Goal: Task Accomplishment & Management: Manage account settings

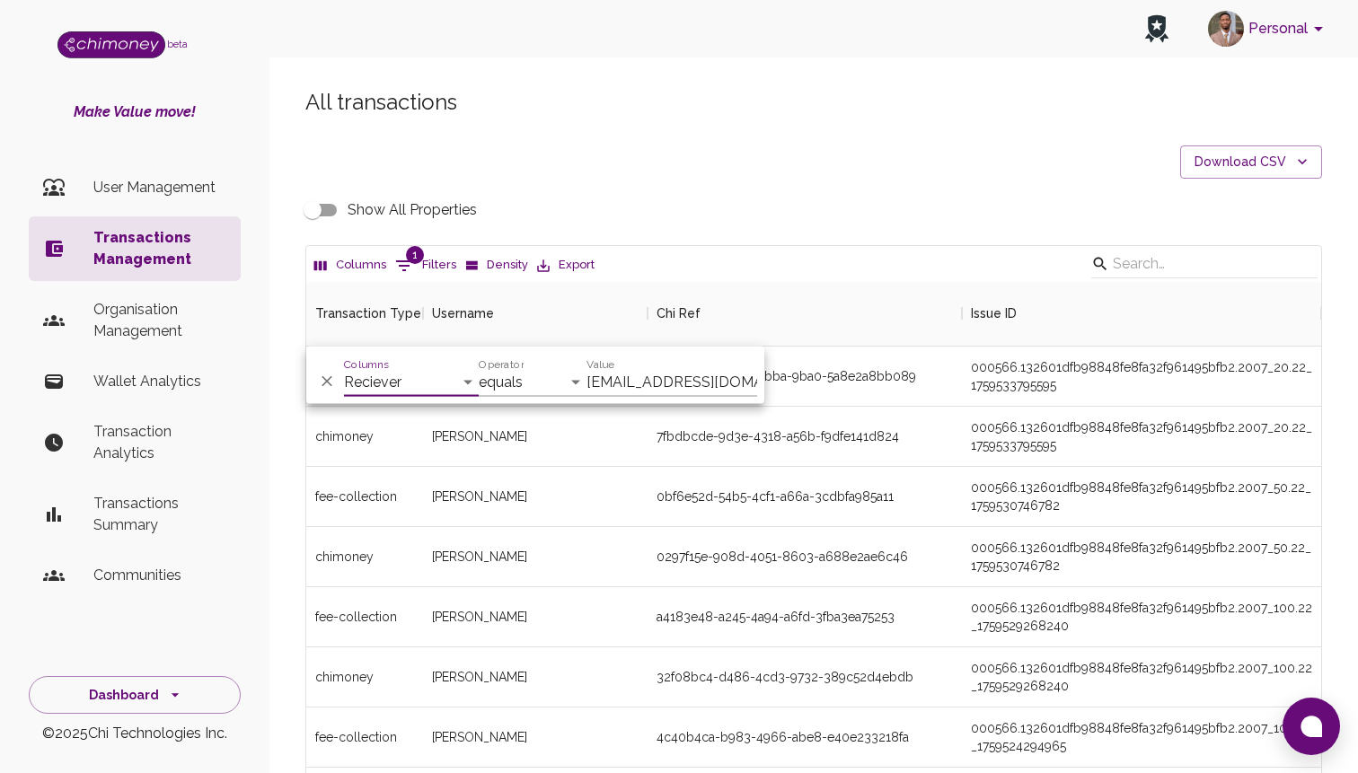
select select "email"
select select "equals"
select select "chiRef"
click at [344, 368] on select "Transaction Type Username Chi Ref Issue ID Value Amount Currency Fee ($) FX Rat…" at bounding box center [411, 382] width 135 height 29
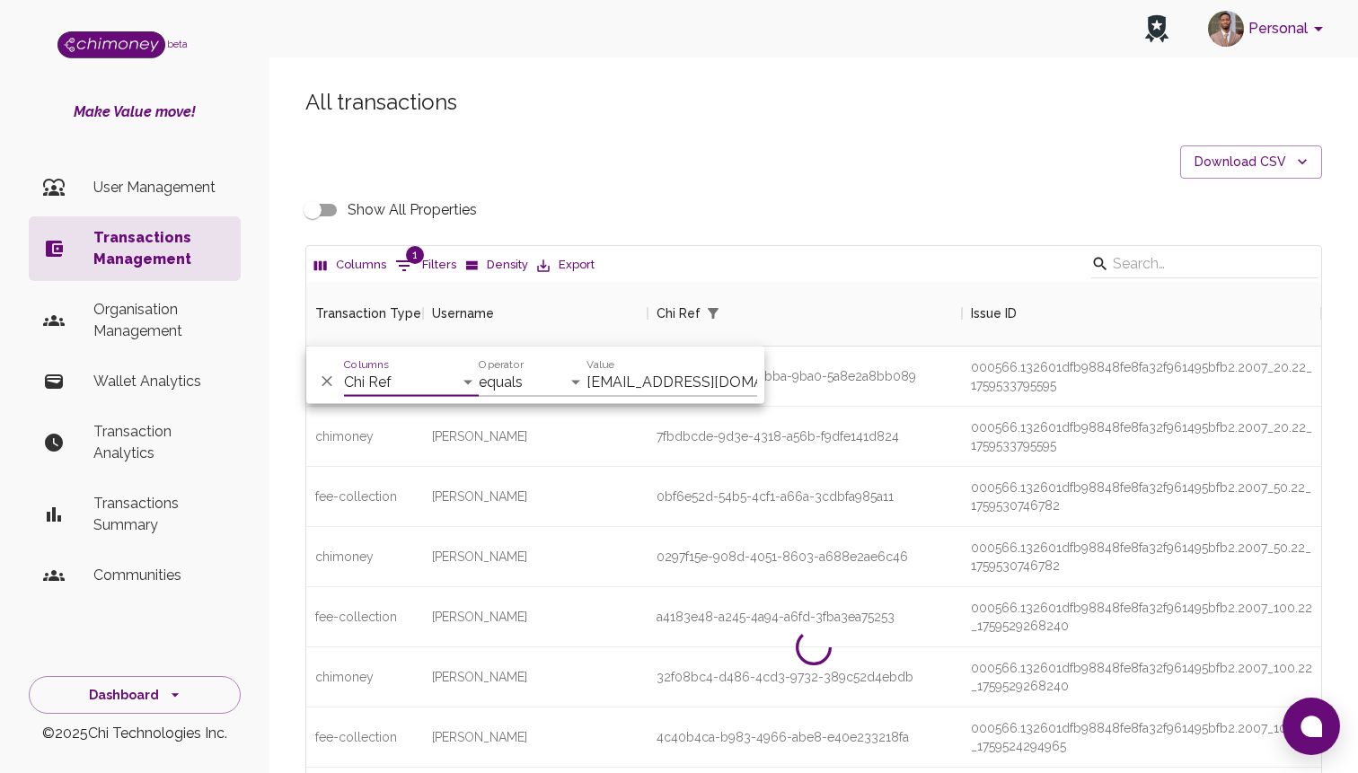
click at [658, 376] on input "cup_knuckler@proton.me" at bounding box center [671, 382] width 171 height 29
paste input "7fbdbcde-9d3e-4318-a56b-f9dfe141d824"
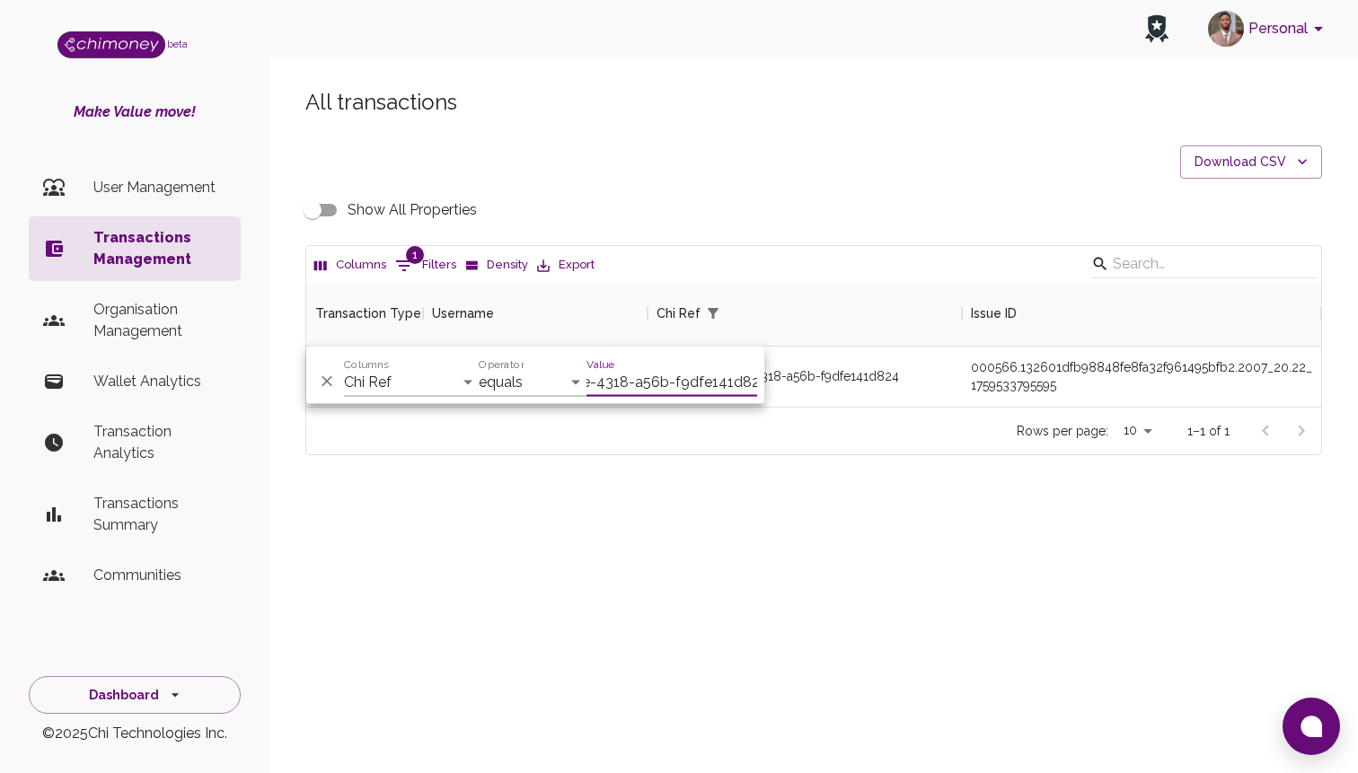
scroll to position [125, 1015]
type input "7fbdbcde-9d3e-4318-a56b-f9dfe141d824"
click at [957, 366] on div "7fbdbcde-9d3e-4318-a56b-f9dfe141d824" at bounding box center [805, 377] width 314 height 60
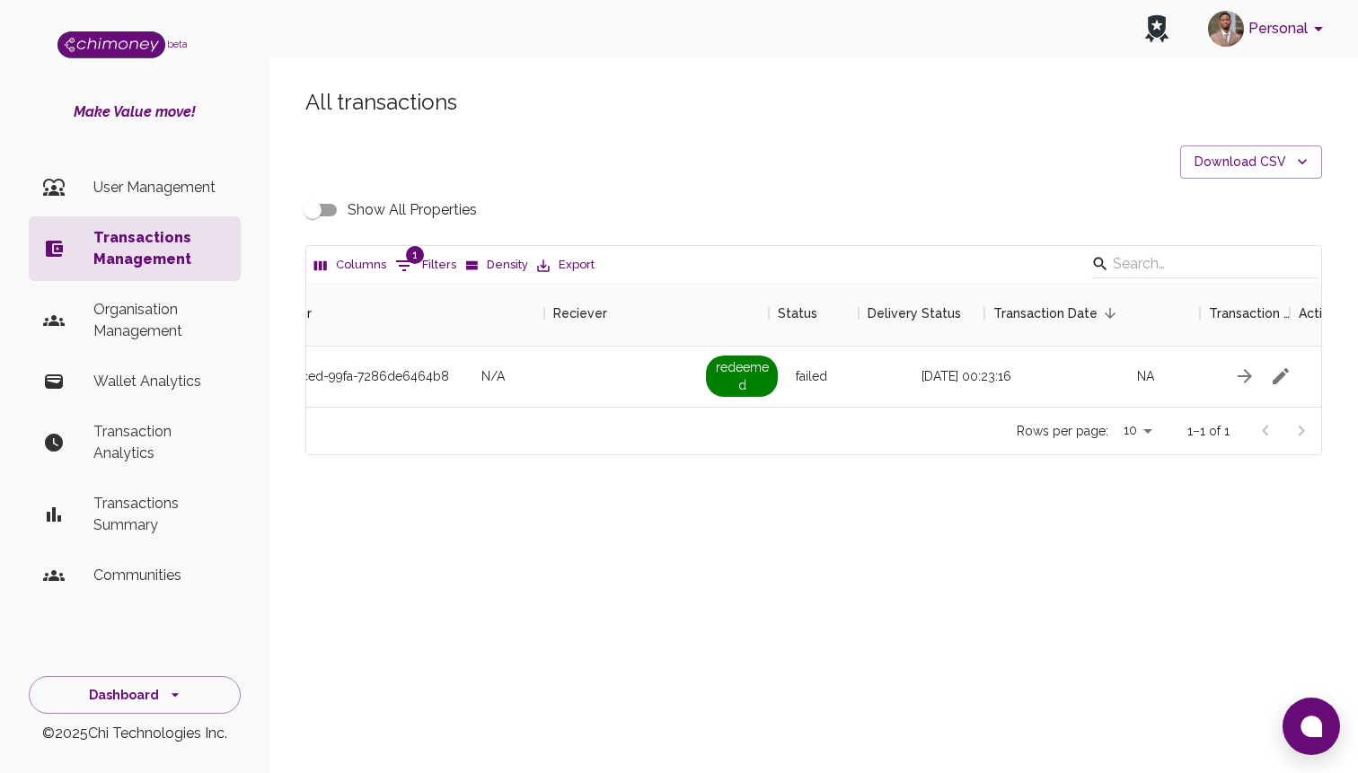
scroll to position [0, 1545]
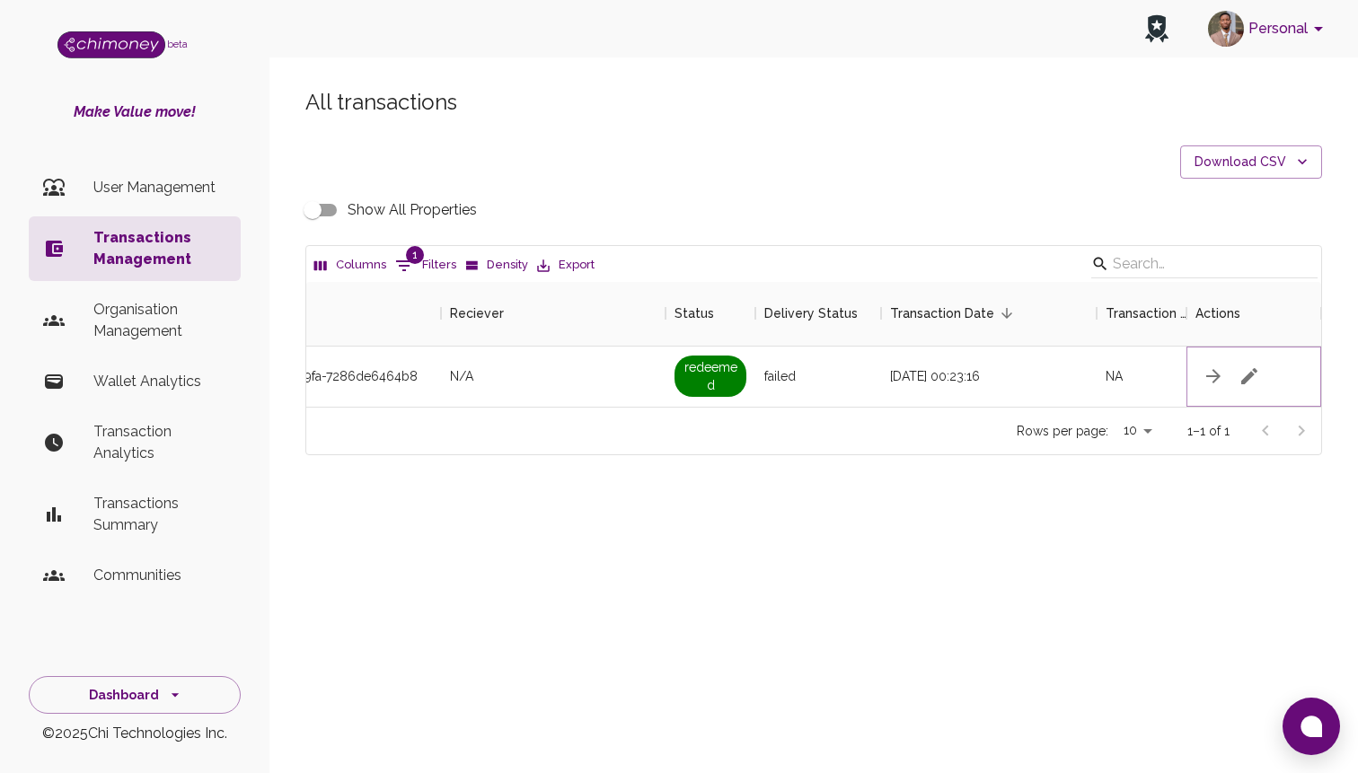
click at [1264, 376] on button "button" at bounding box center [1249, 376] width 36 height 36
click at [1249, 376] on icon "button" at bounding box center [1249, 376] width 16 height 16
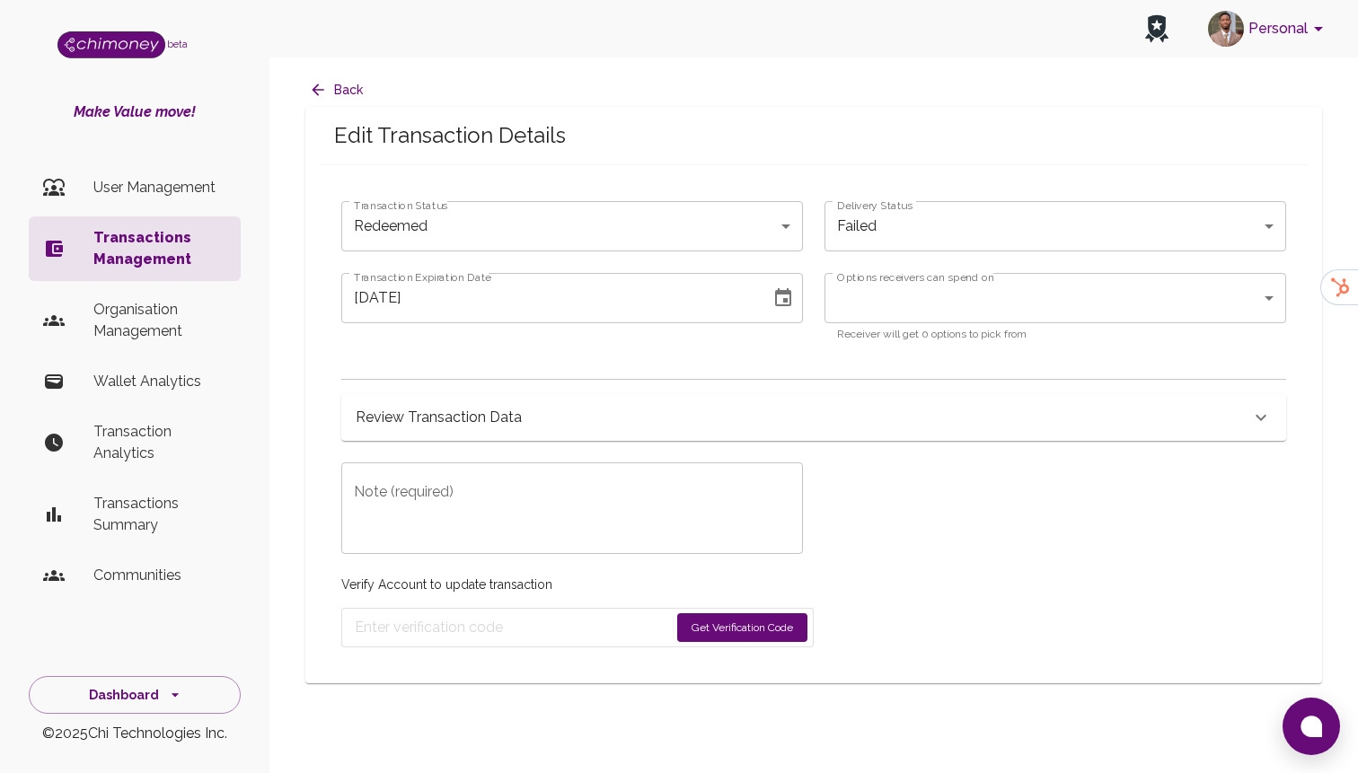
click at [648, 225] on body "Personal beta Make Value move! User Management Transactions Management Organisa…" at bounding box center [679, 386] width 1358 height 773
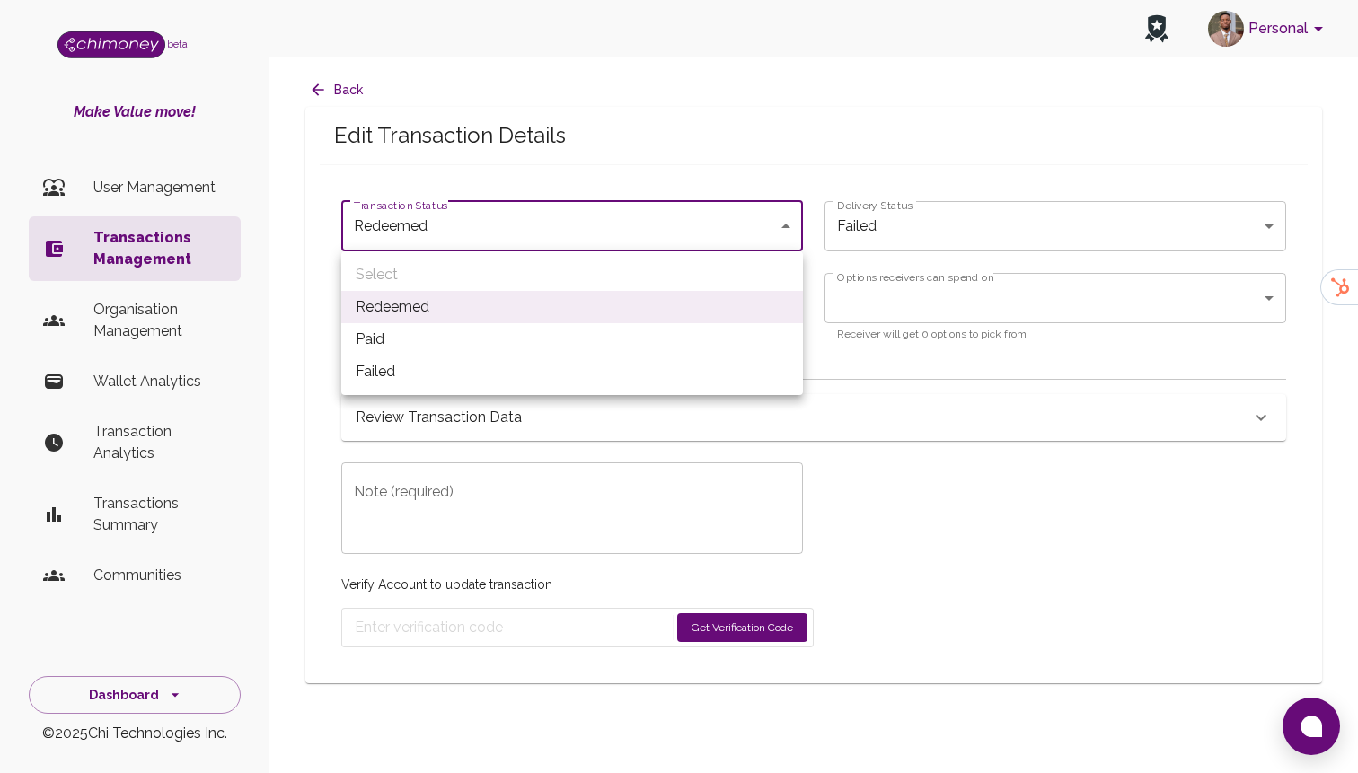
click at [432, 330] on li "Paid" at bounding box center [572, 339] width 462 height 32
type input "paid"
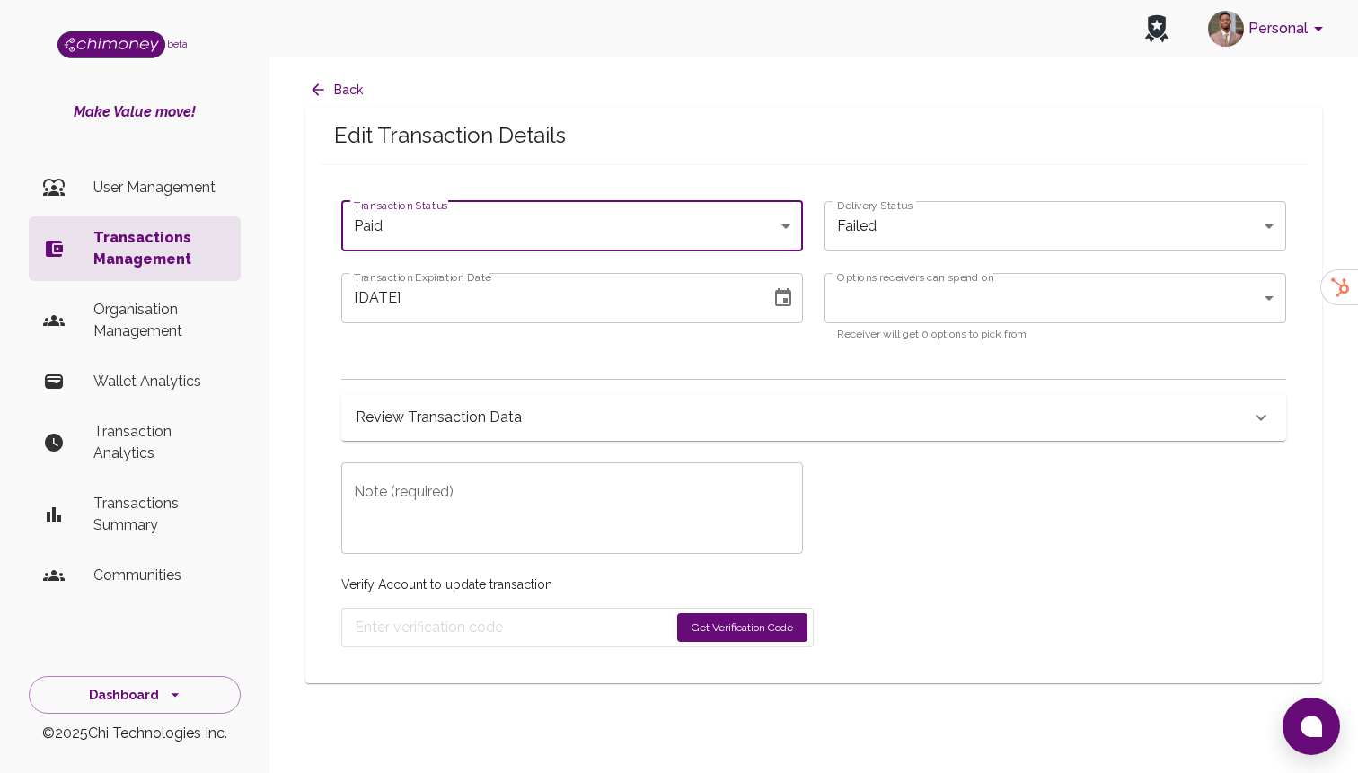
click at [782, 299] on icon "Choose date, selected date is Oct 4, 2025" at bounding box center [783, 298] width 22 height 22
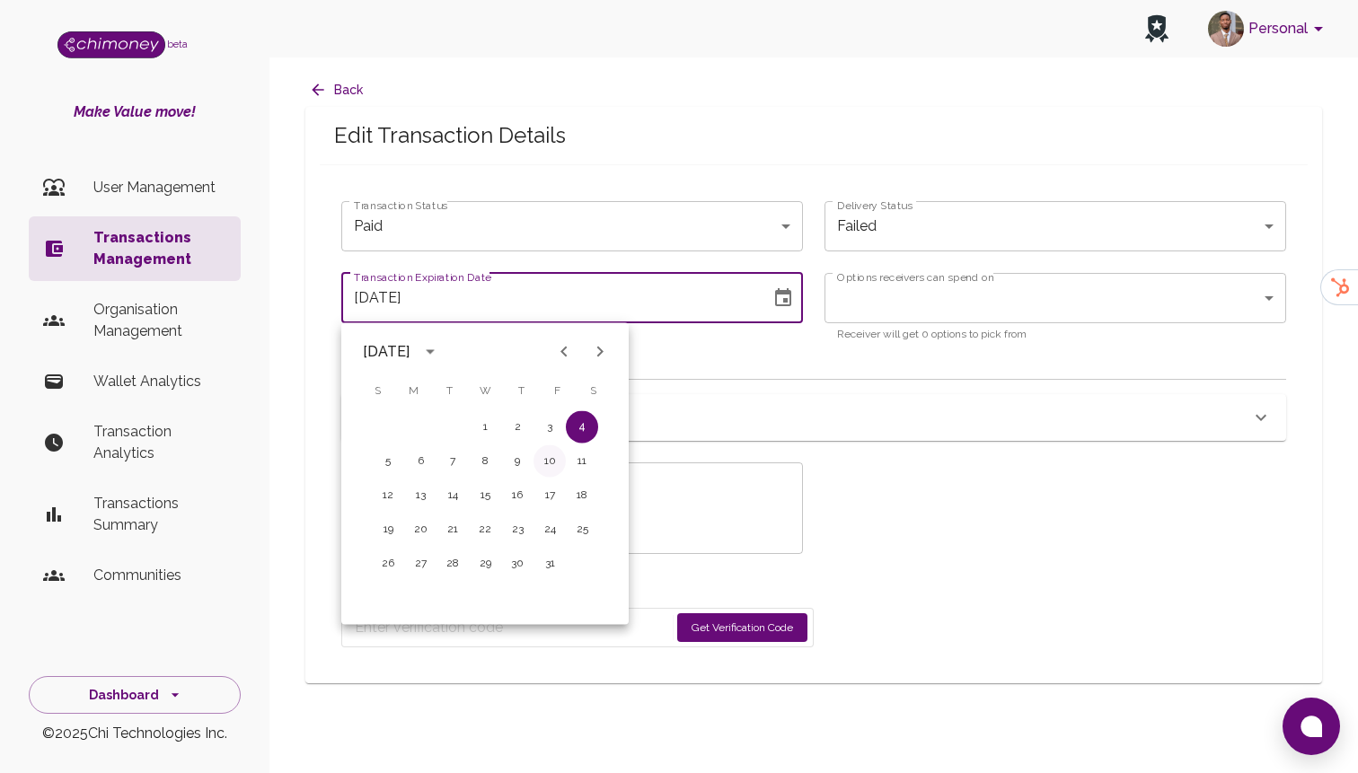
click at [558, 464] on button "10" at bounding box center [549, 461] width 32 height 32
type input "10/10/2025"
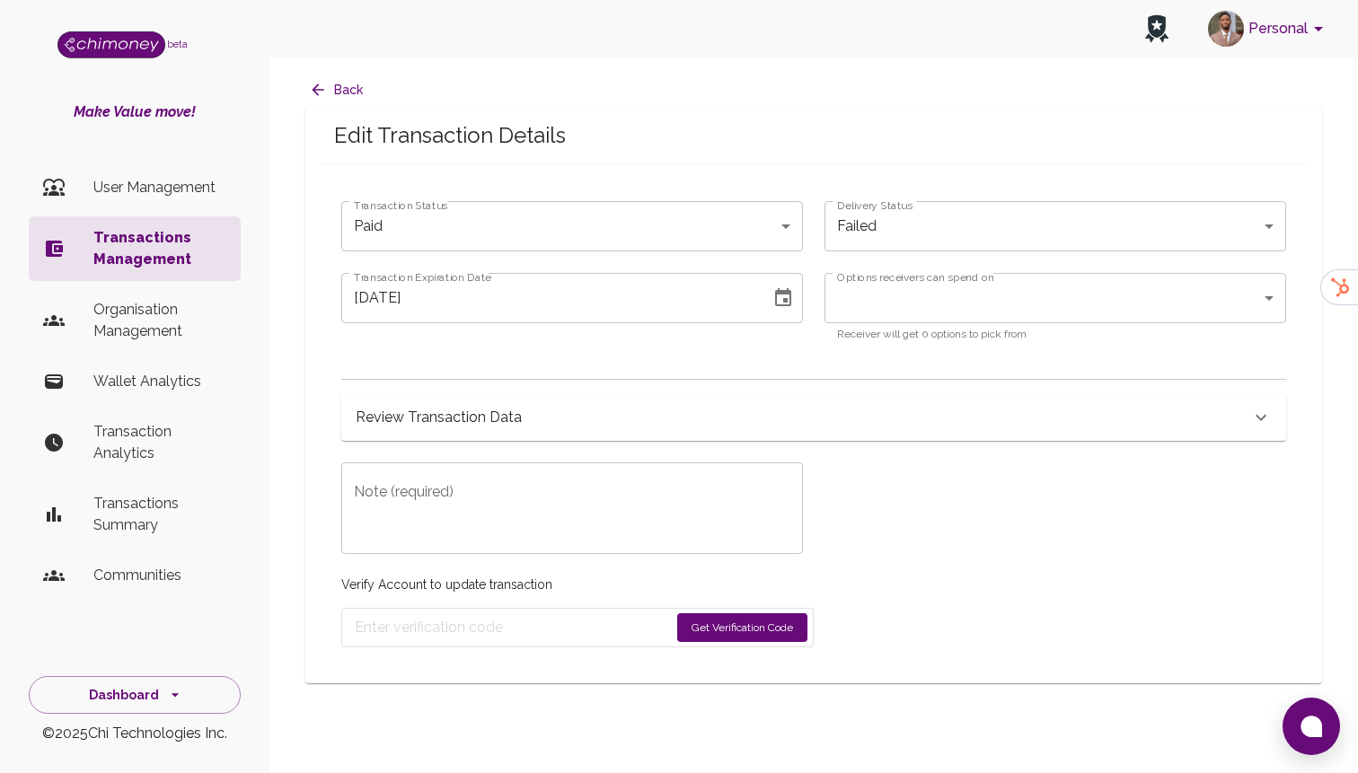
click at [551, 522] on textarea "Note (required)" at bounding box center [572, 509] width 436 height 62
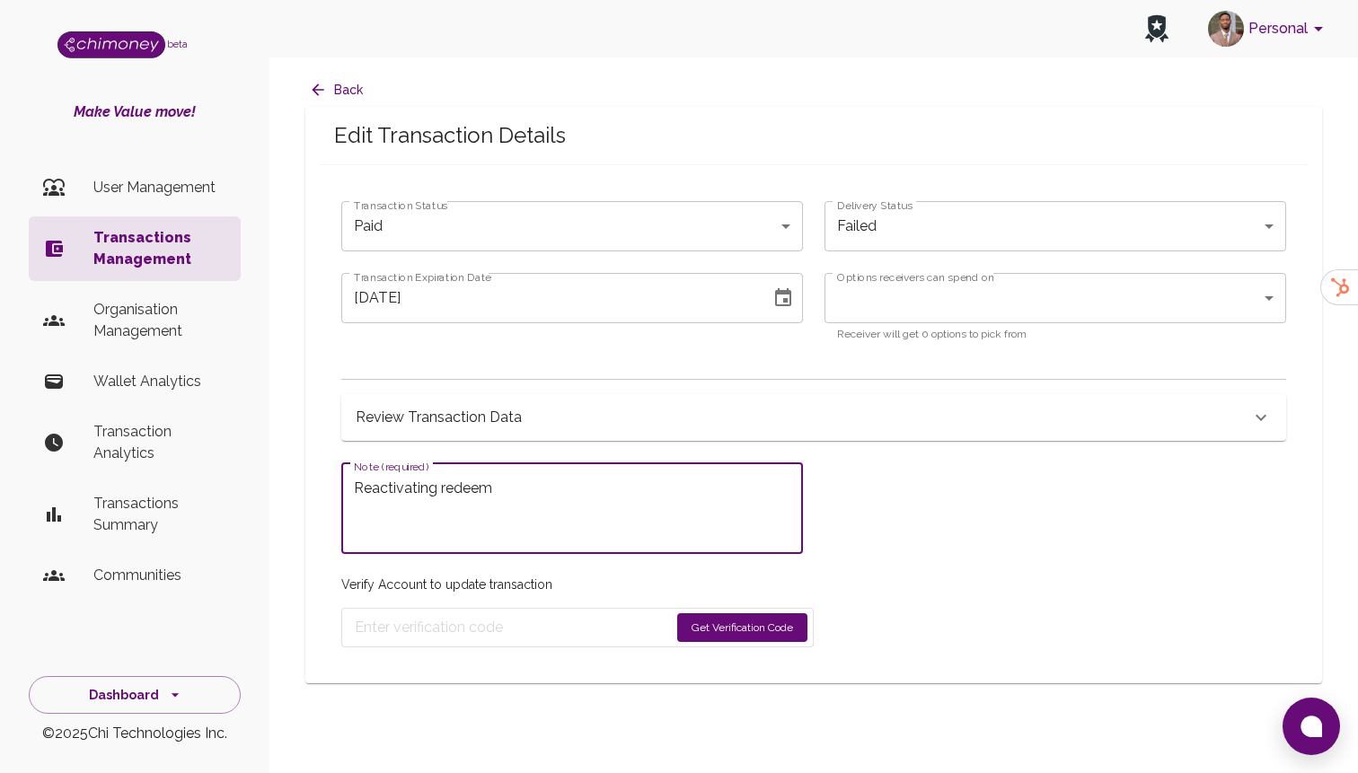
type textarea "Reactivating redeem"
click at [754, 618] on button "Get Verification Code" at bounding box center [742, 627] width 130 height 29
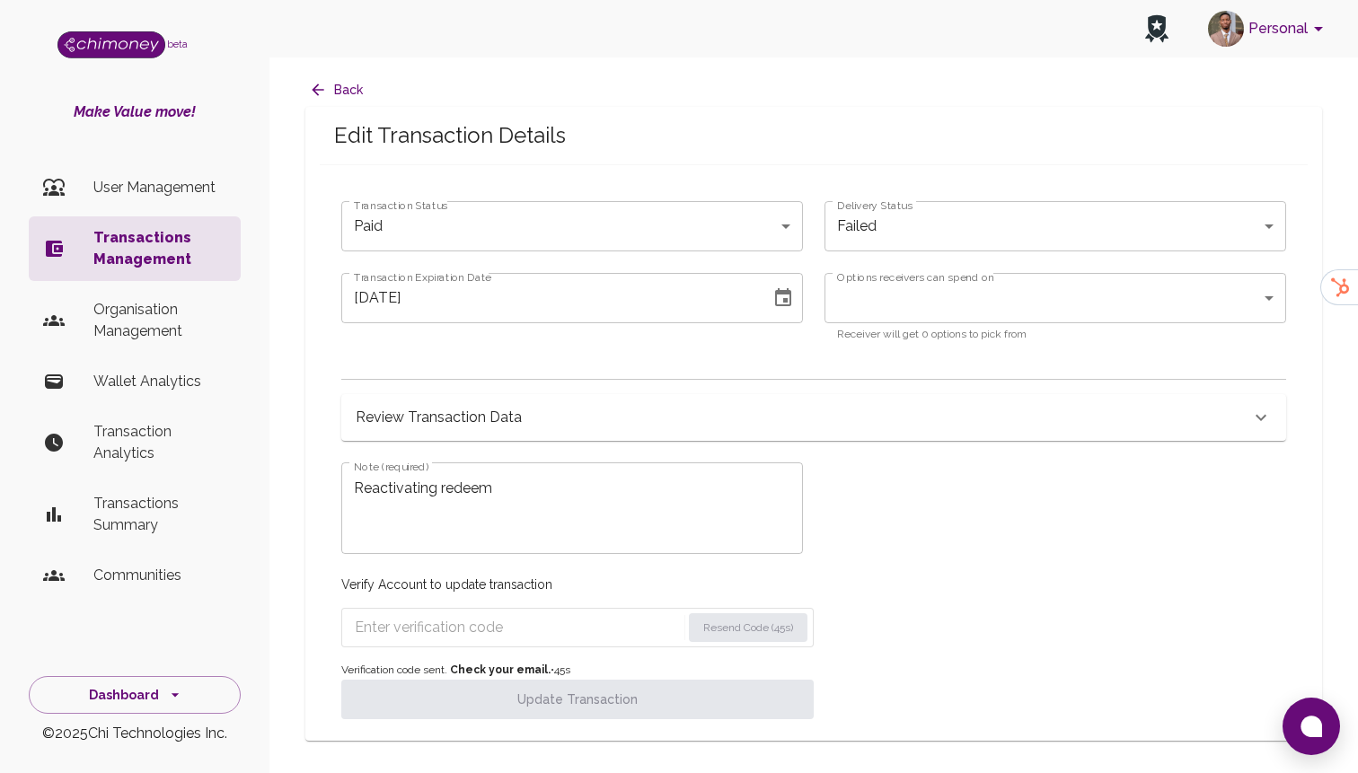
click at [433, 626] on input "Enter verification code" at bounding box center [518, 627] width 326 height 29
paste input "4215"
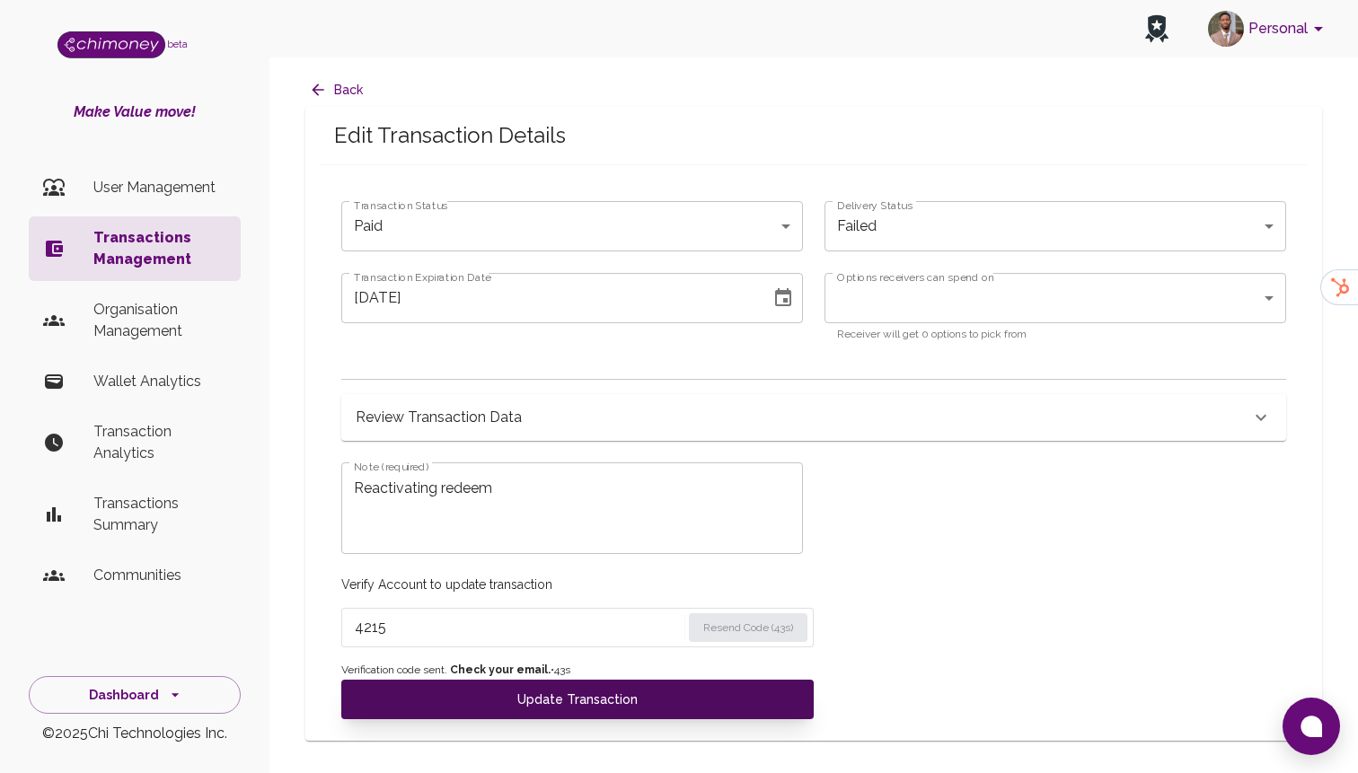
type input "4215"
click at [484, 697] on button "Update Transaction" at bounding box center [577, 700] width 472 height 40
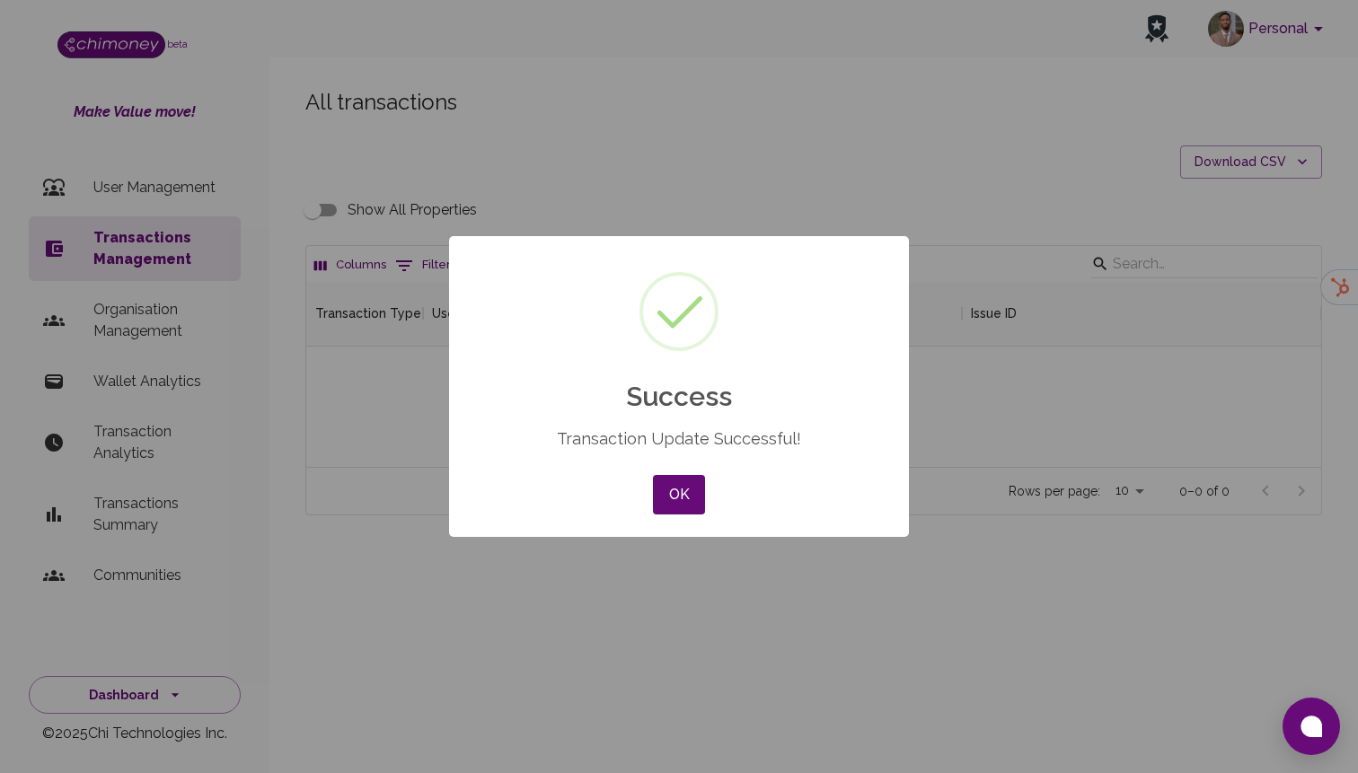
scroll to position [185, 1015]
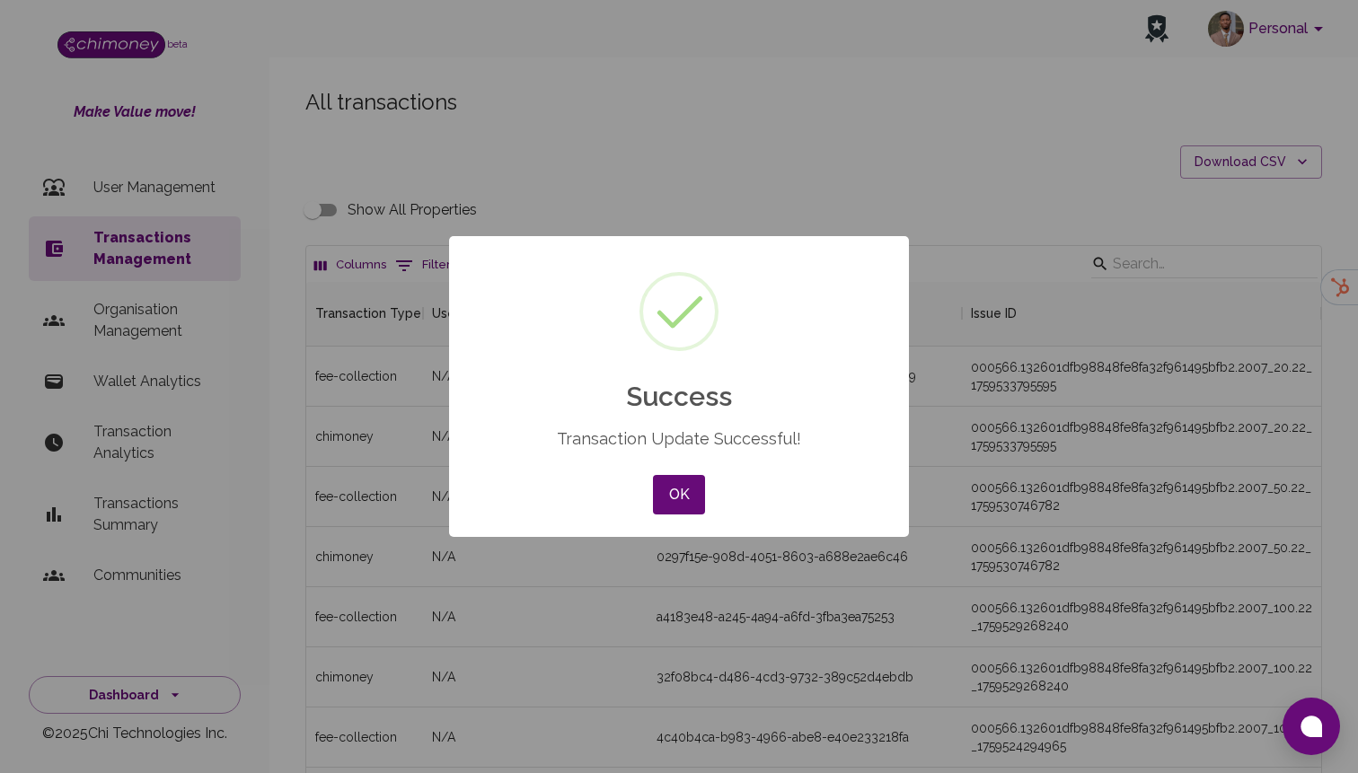
click at [706, 493] on div "OK No Cancel" at bounding box center [678, 495] width 61 height 48
click at [673, 492] on button "OK" at bounding box center [679, 495] width 52 height 40
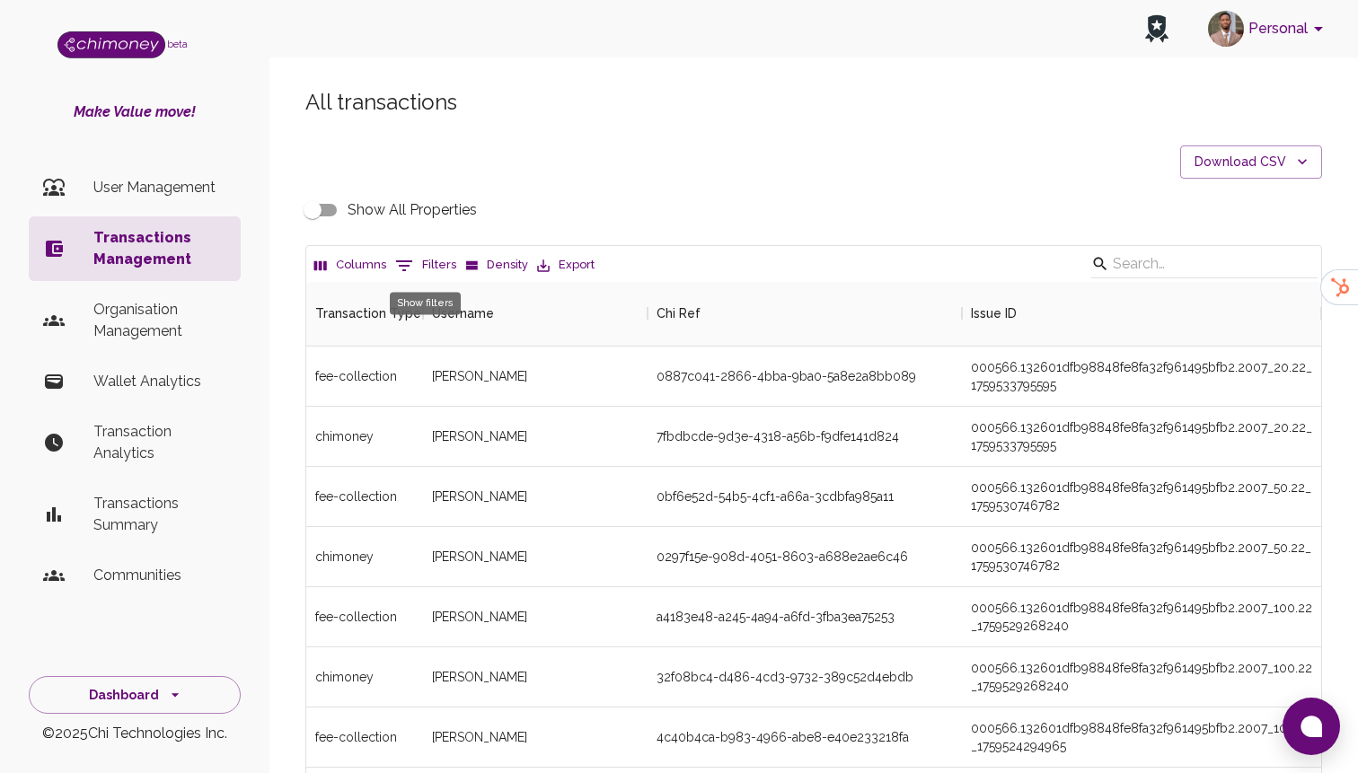
click at [404, 262] on icon "Show filters" at bounding box center [404, 266] width 22 height 22
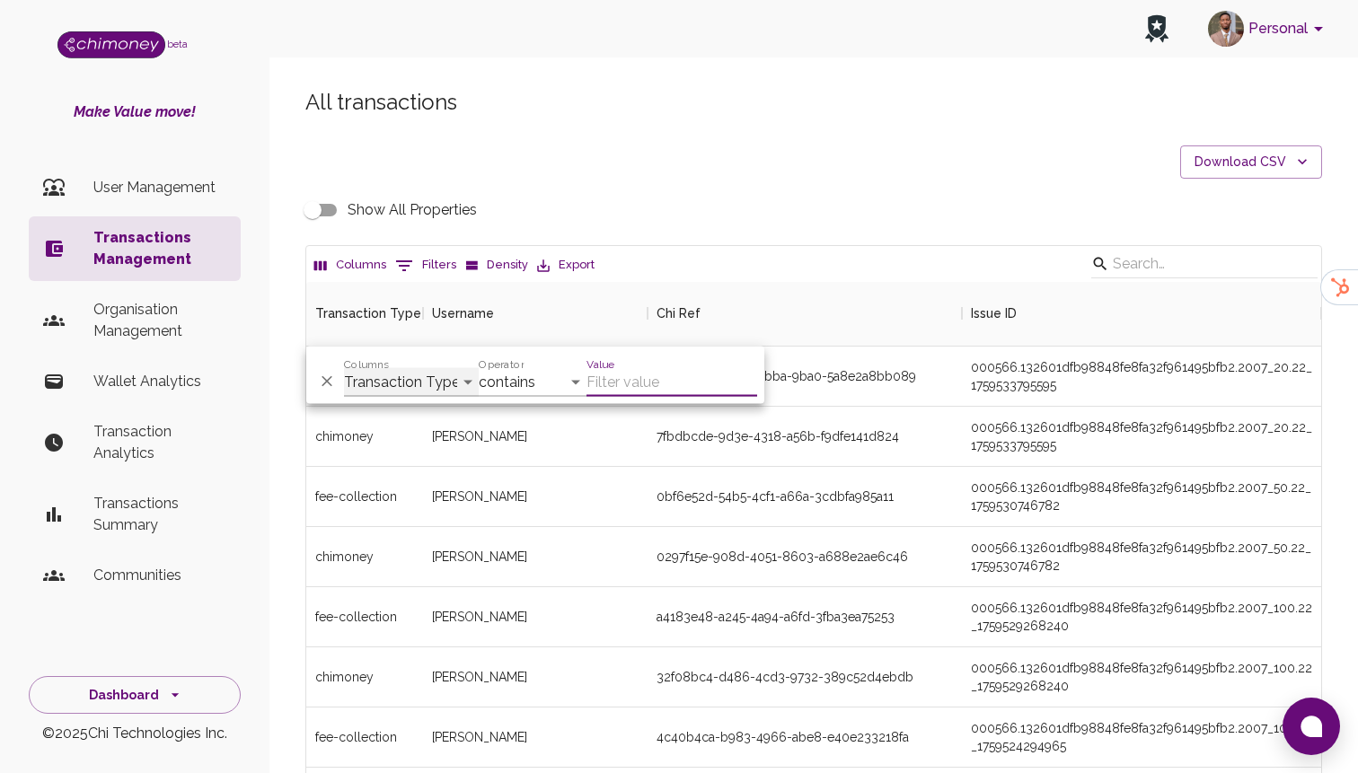
click at [376, 384] on select "Transaction Type Username Chi Ref Issue ID Value Amount Currency Fee ($) FX Rat…" at bounding box center [411, 382] width 135 height 29
select select "chiRef"
click at [344, 368] on select "Transaction Type Username Chi Ref Issue ID Value Amount Currency Fee ($) FX Rat…" at bounding box center [411, 382] width 135 height 29
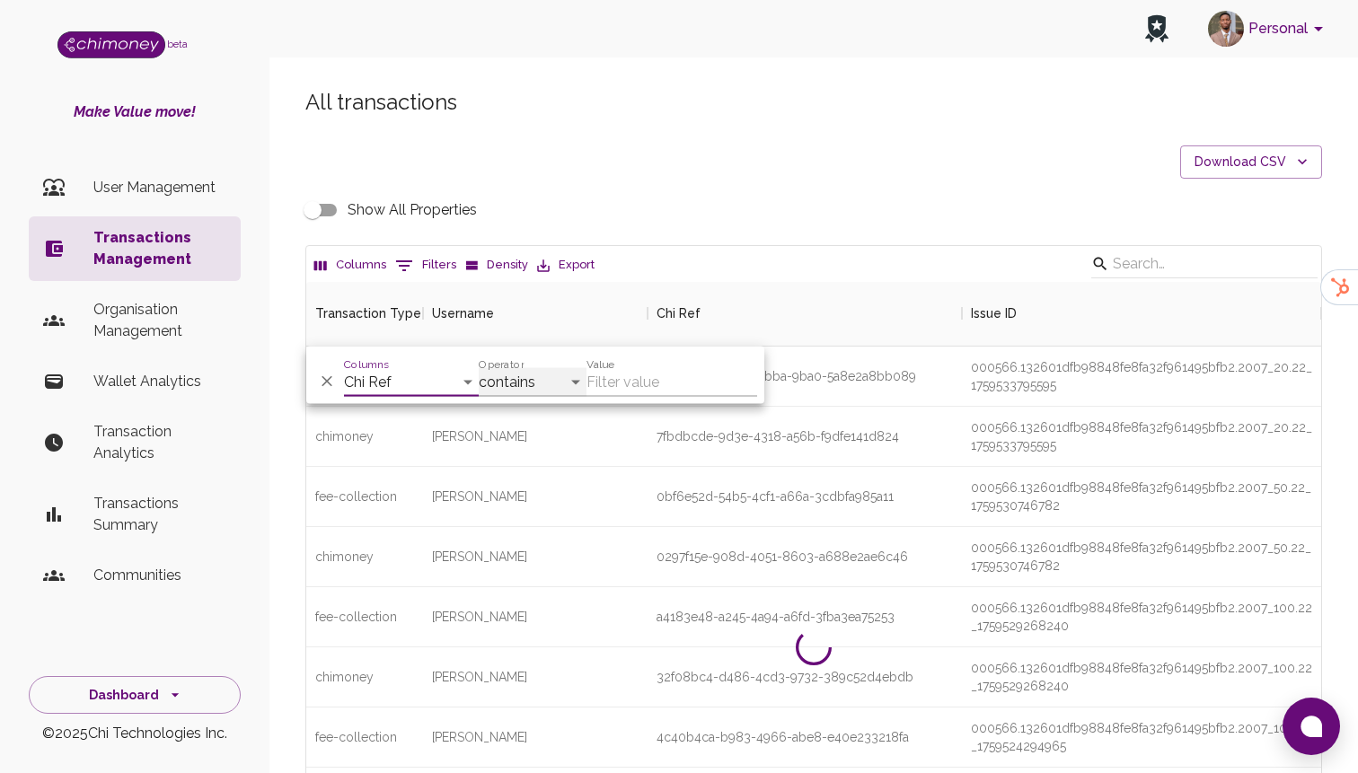
click at [556, 386] on select "contains equals starts with ends with is empty is not empty is any of" at bounding box center [533, 382] width 108 height 29
select select "equals"
click at [479, 368] on select "contains equals starts with ends with is empty is not empty is any of" at bounding box center [533, 382] width 108 height 29
click at [643, 407] on div "gomez Simon" at bounding box center [535, 437] width 225 height 60
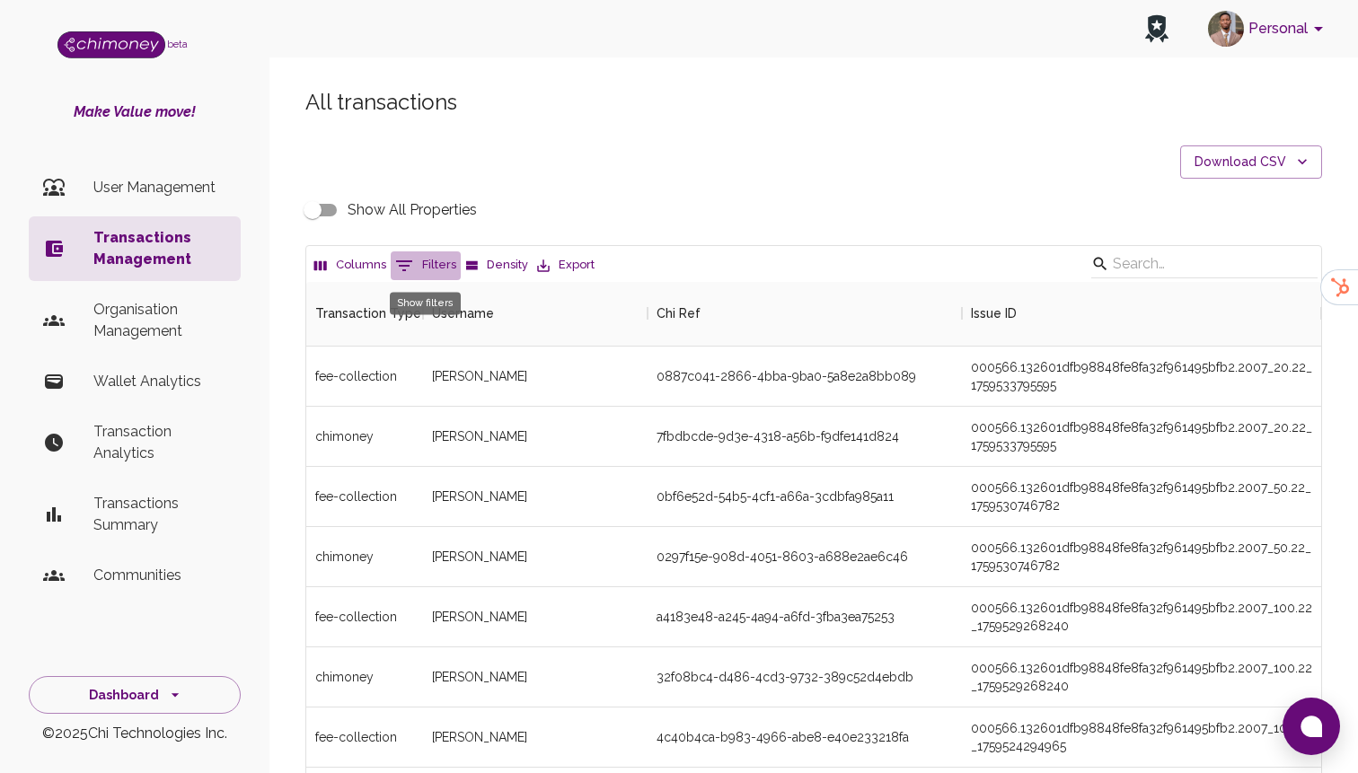
click at [435, 273] on button "0 Filters" at bounding box center [426, 265] width 70 height 29
select select "chiRef"
select select "equals"
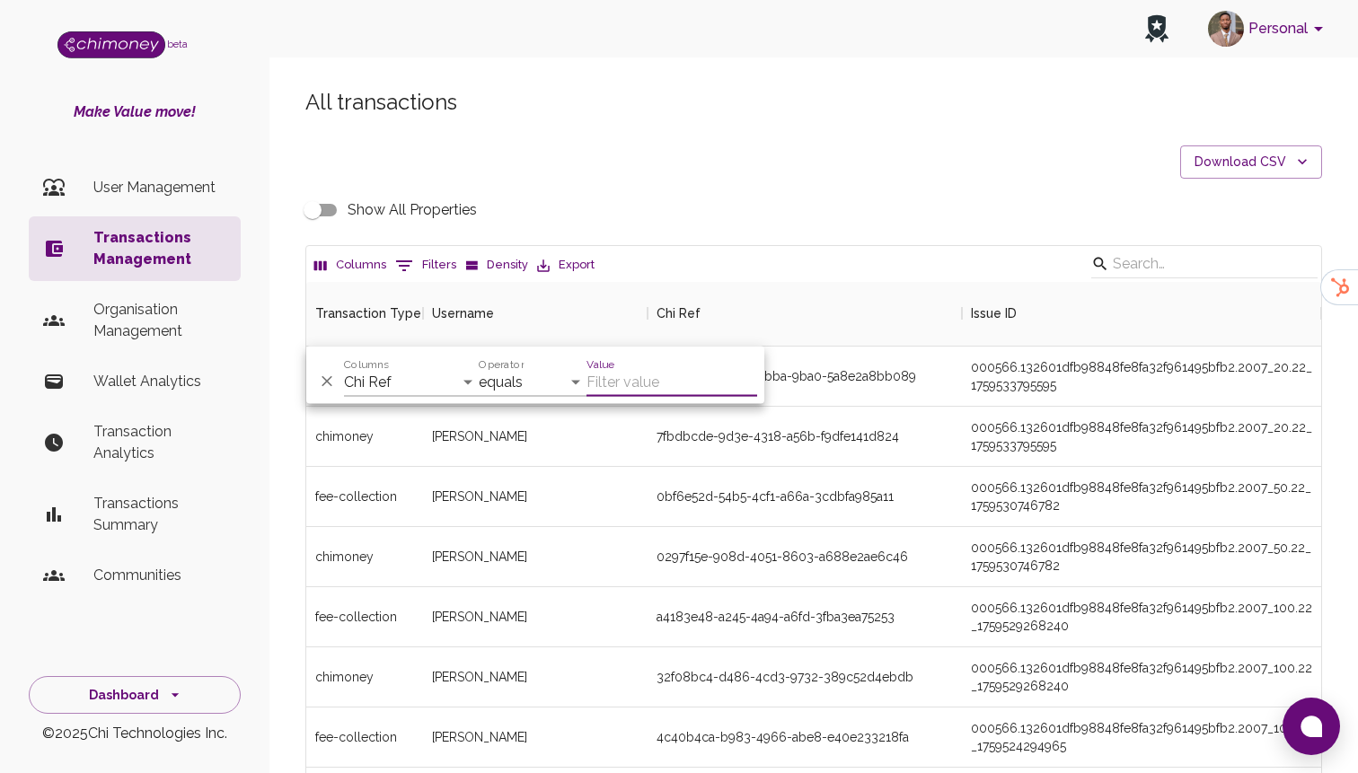
click at [639, 378] on input "Value" at bounding box center [671, 382] width 171 height 29
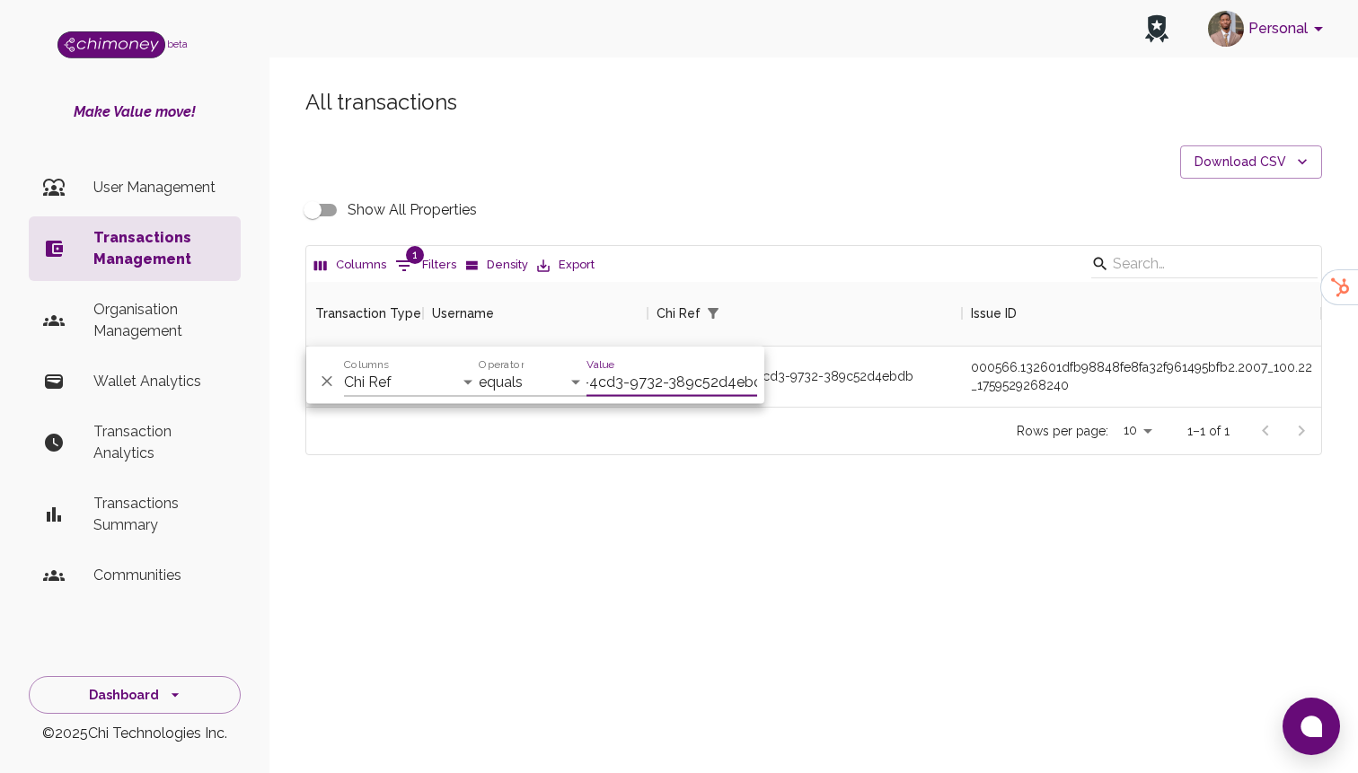
scroll to position [125, 1015]
type input "32f08bc4-d486-4cd3-9732-389c52d4ebdb"
click at [886, 452] on div "Rows per page: 10 10 1–1 of 1" at bounding box center [813, 431] width 1015 height 48
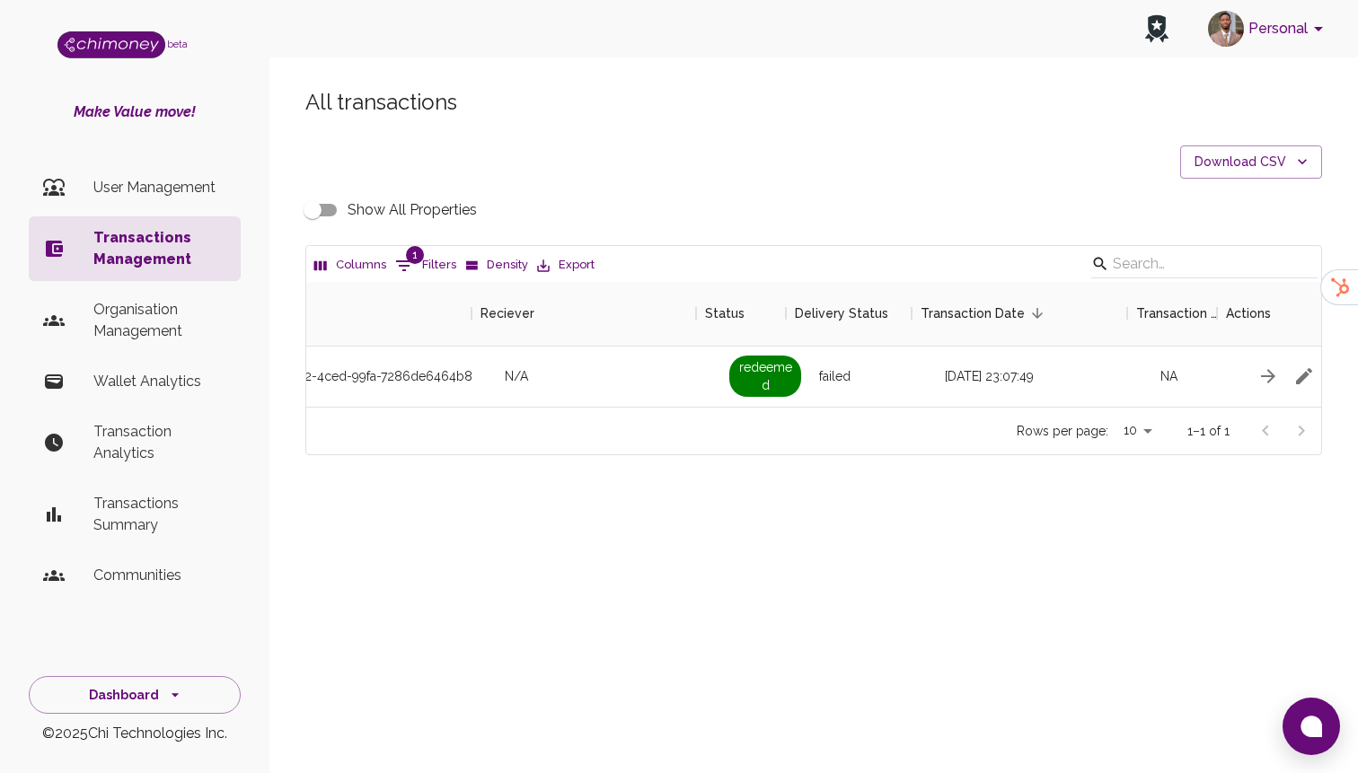
scroll to position [0, 1545]
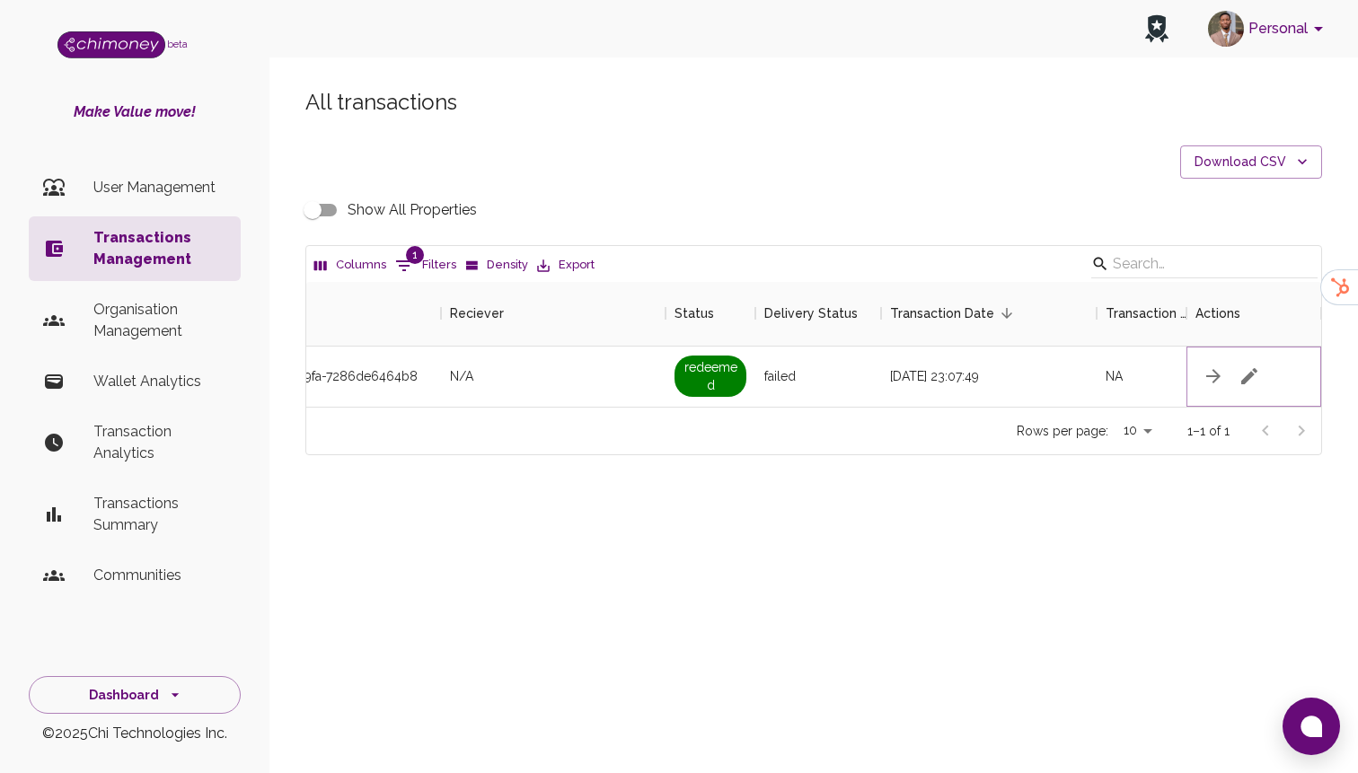
click at [1261, 380] on button "button" at bounding box center [1249, 376] width 36 height 36
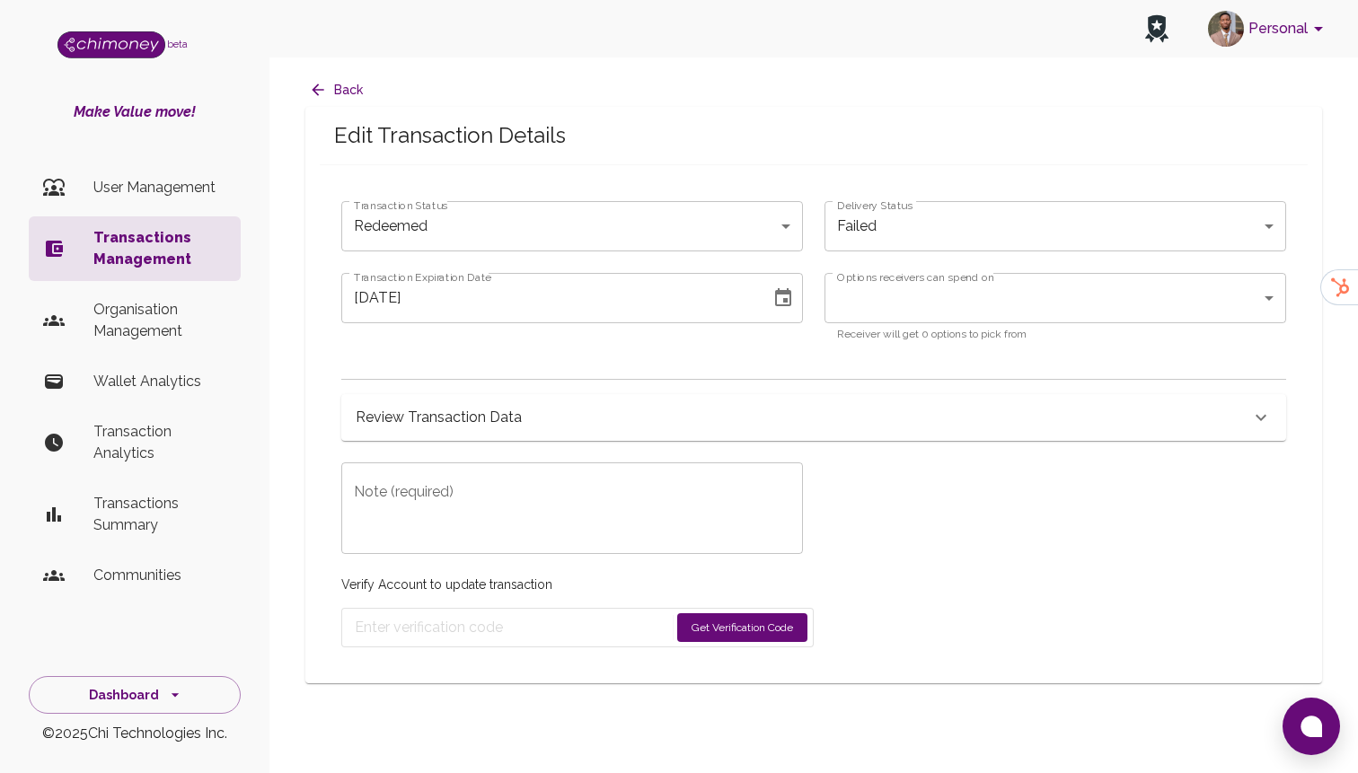
click at [678, 234] on body "Personal beta Make Value move! User Management Transactions Management Organisa…" at bounding box center [679, 386] width 1358 height 773
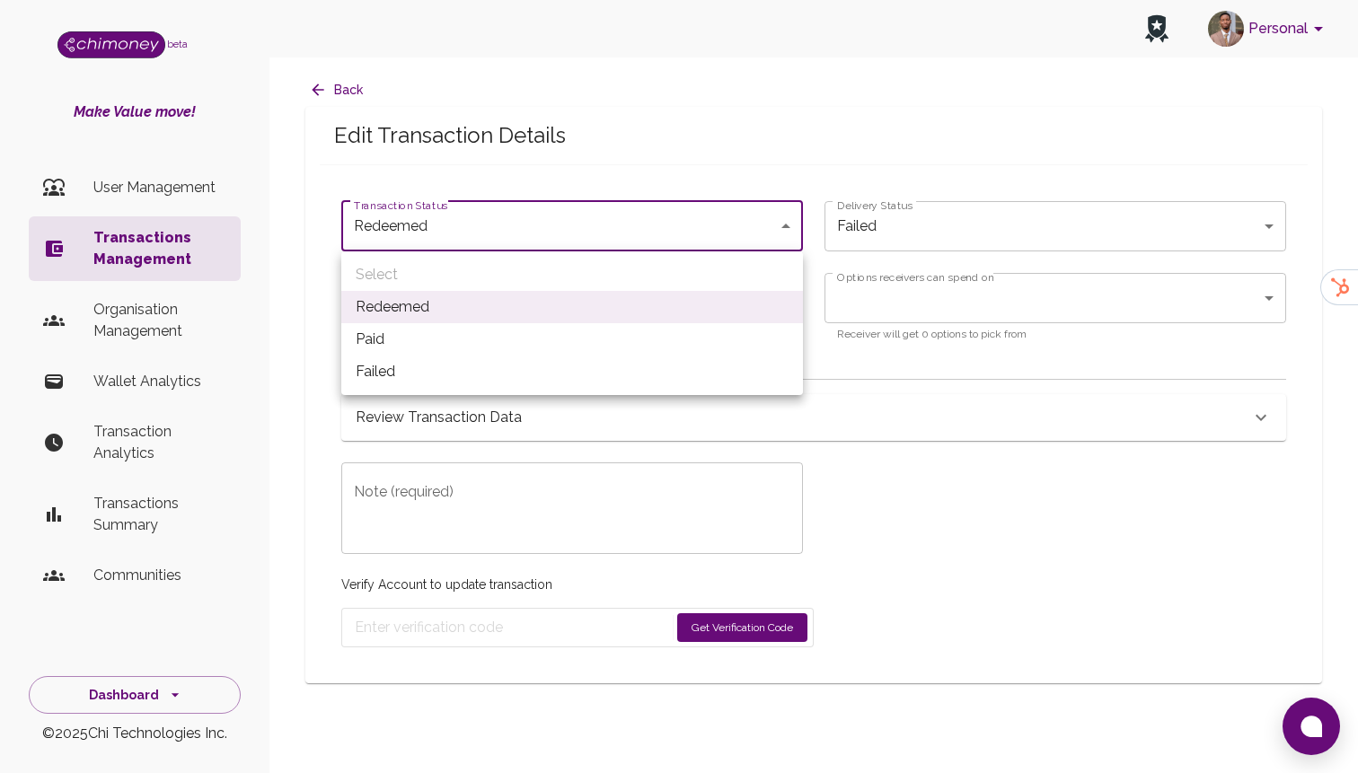
click at [478, 333] on li "Paid" at bounding box center [572, 339] width 462 height 32
type input "paid"
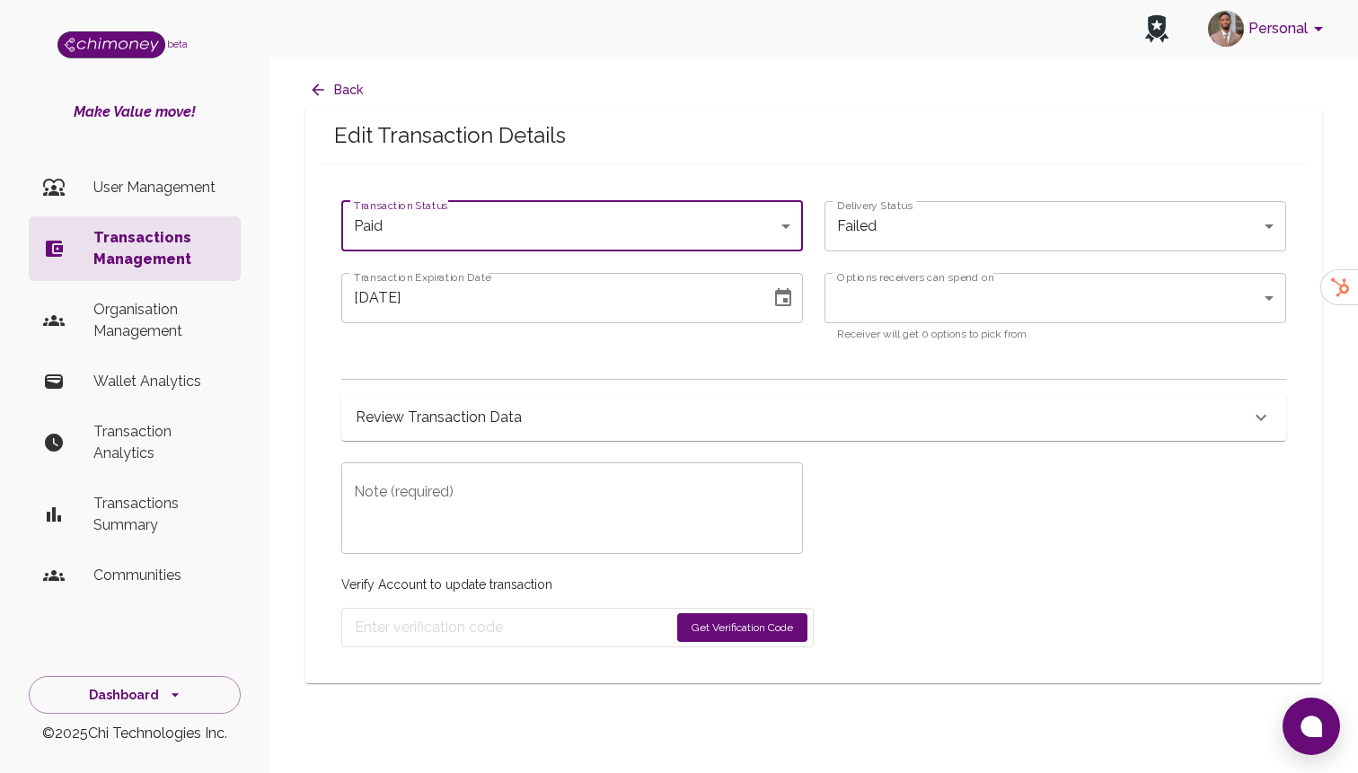
click at [794, 306] on button "Choose date, selected date is Oct 3, 2025" at bounding box center [783, 298] width 36 height 36
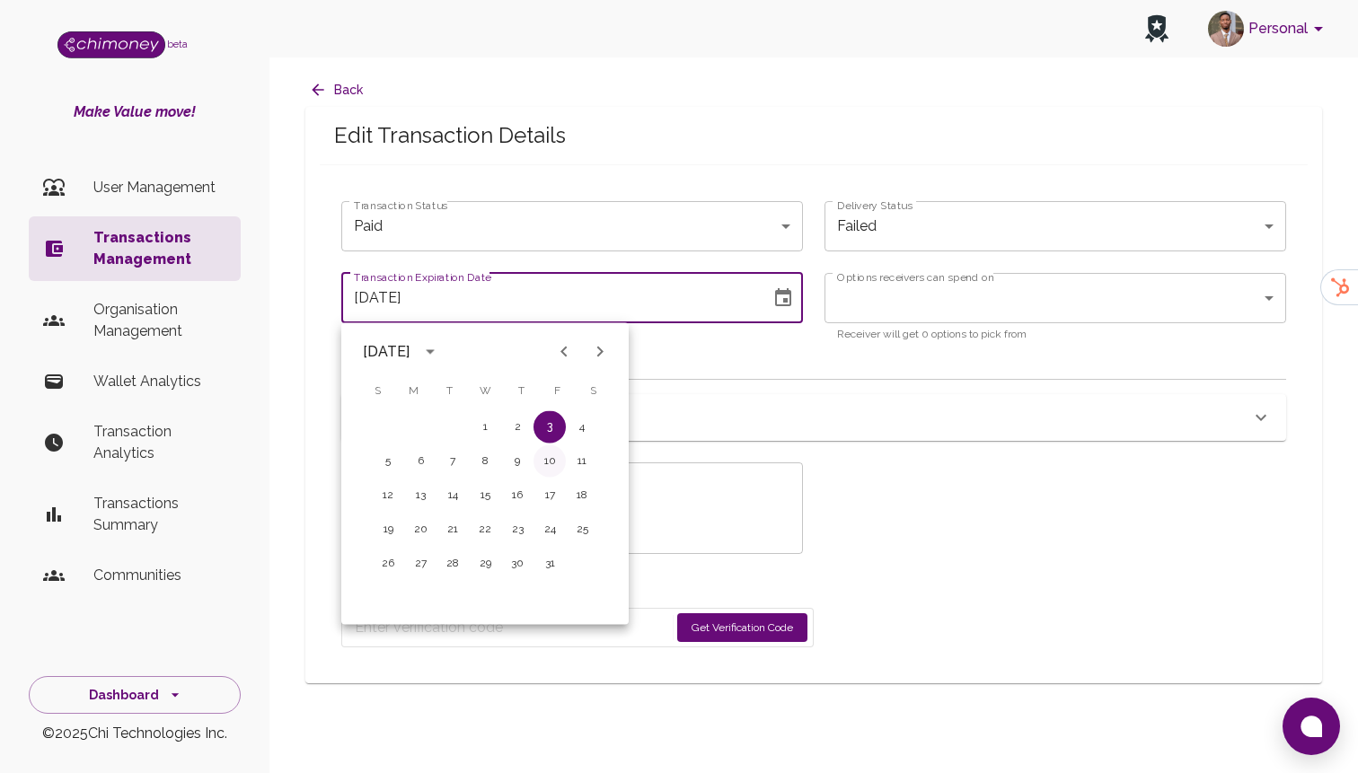
click at [556, 463] on button "10" at bounding box center [549, 461] width 32 height 32
type input "10/10/2025"
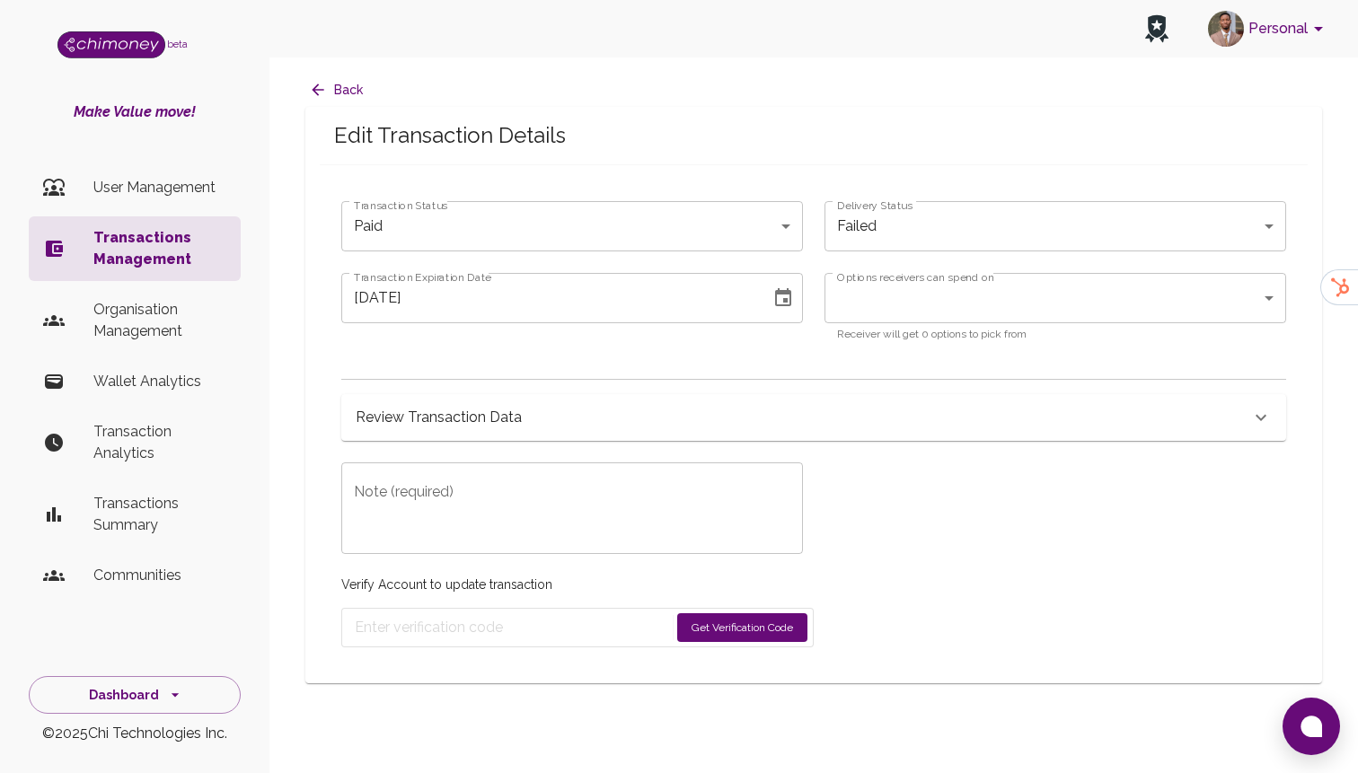
click at [550, 432] on div "Review Transaction Data" at bounding box center [813, 417] width 945 height 47
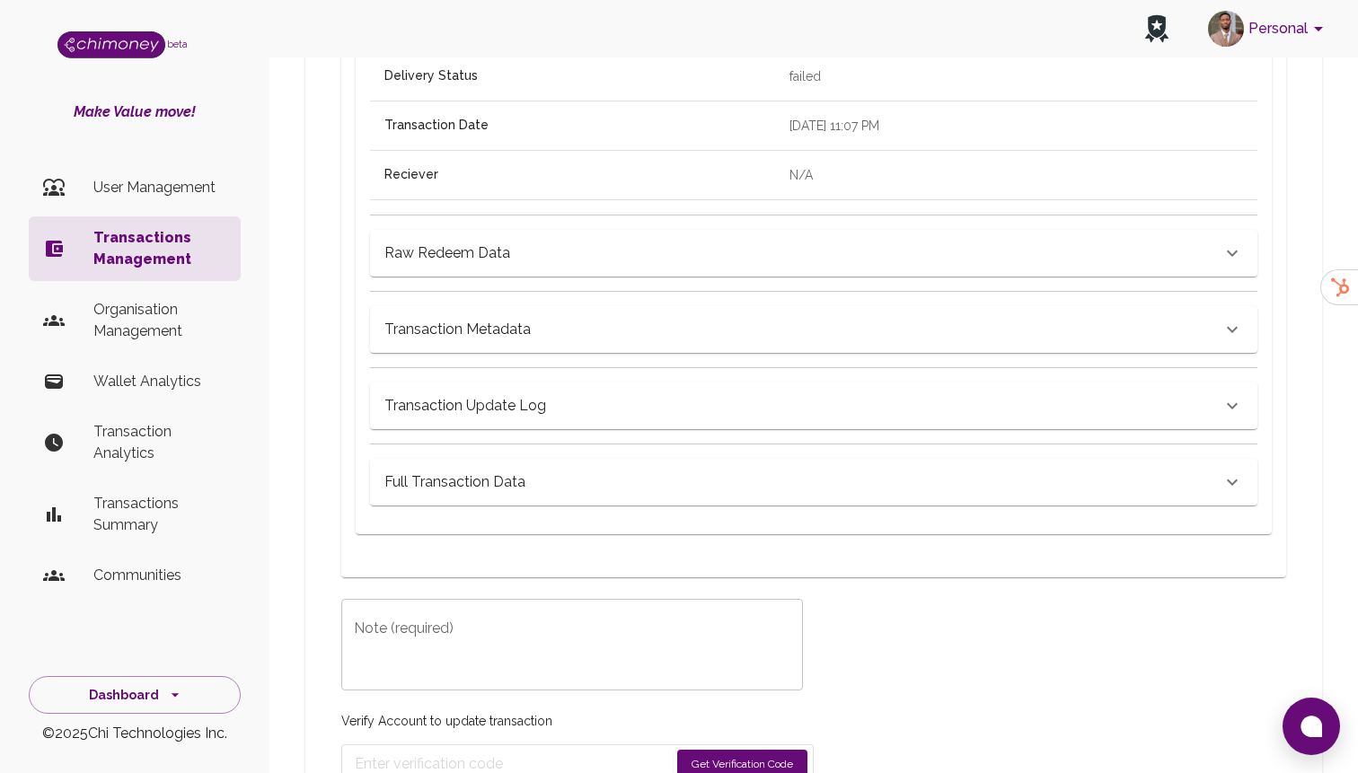
scroll to position [898, 0]
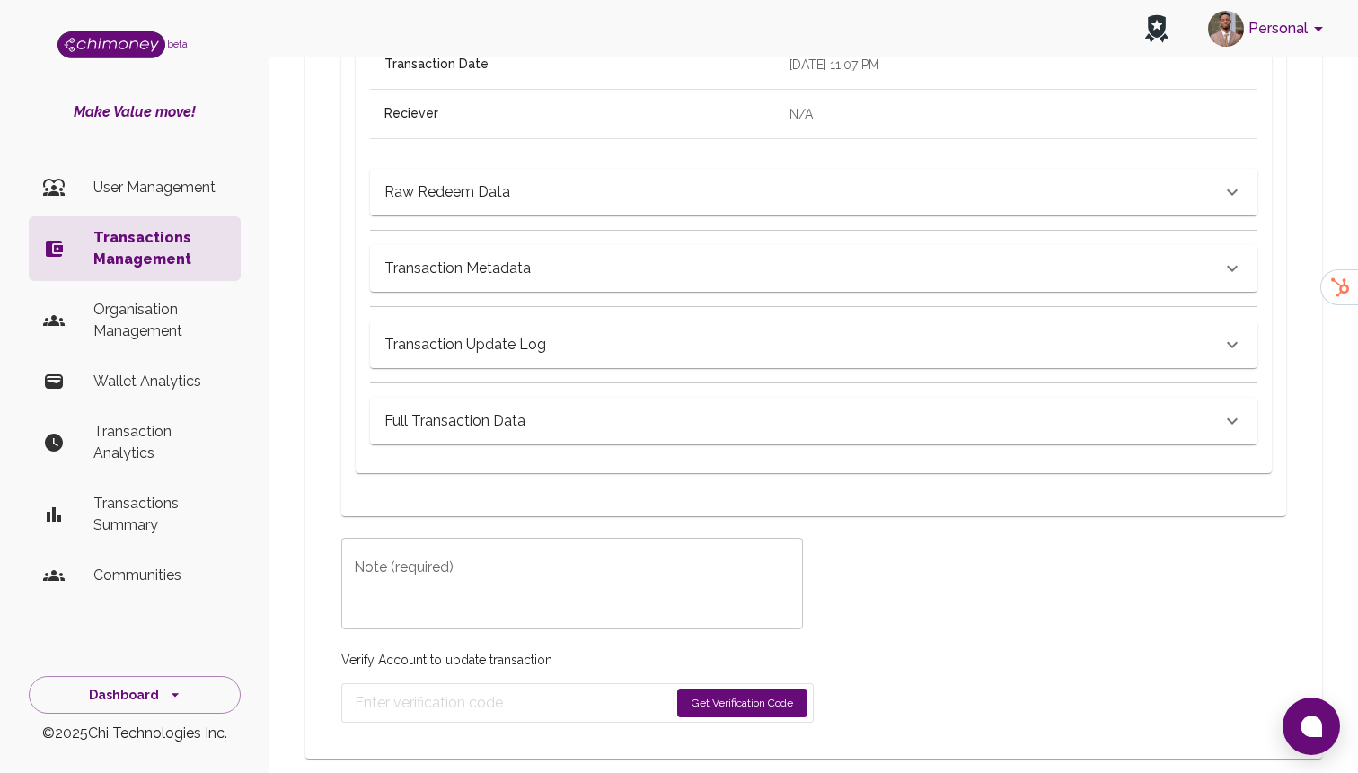
click at [533, 577] on textarea "Note (required)" at bounding box center [572, 584] width 436 height 62
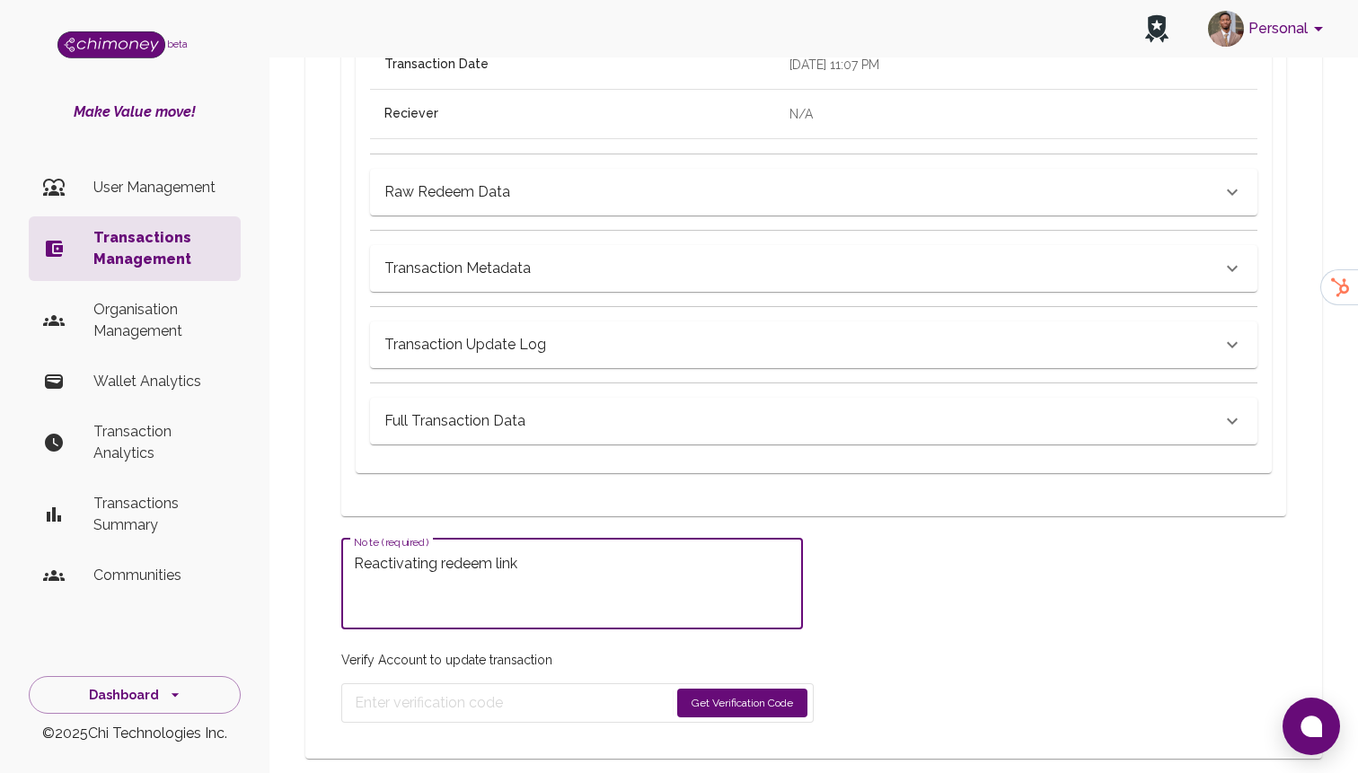
type textarea "Reactivating redeem link"
click at [701, 712] on button "Get Verification Code" at bounding box center [742, 703] width 130 height 29
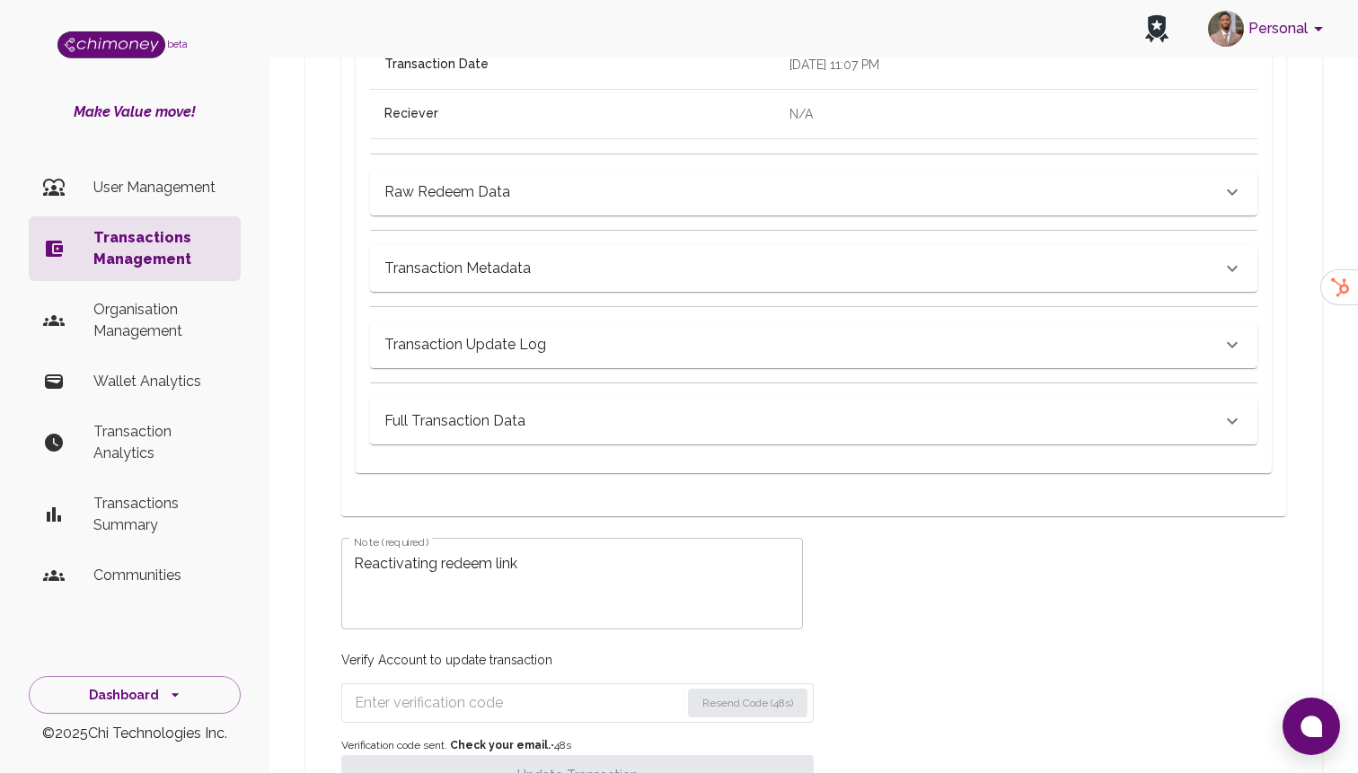
click at [463, 708] on input "Enter verification code" at bounding box center [517, 703] width 325 height 29
paste input "6563"
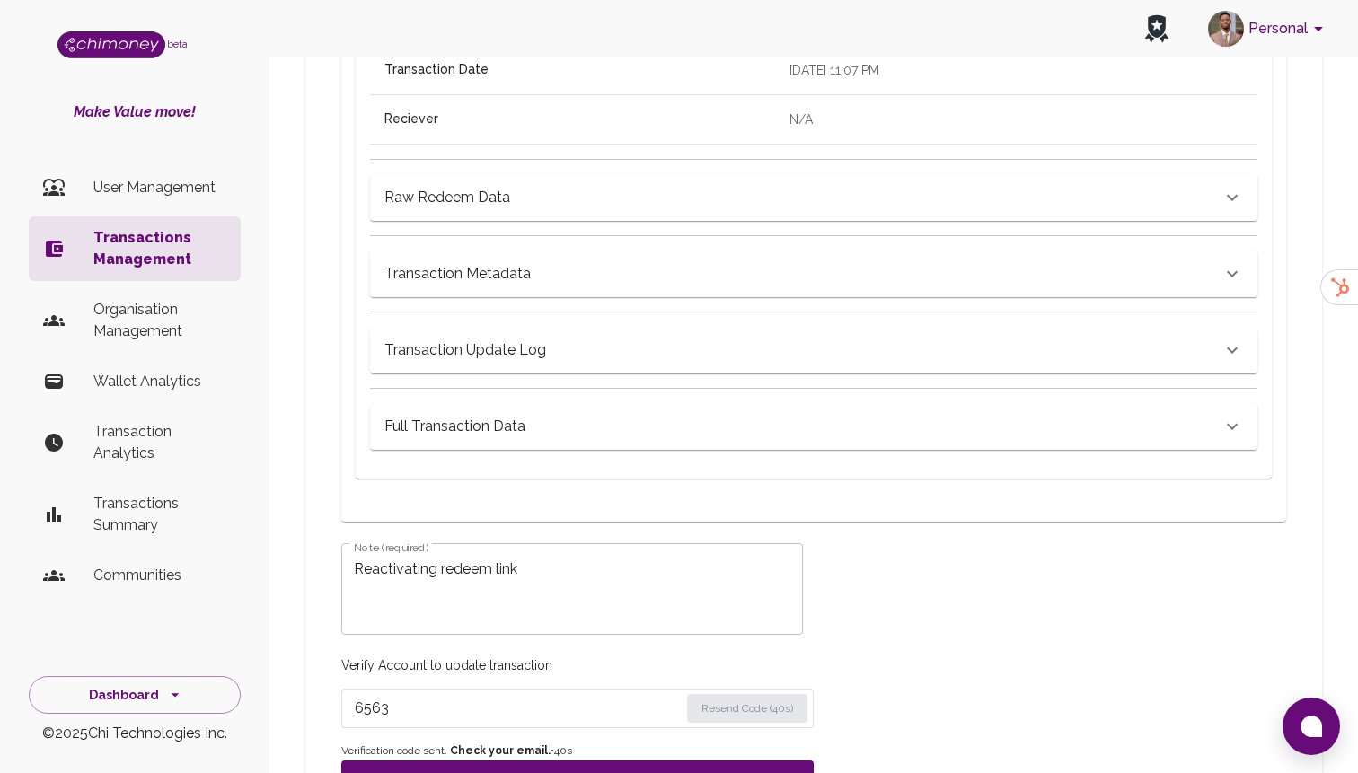
scroll to position [956, 0]
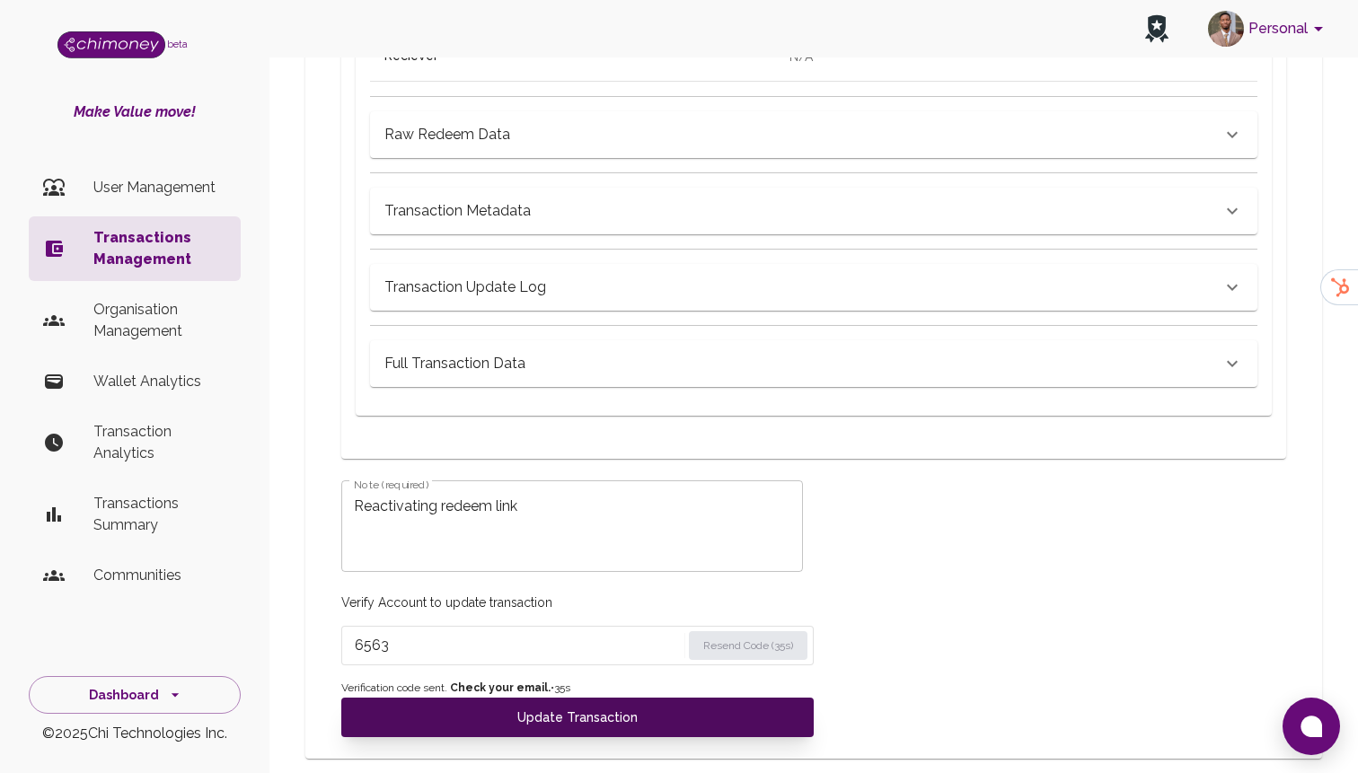
type input "6563"
click at [569, 727] on button "Update Transaction" at bounding box center [577, 718] width 472 height 40
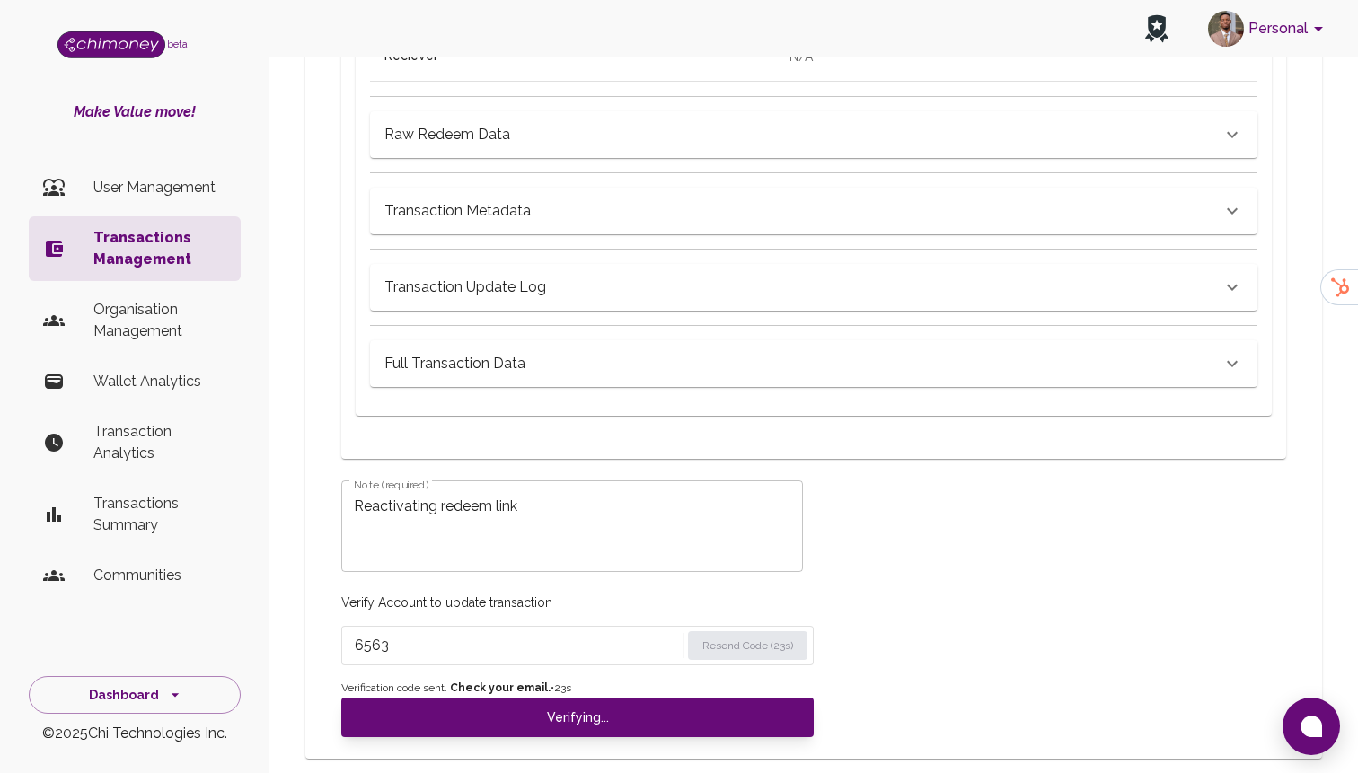
type input "redeemed"
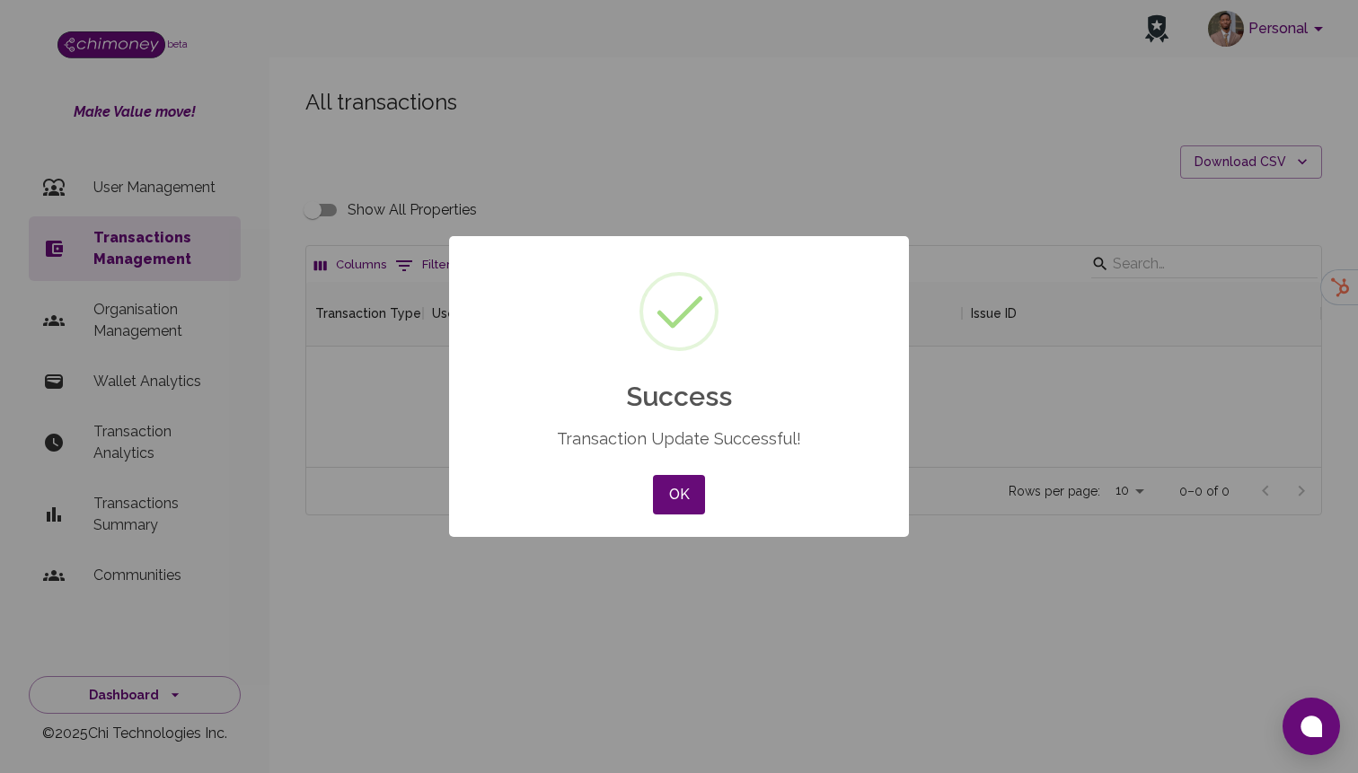
scroll to position [185, 1015]
click at [680, 470] on div "× Success Transaction Update Successful! OK No Cancel" at bounding box center [679, 387] width 460 height 302
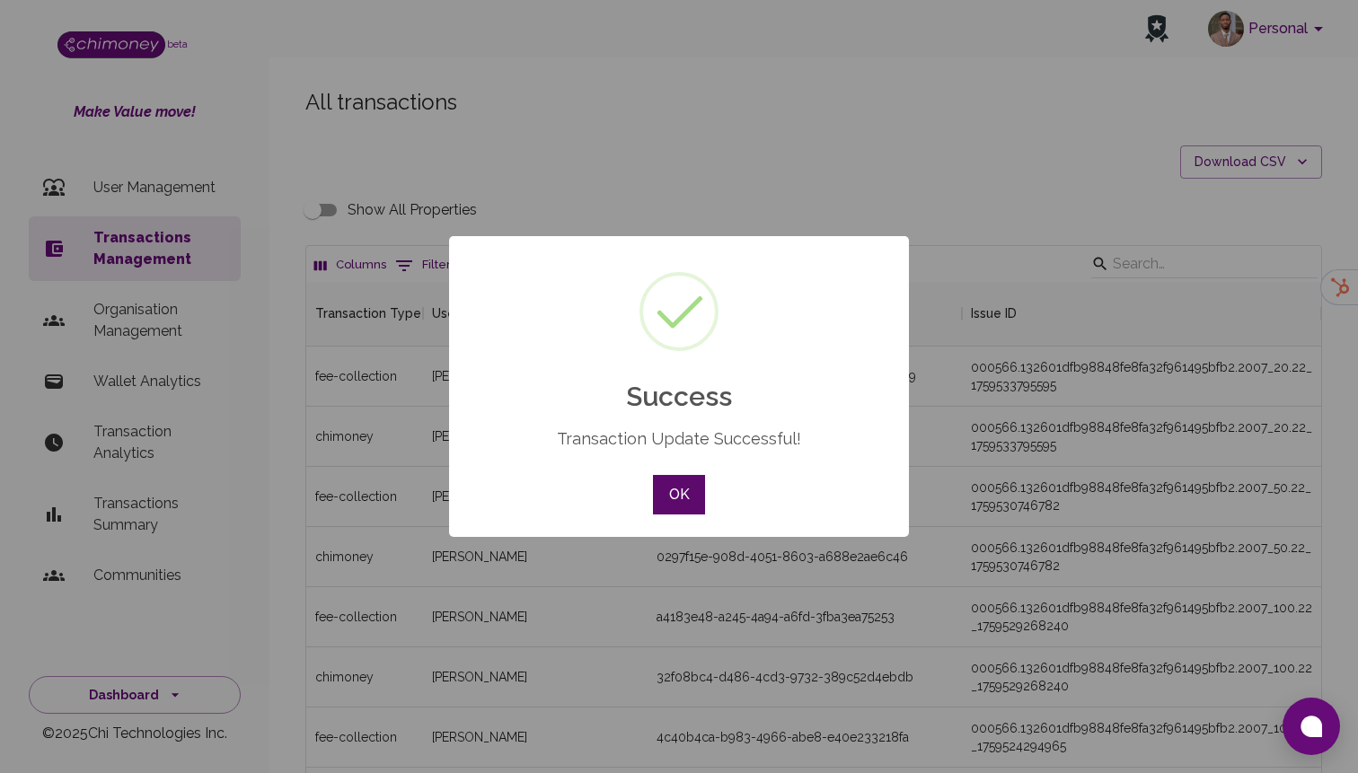
click at [681, 482] on button "OK" at bounding box center [679, 495] width 52 height 40
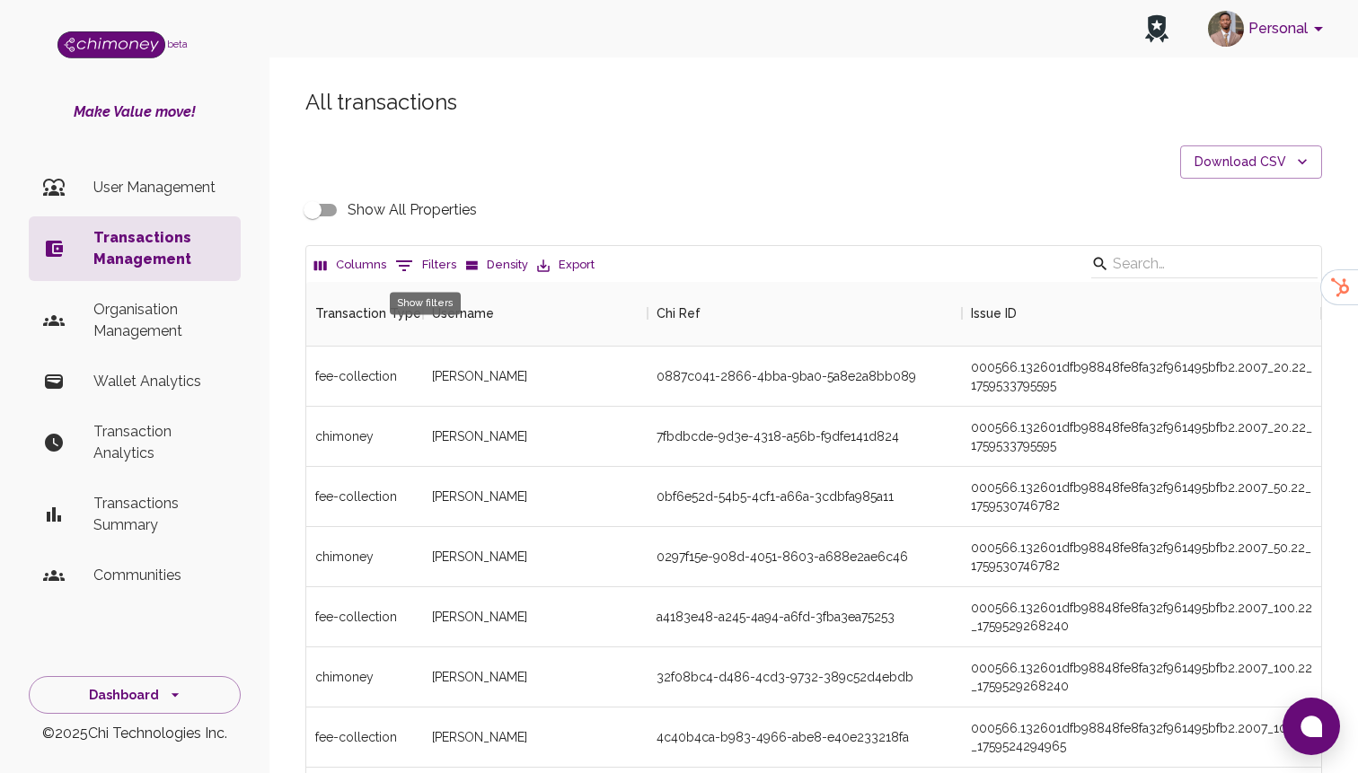
click at [419, 277] on button "0 Filters" at bounding box center [426, 265] width 70 height 29
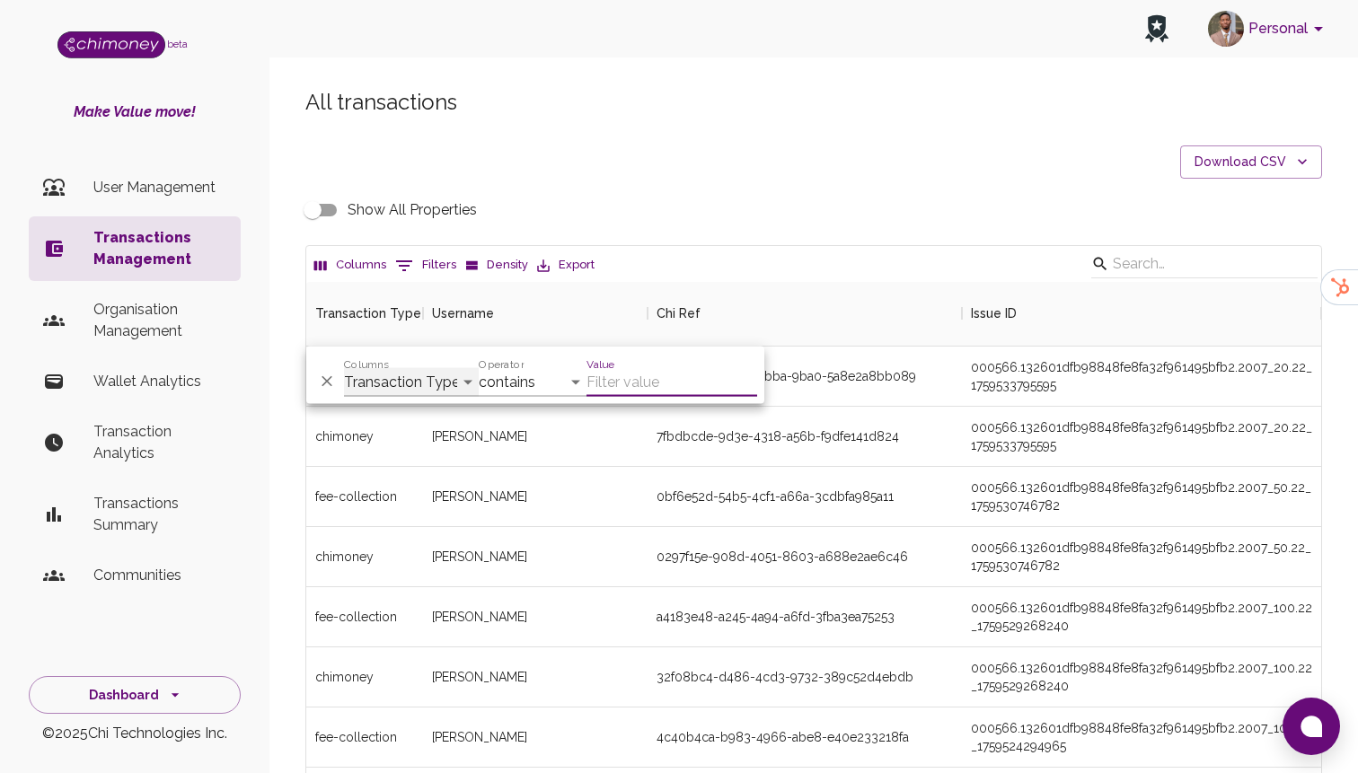
click at [380, 392] on select "Transaction Type Username Chi Ref Issue ID Value Amount Currency Fee ($) FX Rat…" at bounding box center [411, 382] width 135 height 29
select select "chiRef"
click at [344, 368] on select "Transaction Type Username Chi Ref Issue ID Value Amount Currency Fee ($) FX Rat…" at bounding box center [411, 382] width 135 height 29
click at [554, 384] on select "contains equals starts with ends with is empty is not empty is any of" at bounding box center [533, 382] width 108 height 29
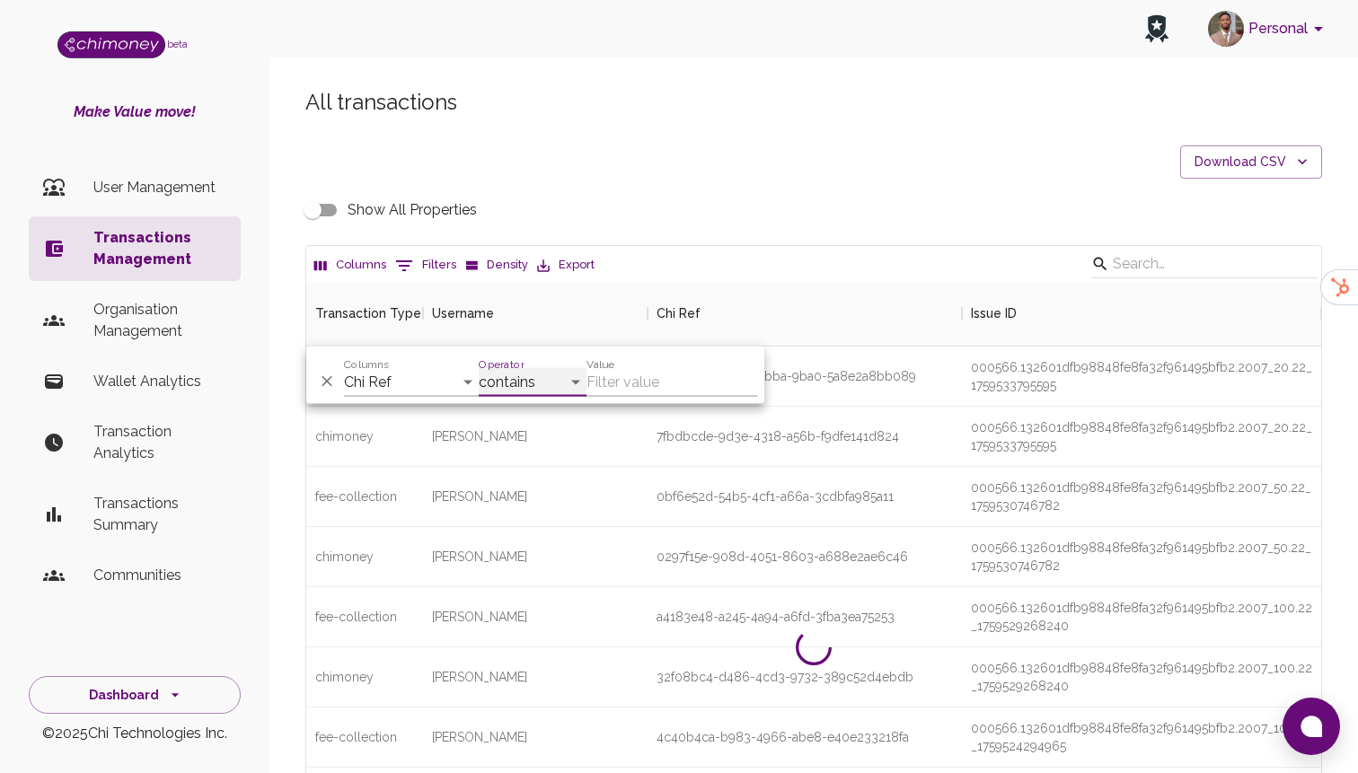
select select "equals"
click at [479, 368] on select "contains equals starts with ends with is empty is not empty is any of" at bounding box center [533, 382] width 108 height 29
click at [639, 370] on input "Value" at bounding box center [671, 382] width 171 height 29
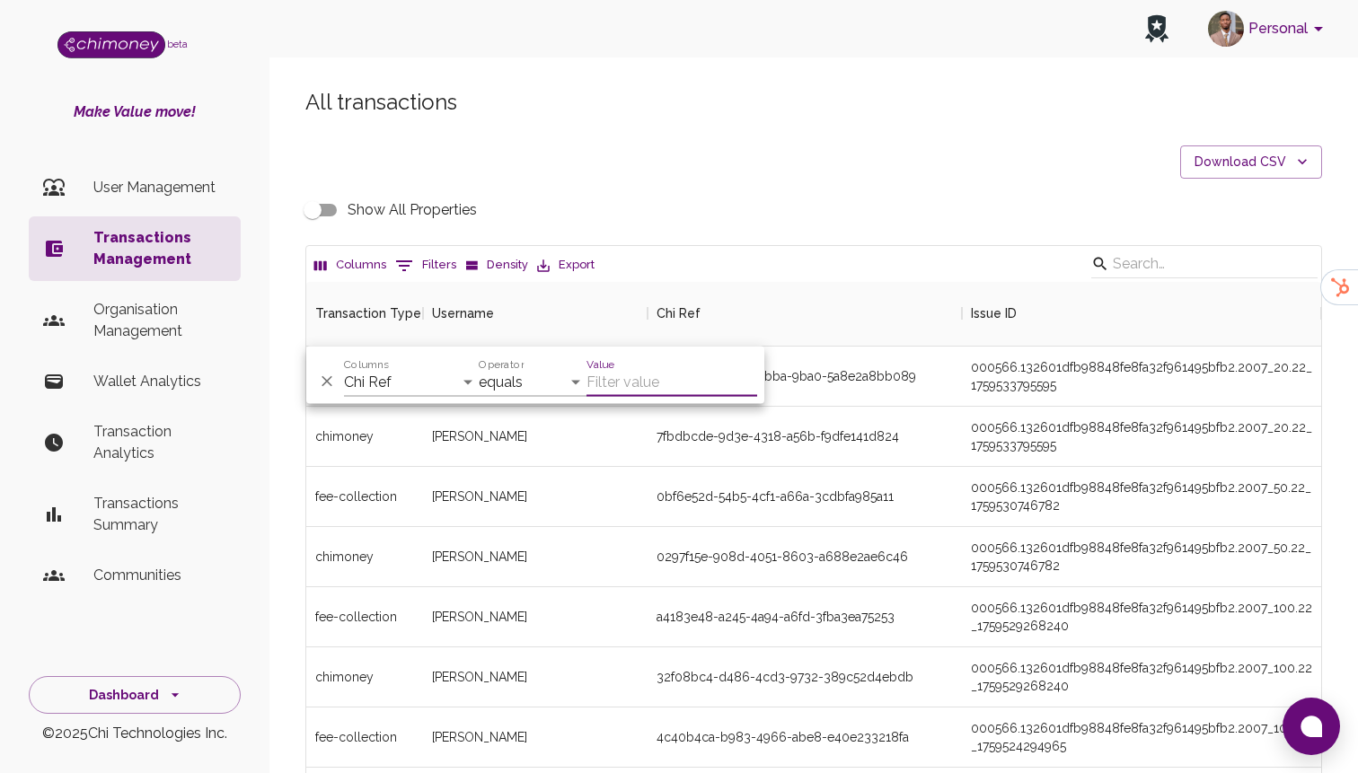
paste input "0297f15e-908d-4051-8603-a688e2ae6c46"
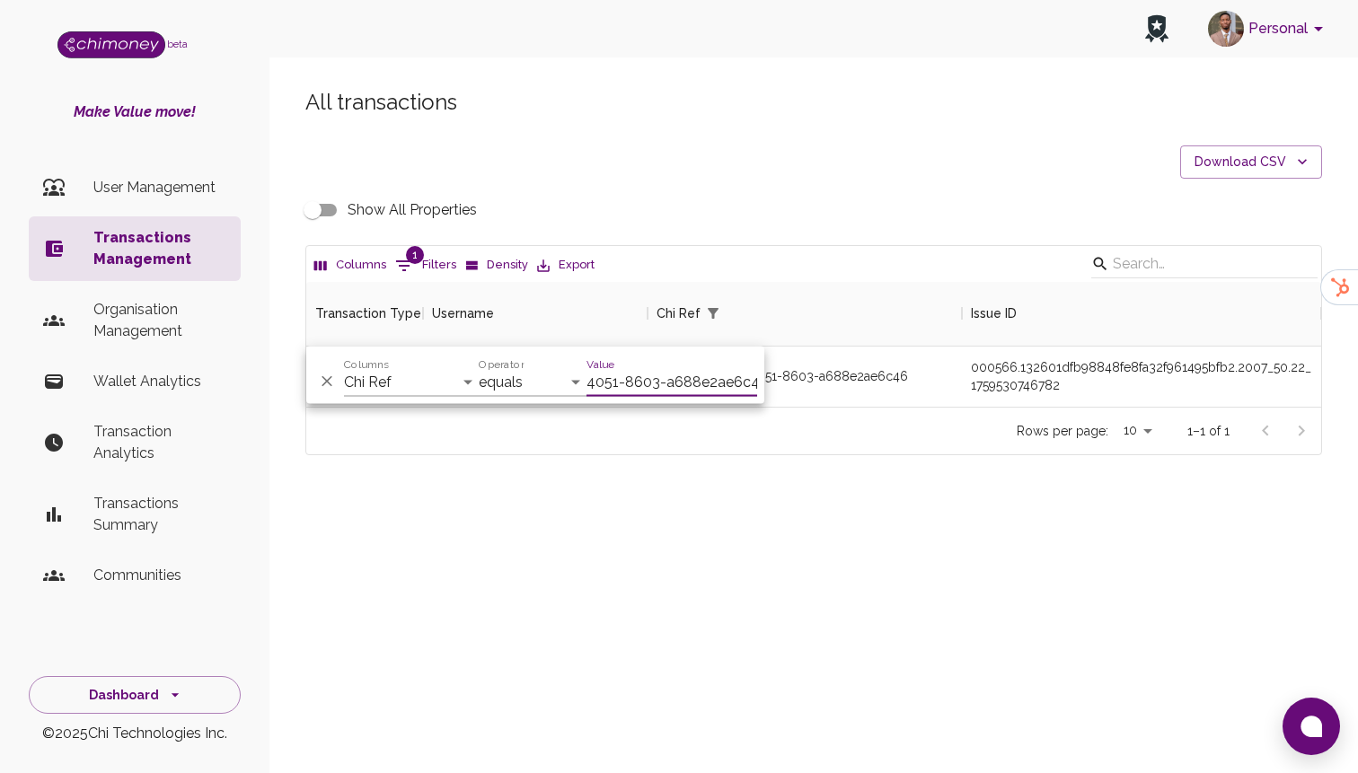
scroll to position [125, 1015]
type input "0297f15e-908d-4051-8603-a688e2ae6c46"
click at [870, 369] on div "0297f15e-908d-4051-8603-a688e2ae6c46" at bounding box center [782, 376] width 251 height 18
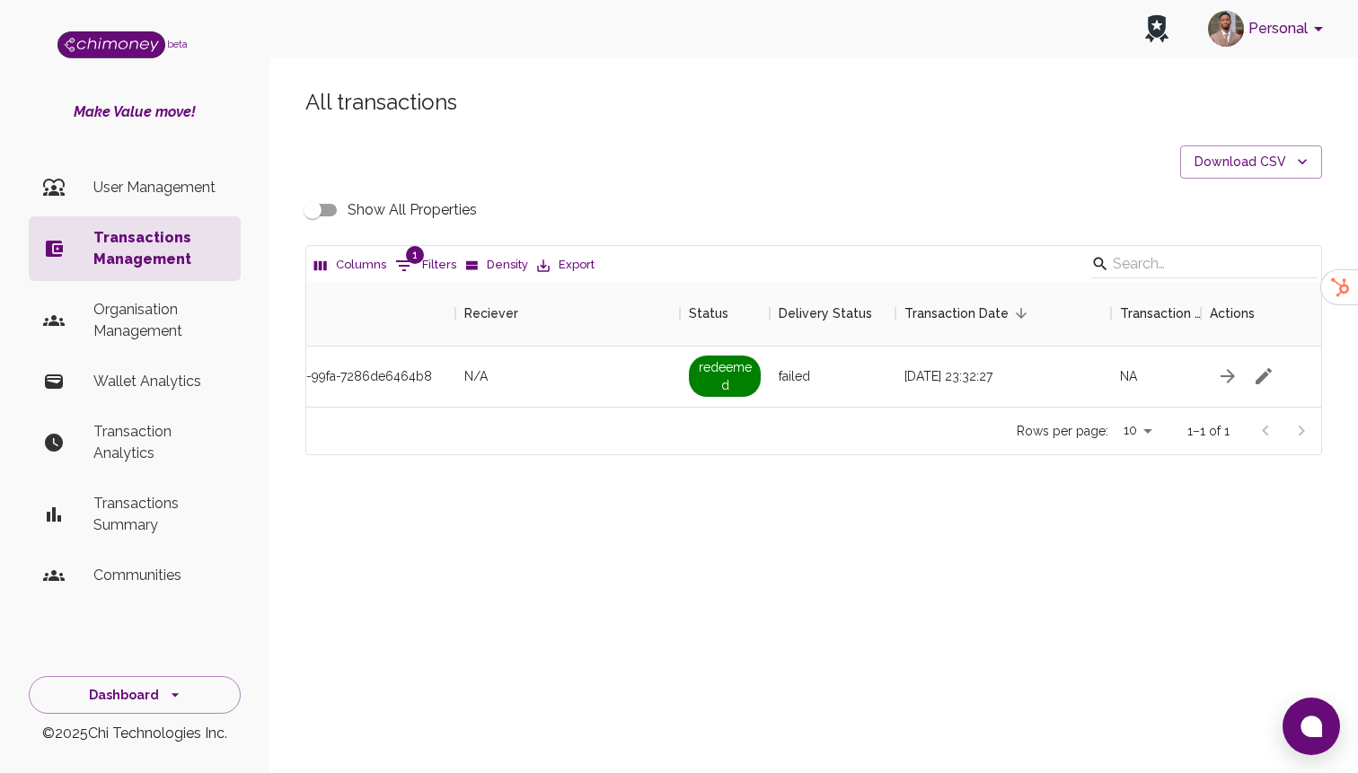
scroll to position [0, 1545]
click at [1240, 377] on icon "button" at bounding box center [1250, 377] width 22 height 22
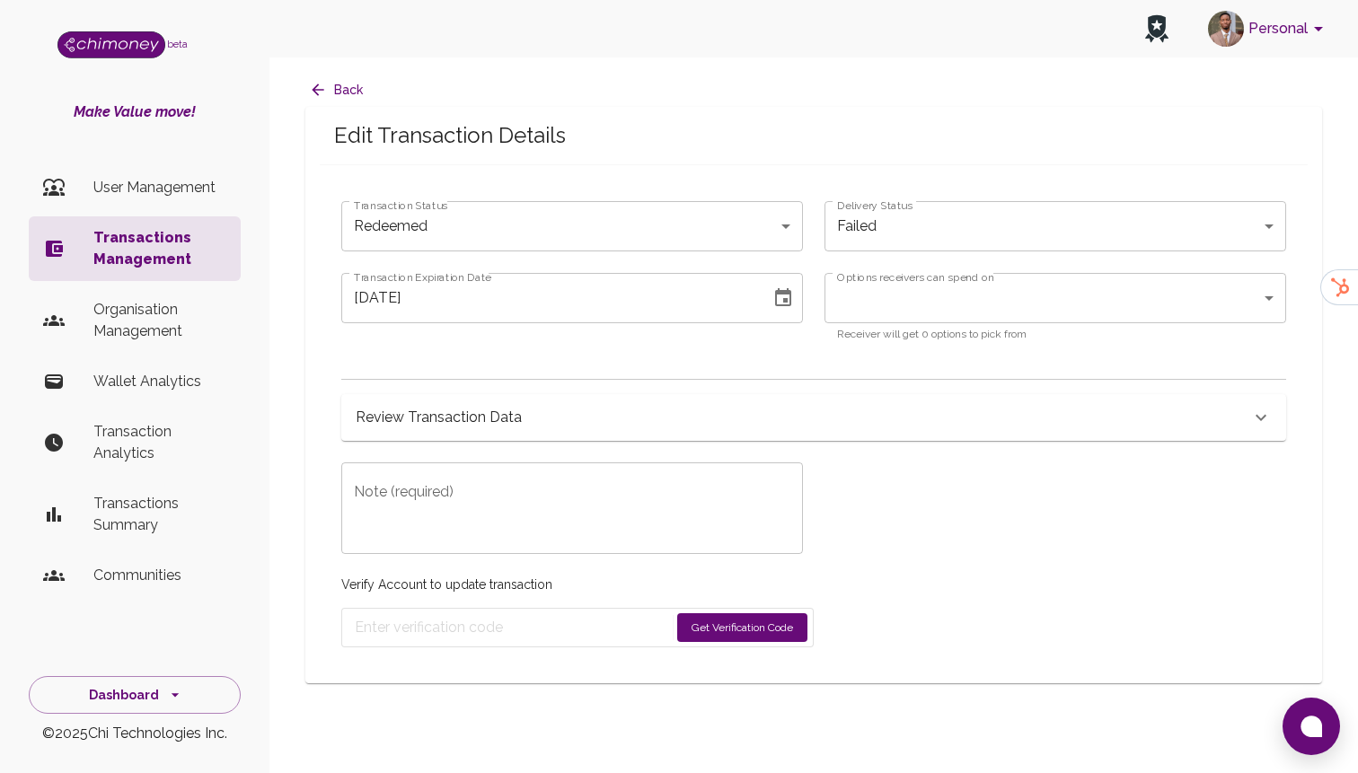
click at [412, 216] on body "Personal beta Make Value move! User Management Transactions Management Organisa…" at bounding box center [679, 386] width 1358 height 773
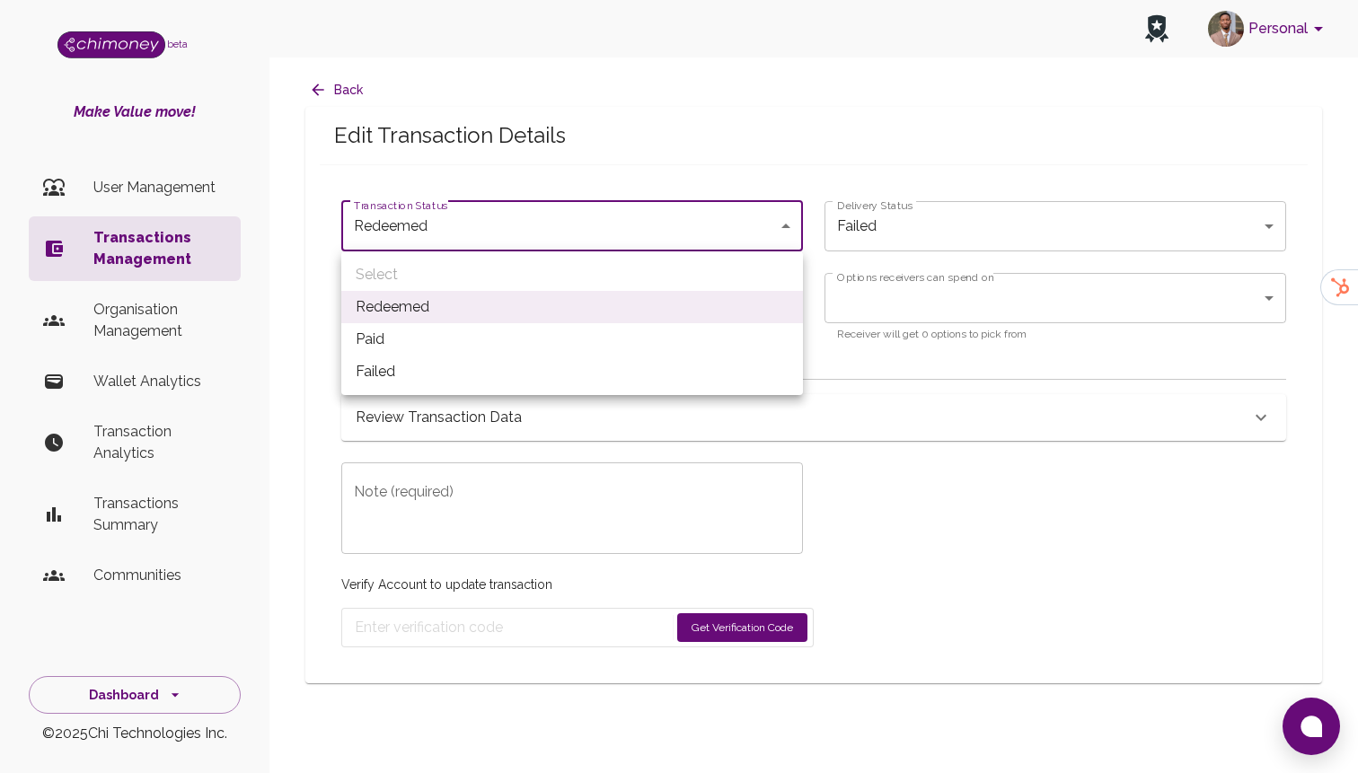
click at [403, 346] on li "Paid" at bounding box center [572, 339] width 462 height 32
type input "paid"
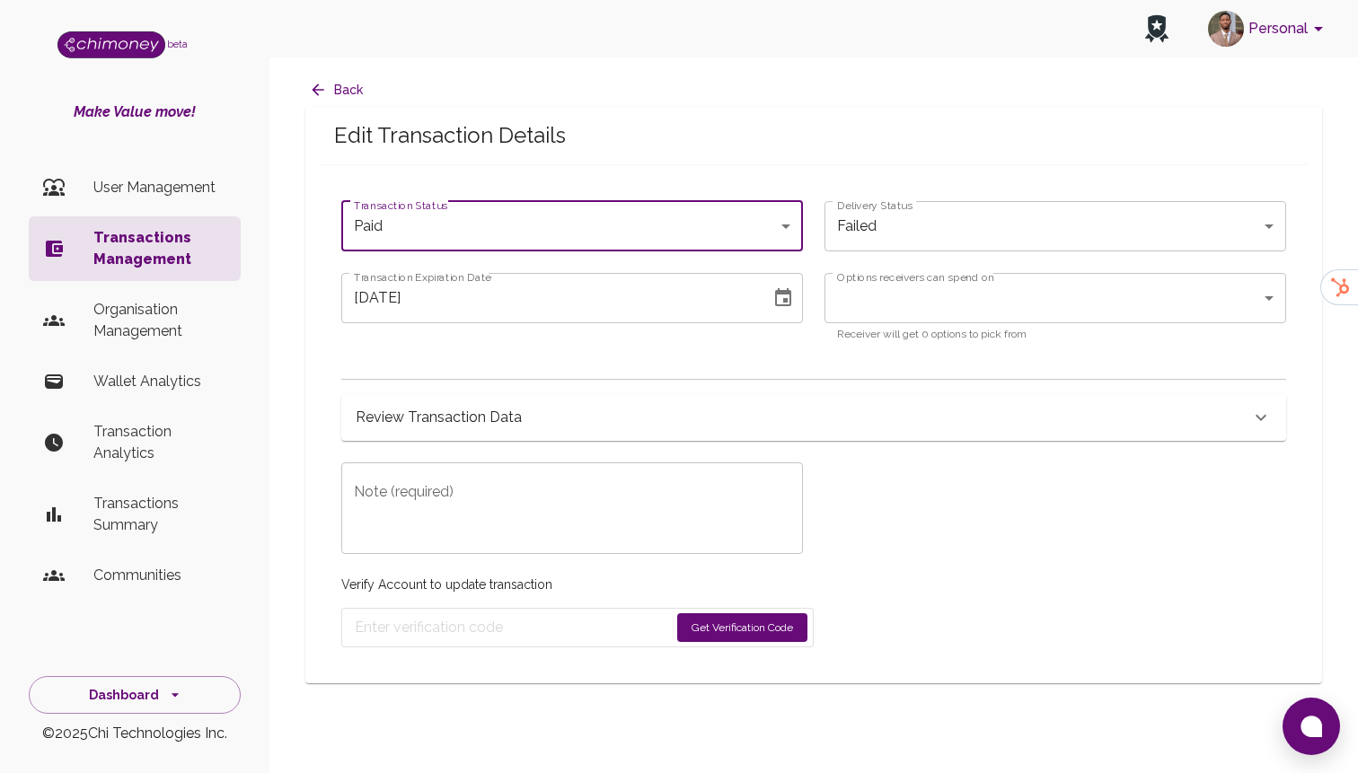
click at [794, 291] on button "Choose date, selected date is Oct 3, 2025" at bounding box center [783, 298] width 36 height 36
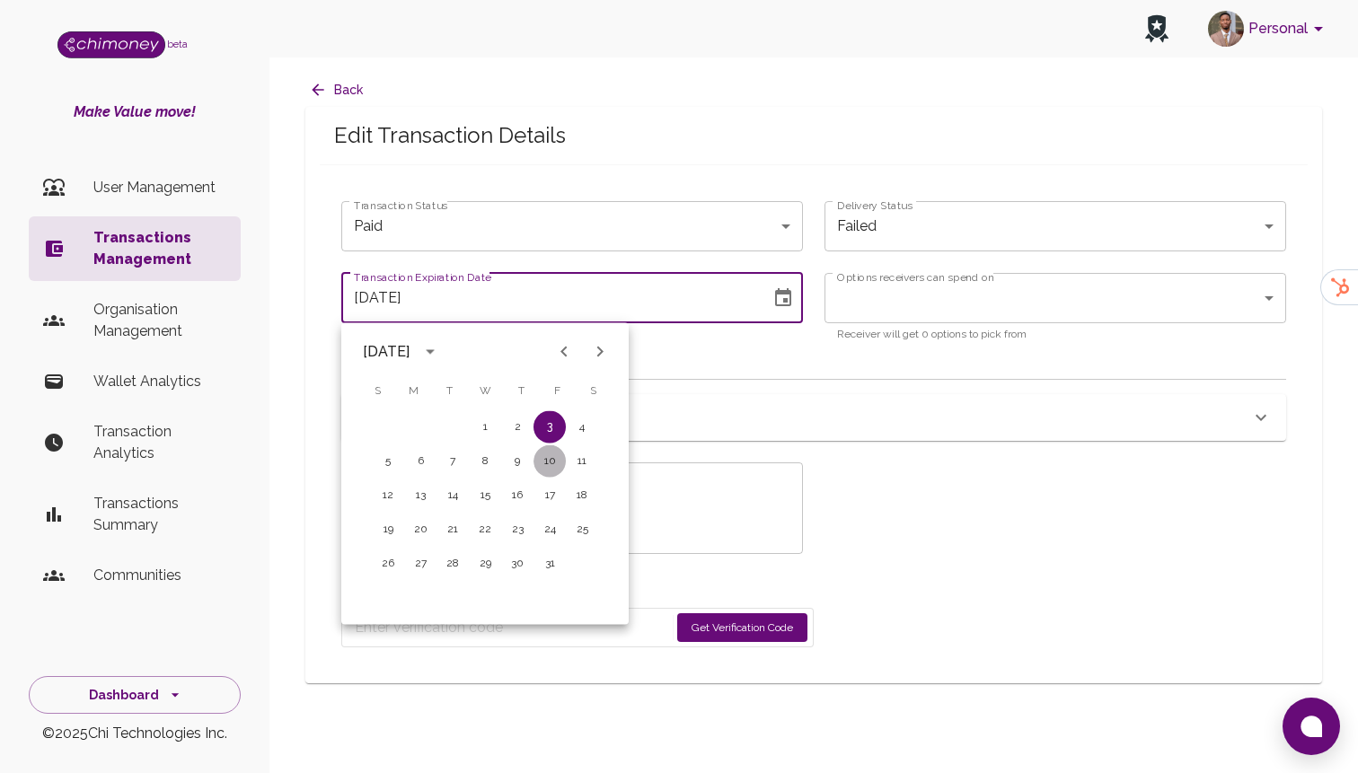
click at [551, 464] on button "10" at bounding box center [549, 461] width 32 height 32
type input "10/10/2025"
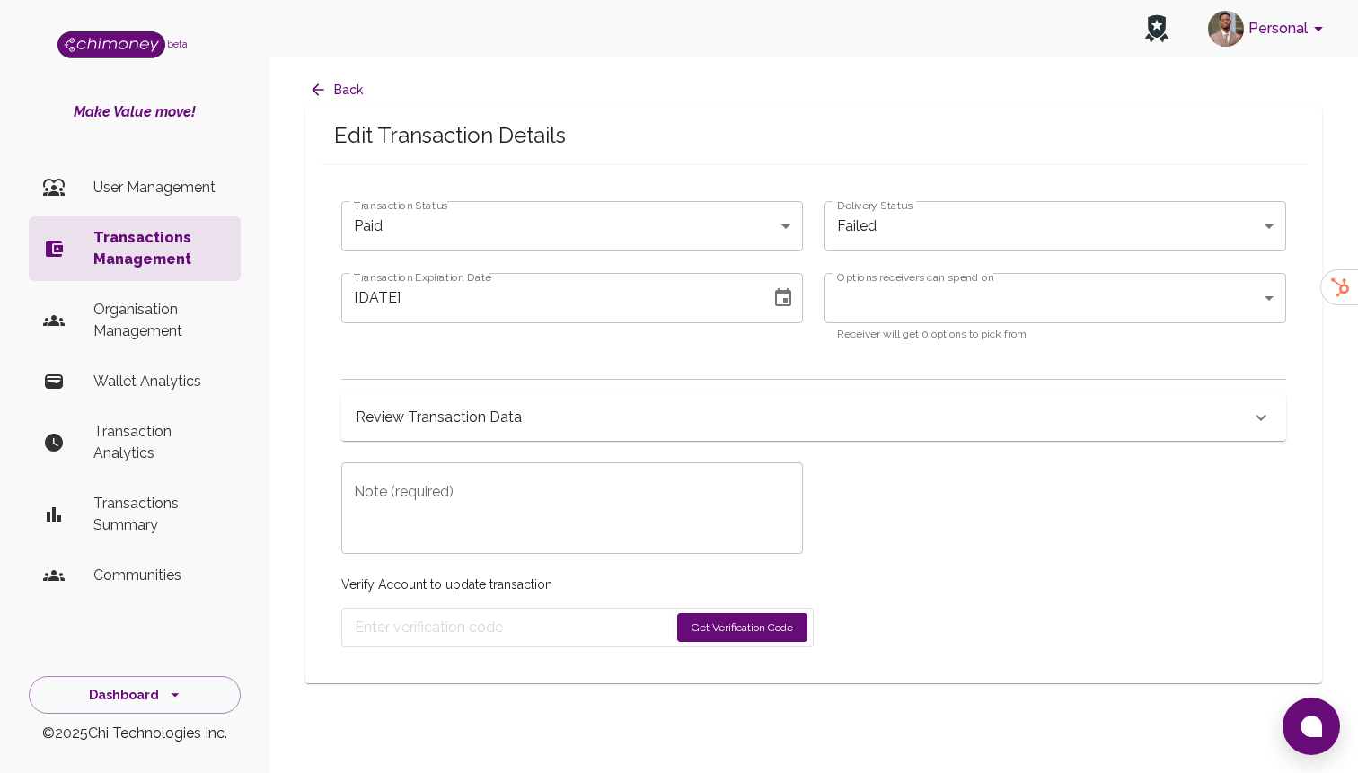
click at [477, 538] on textarea "Note (required)" at bounding box center [572, 509] width 436 height 62
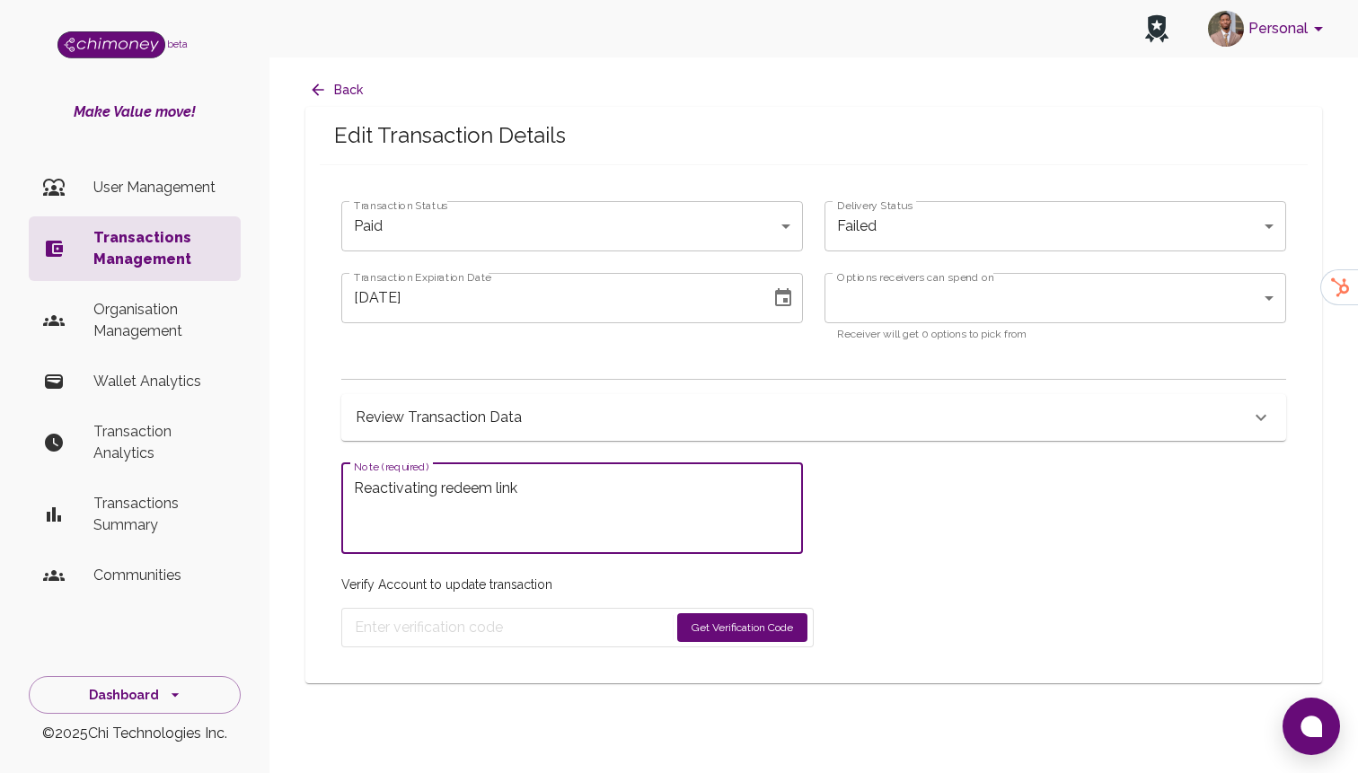
type textarea "Reactivating redeem link"
click at [710, 623] on button "Get Verification Code" at bounding box center [742, 627] width 130 height 29
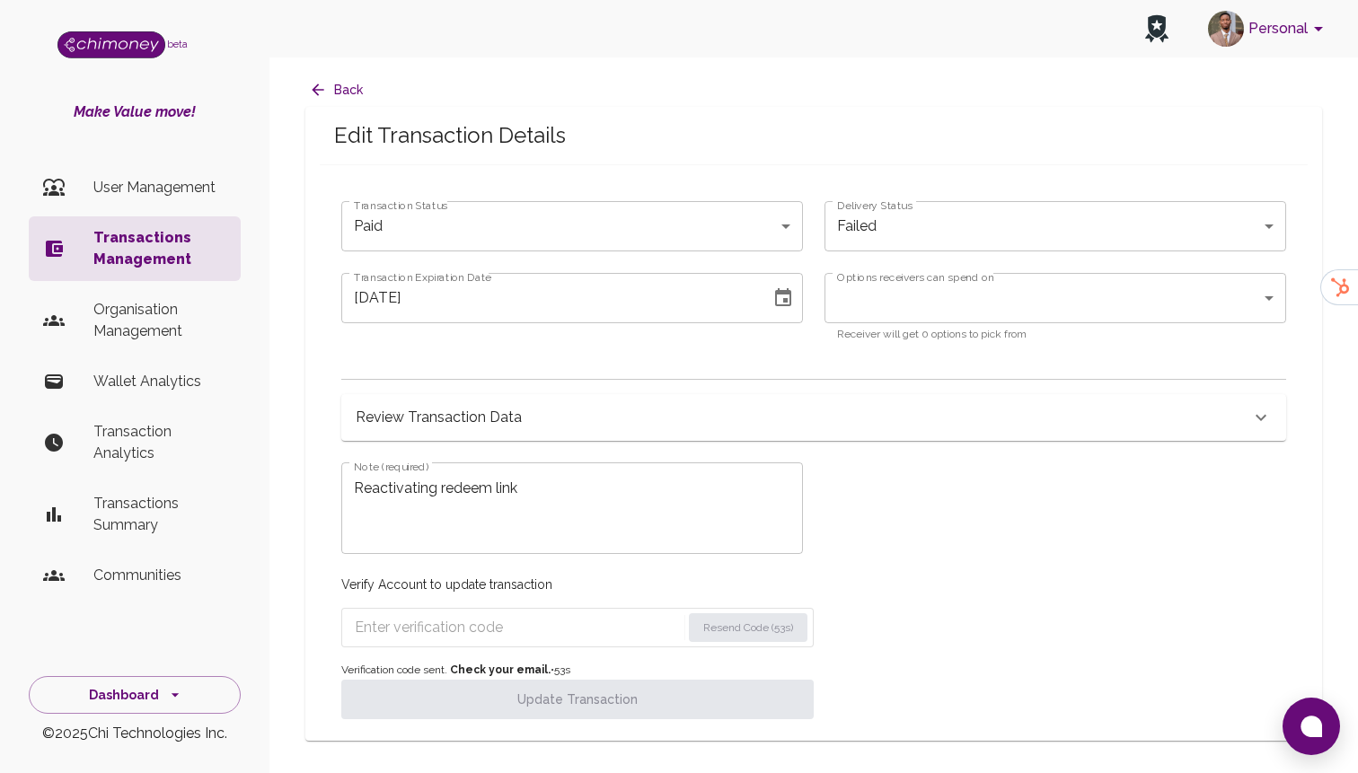
click at [488, 617] on input "Enter verification code" at bounding box center [518, 627] width 326 height 29
paste input "3345"
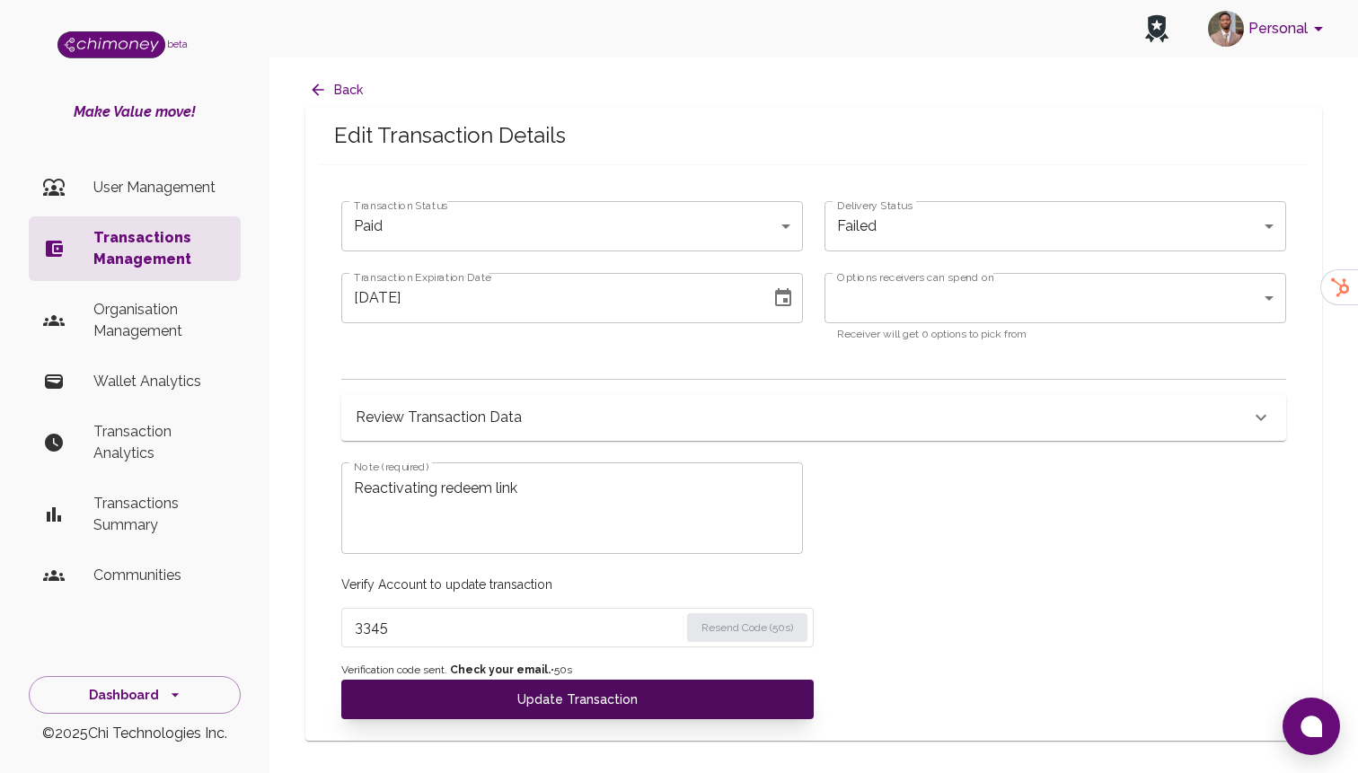
type input "3345"
click at [604, 700] on button "Update Transaction" at bounding box center [577, 700] width 472 height 40
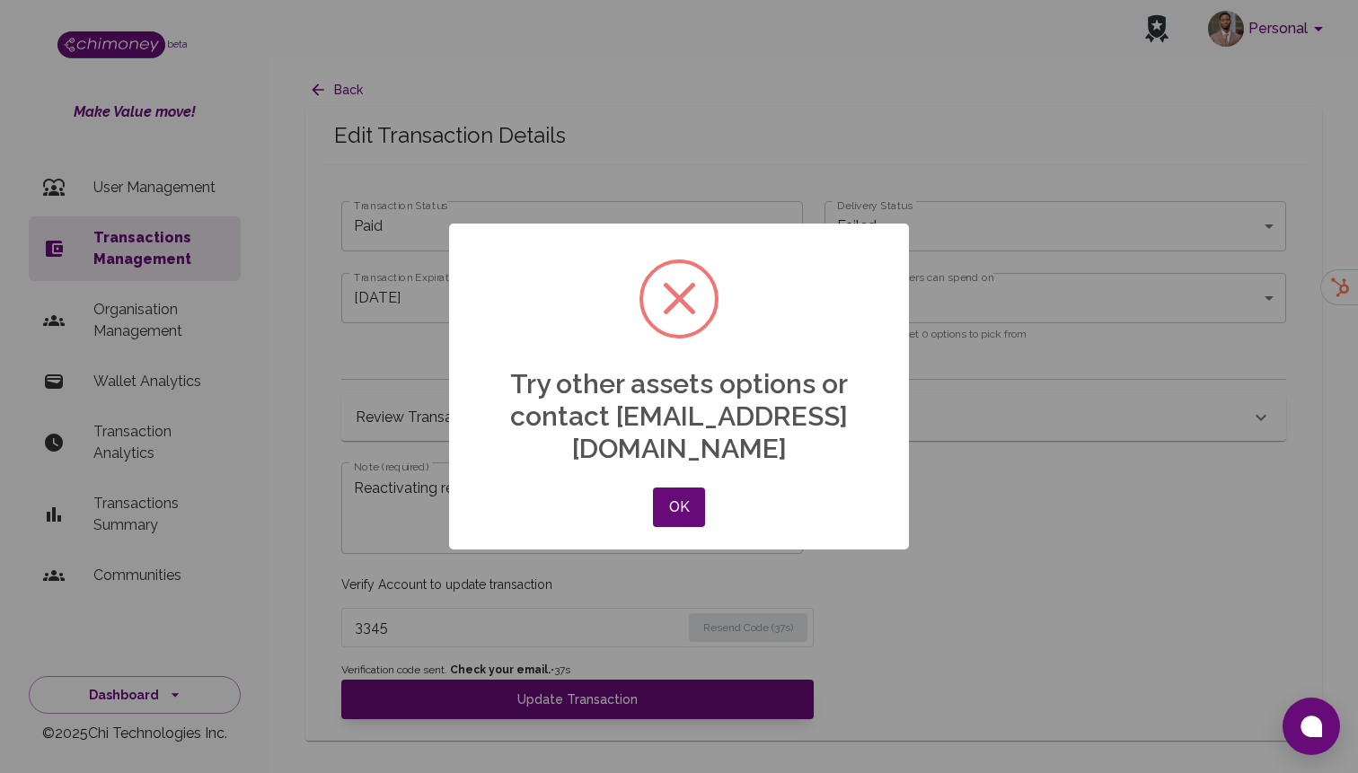
type input "redeemed"
type input "10/04/2025"
click at [678, 488] on button "OK" at bounding box center [679, 508] width 52 height 40
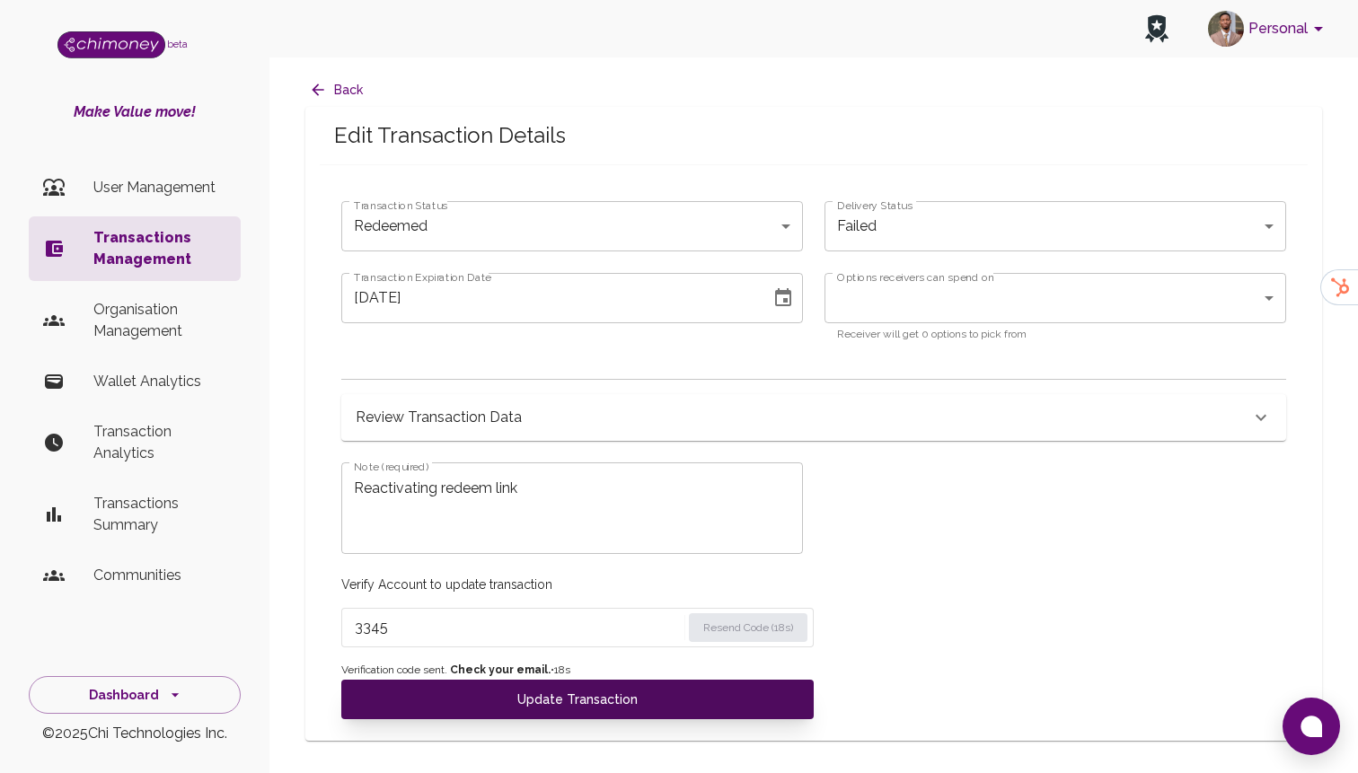
click at [511, 696] on button "Update Transaction" at bounding box center [577, 700] width 472 height 40
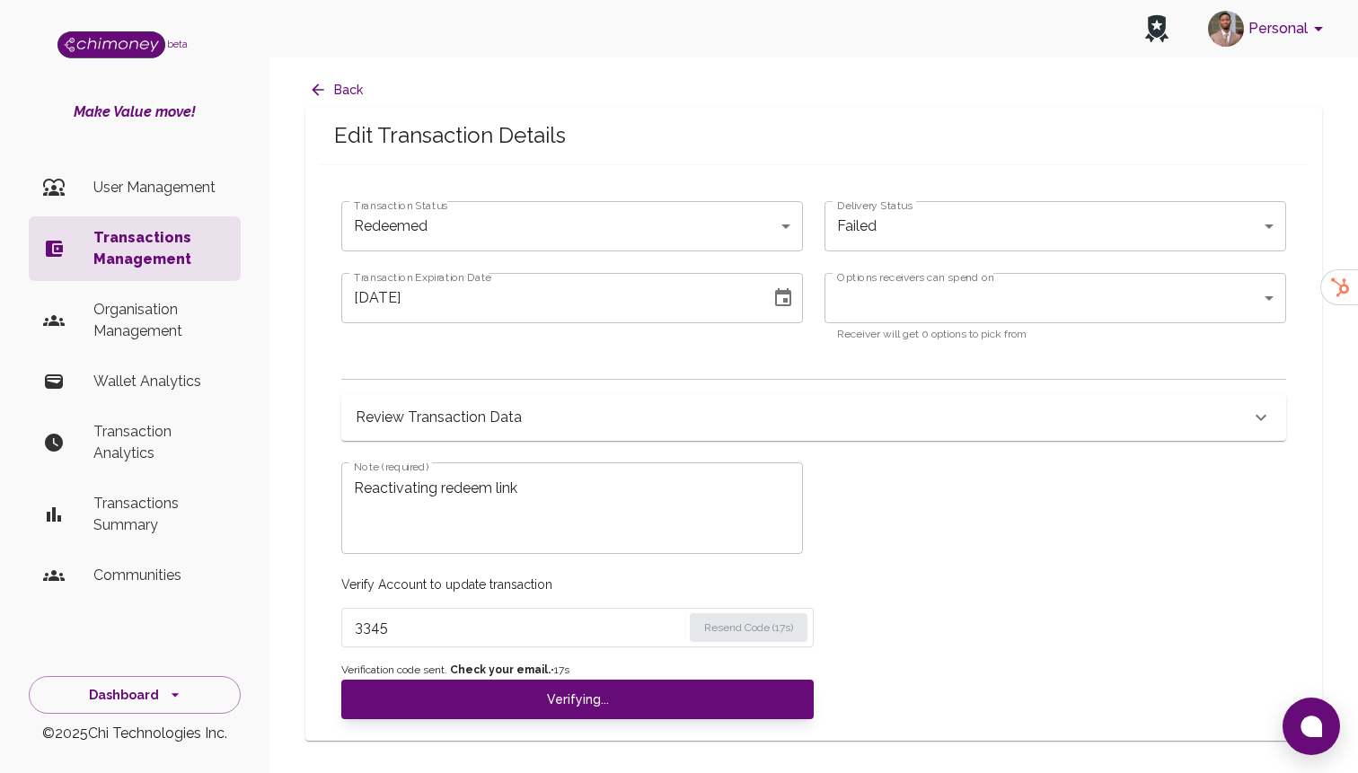
click at [602, 242] on body "Personal beta Make Value move! User Management Transactions Management Organisa…" at bounding box center [679, 386] width 1358 height 773
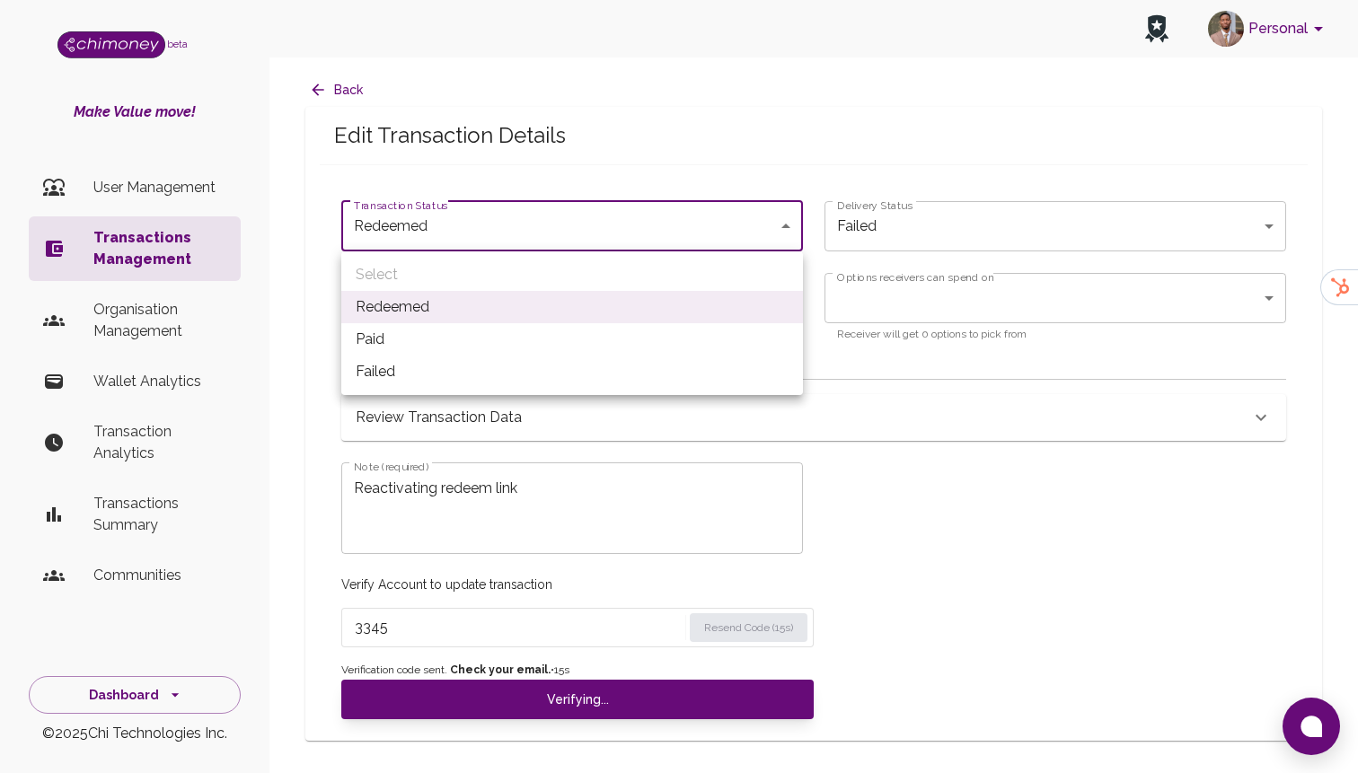
click at [492, 346] on li "Paid" at bounding box center [572, 339] width 462 height 32
type input "paid"
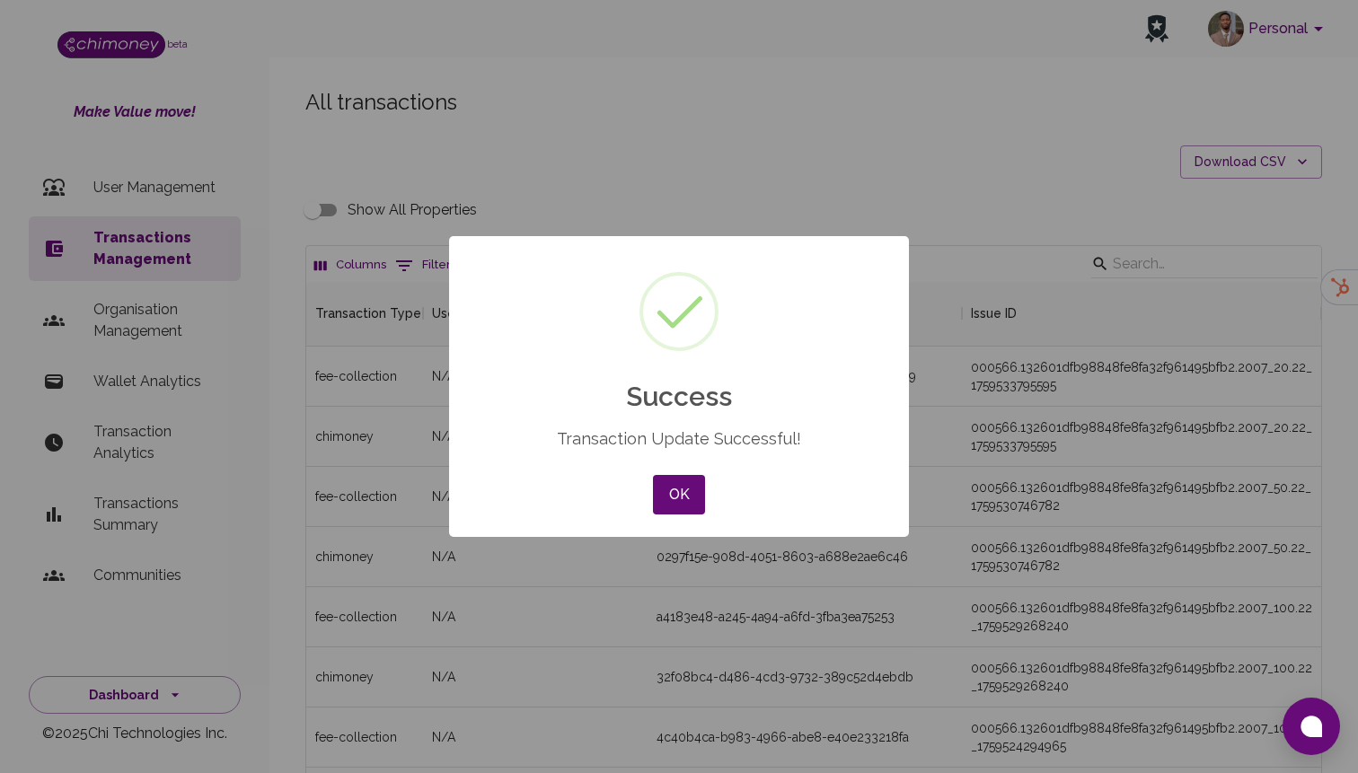
scroll to position [666, 1015]
click at [678, 491] on button "OK" at bounding box center [679, 495] width 52 height 40
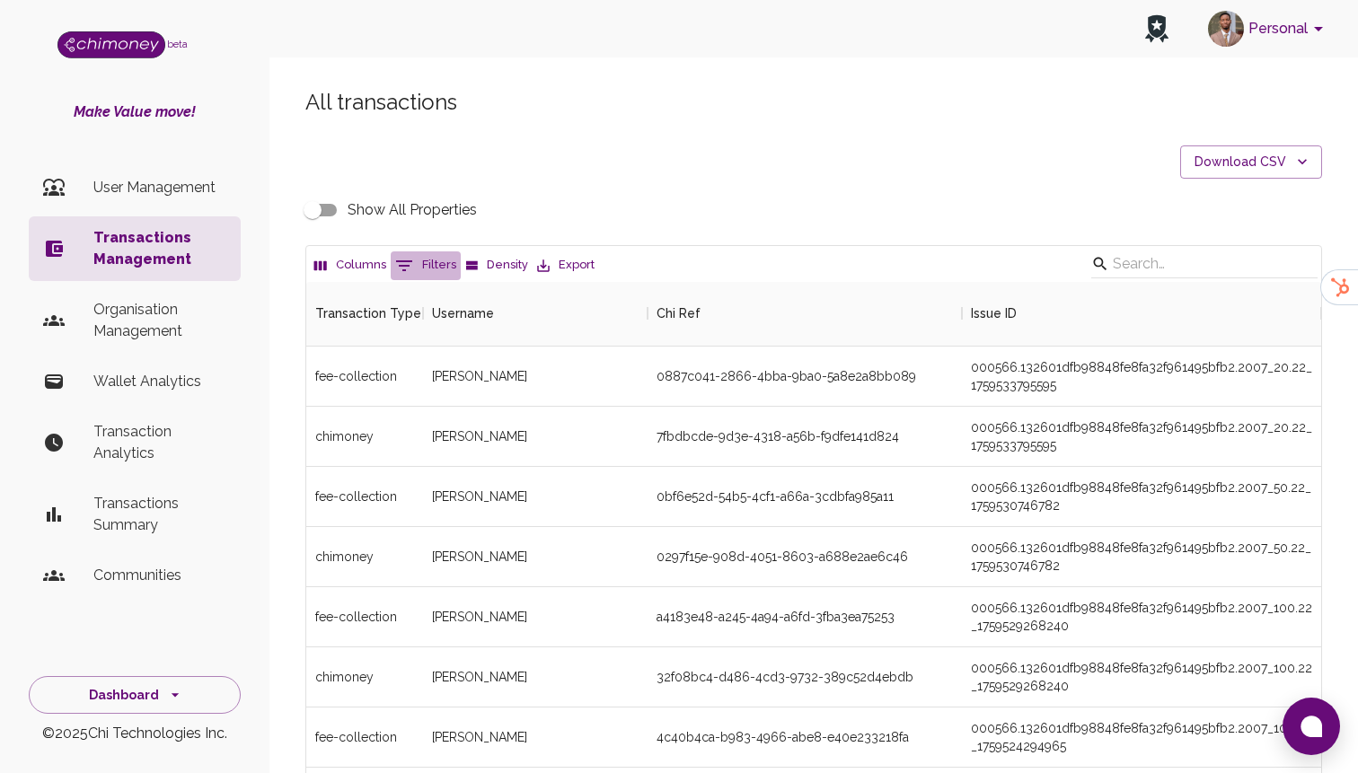
click at [418, 269] on button "0 Filters" at bounding box center [426, 265] width 70 height 29
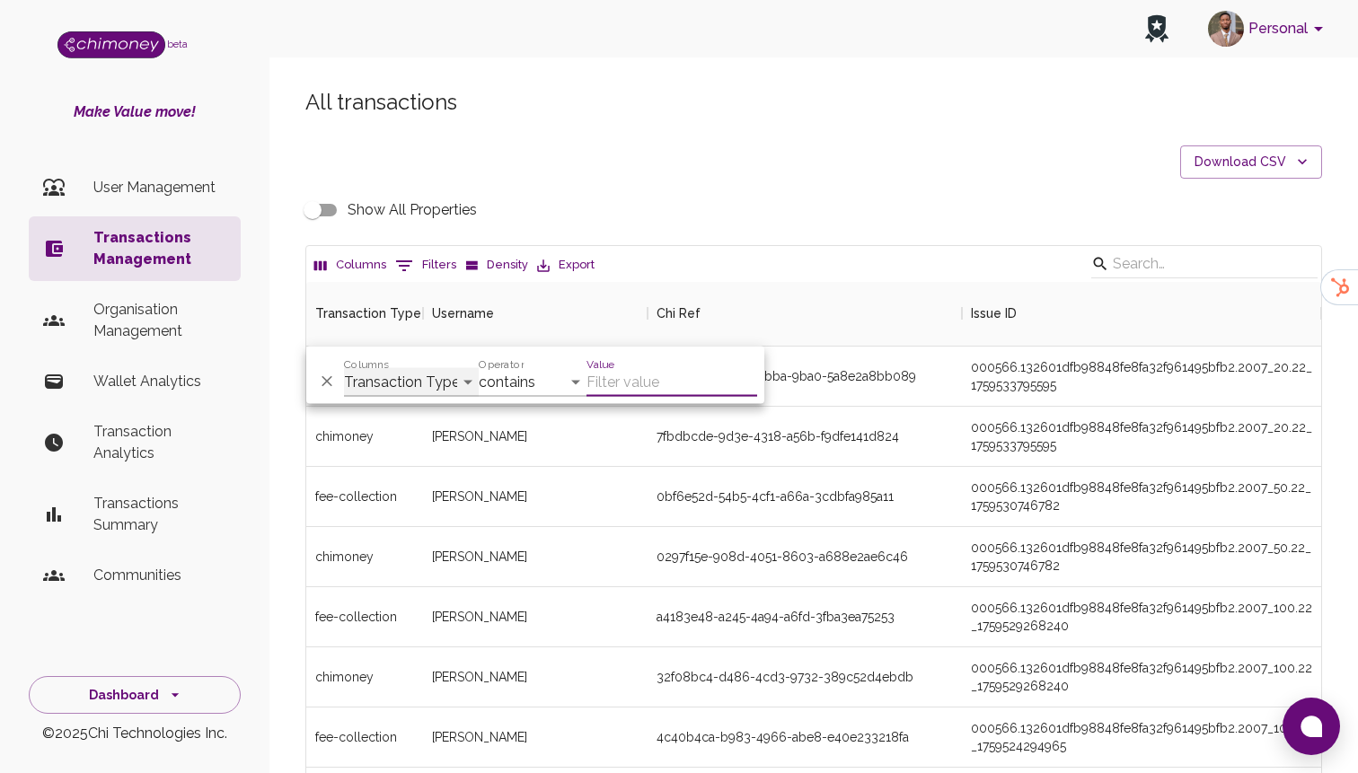
click at [395, 373] on select "Transaction Type Username Chi Ref Issue ID Value Amount Currency Fee ($) FX Rat…" at bounding box center [411, 382] width 135 height 29
select select "chiRef"
click at [344, 368] on select "Transaction Type Username Chi Ref Issue ID Value Amount Currency Fee ($) FX Rat…" at bounding box center [411, 382] width 135 height 29
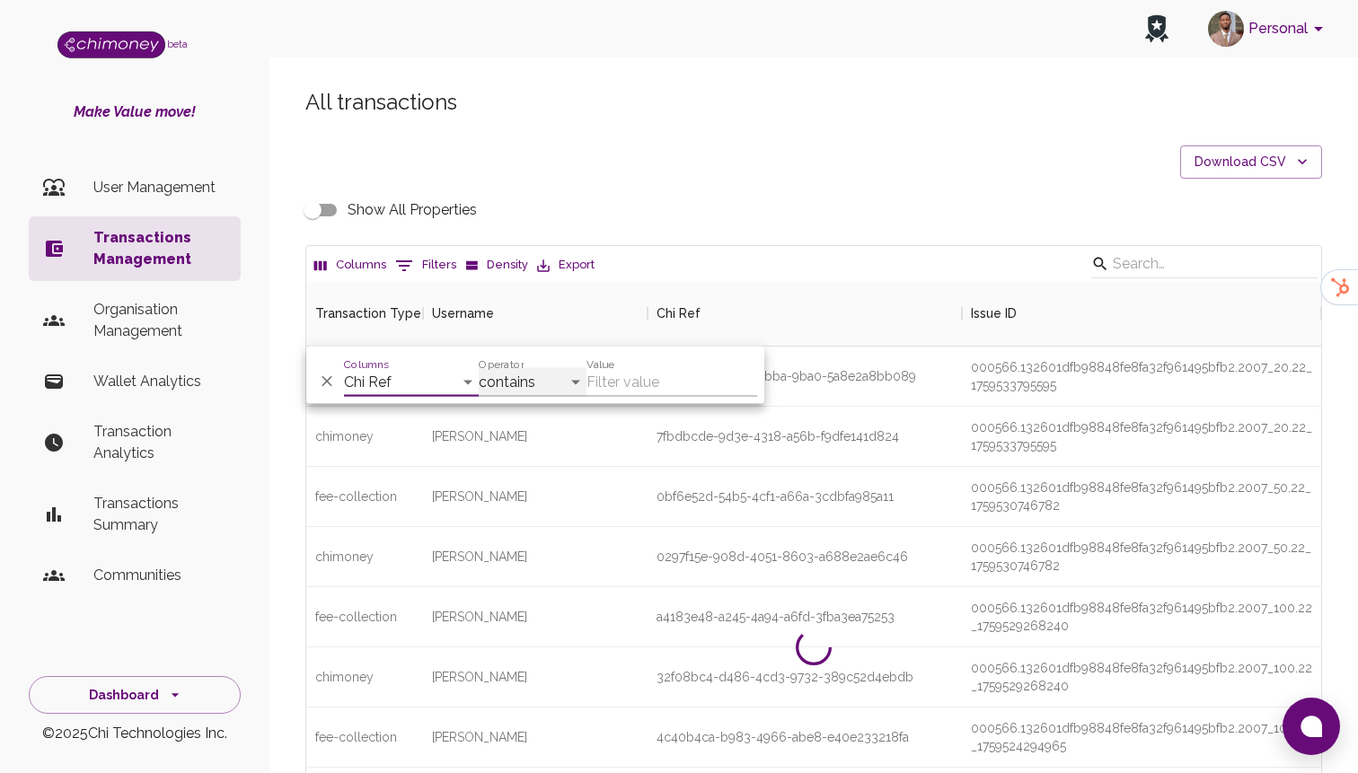
click at [549, 388] on select "contains equals starts with ends with is empty is not empty is any of" at bounding box center [533, 382] width 108 height 29
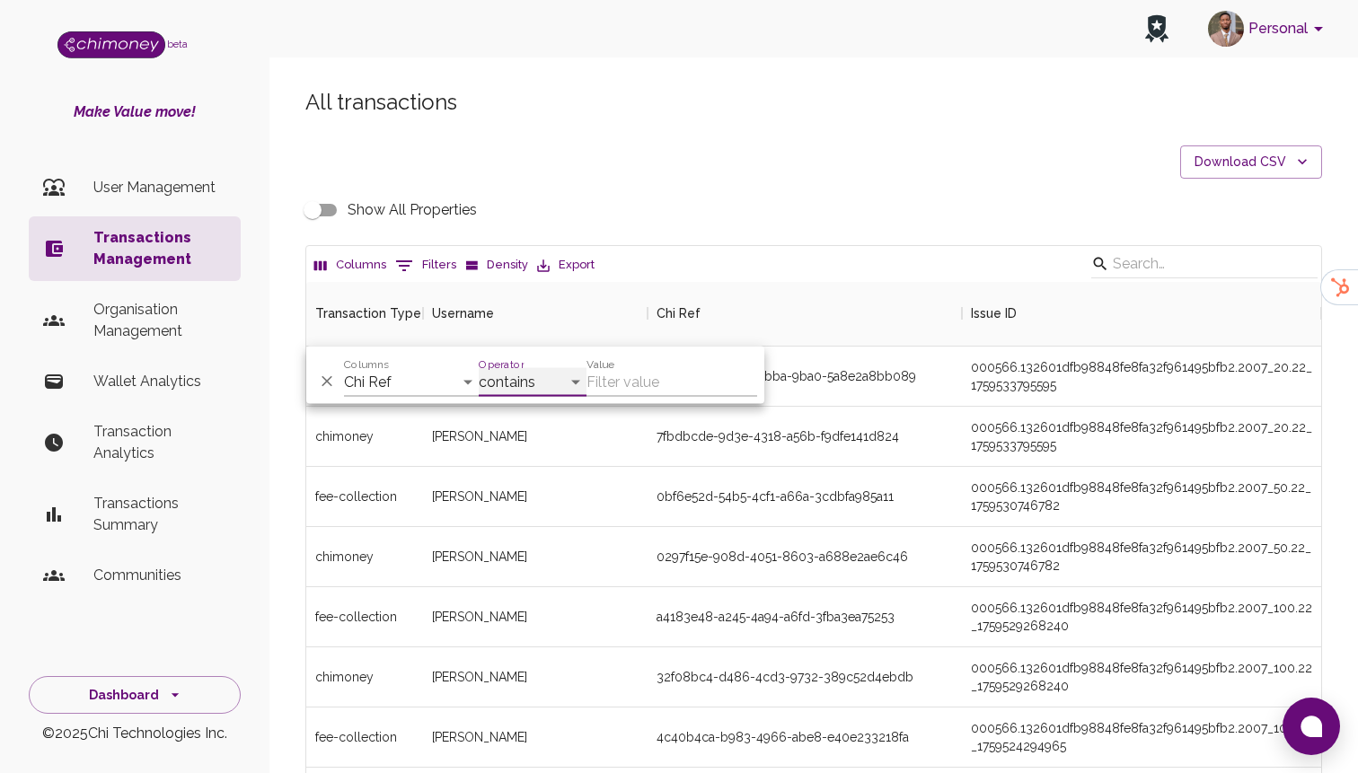
select select "equals"
click at [479, 368] on select "contains equals starts with ends with is empty is not empty is any of" at bounding box center [533, 382] width 108 height 29
click at [634, 387] on input "Value" at bounding box center [671, 382] width 171 height 29
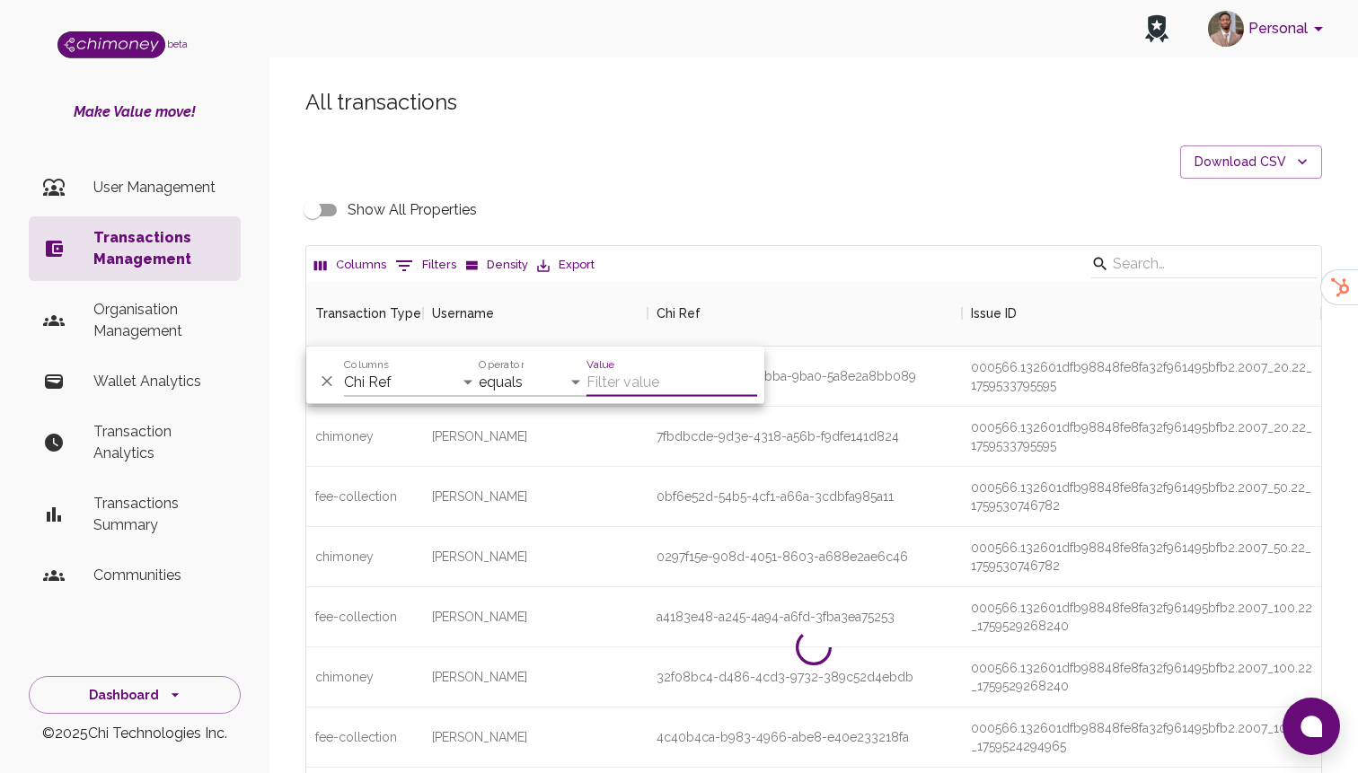
paste input "0297f15e-908d-4051-8603-a688e2ae6c46"
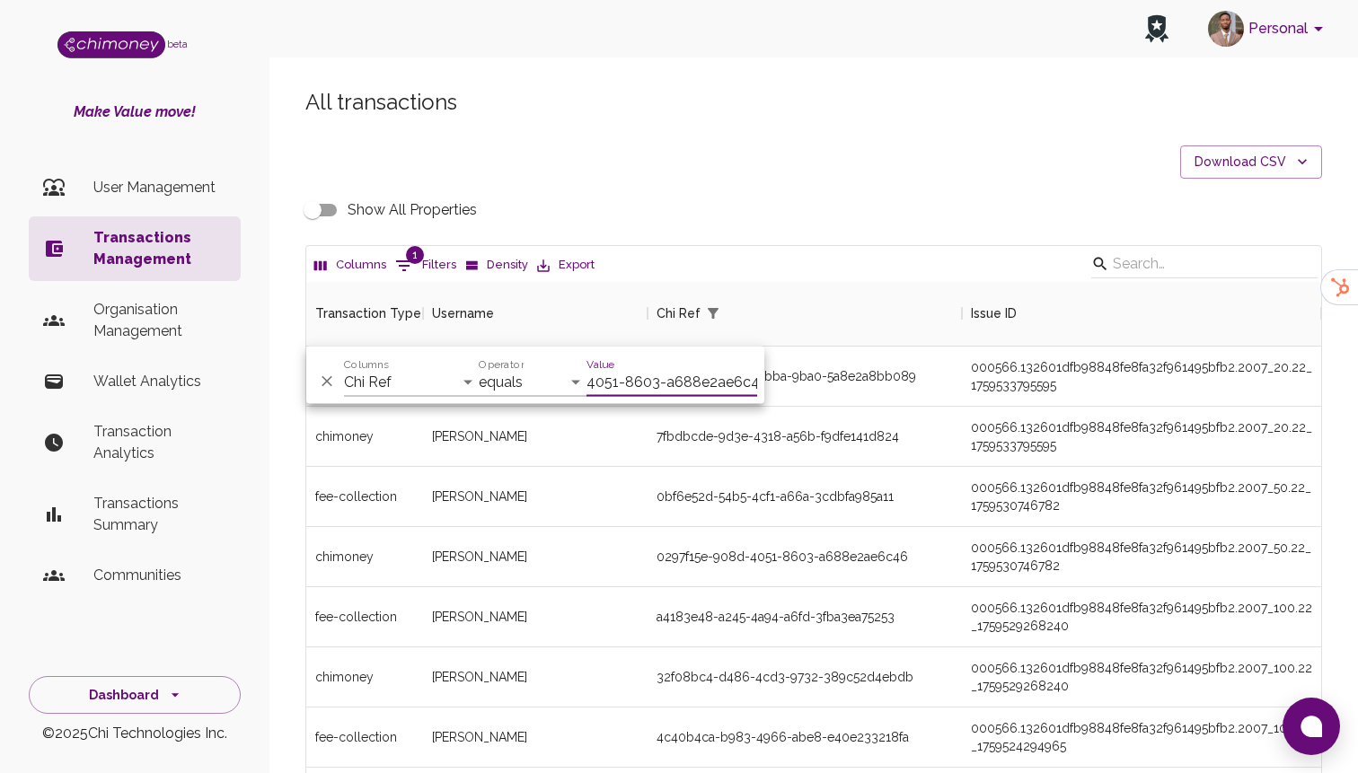
scroll to position [125, 1015]
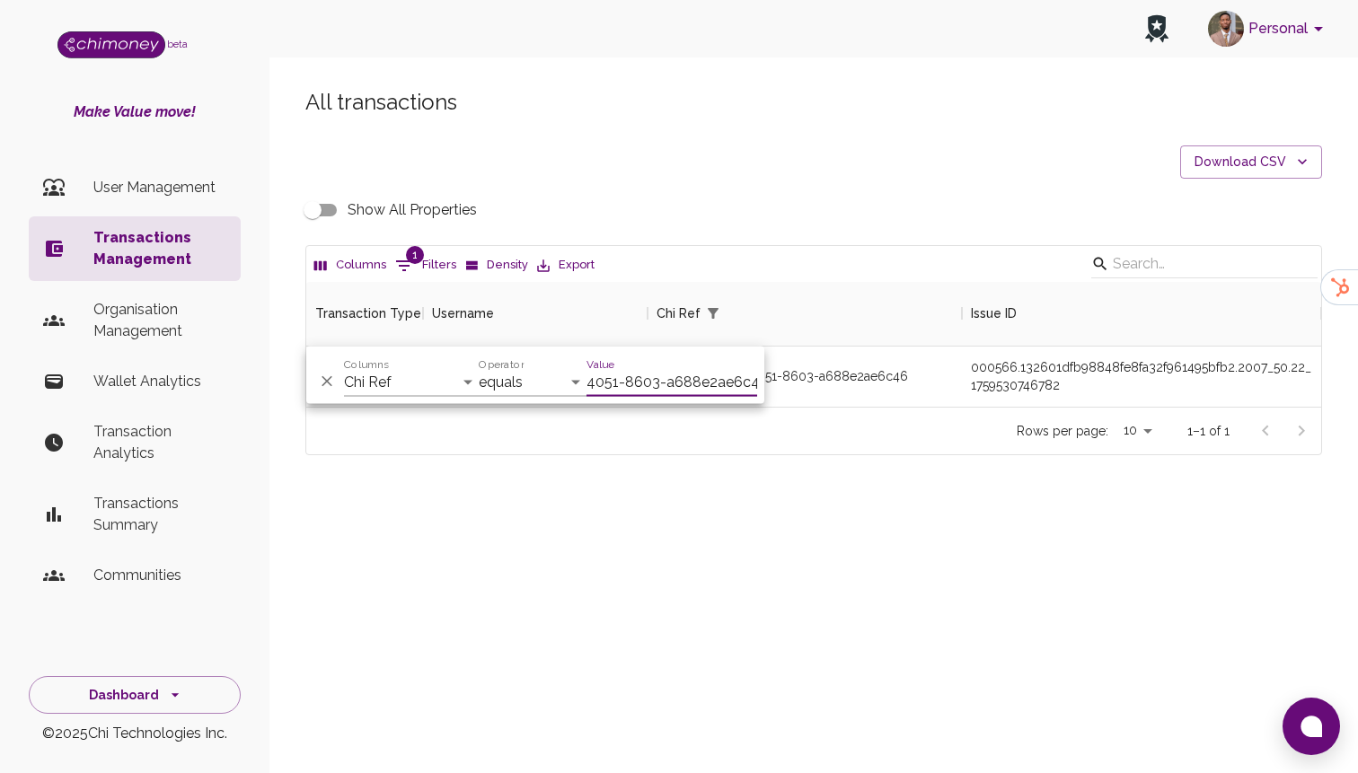
type input "0297f15e-908d-4051-8603-a688e2ae6c46"
click at [825, 482] on div "All transactions Download CSV Show All Properties Columns 1 Filters Density Exp…" at bounding box center [813, 302] width 1089 height 515
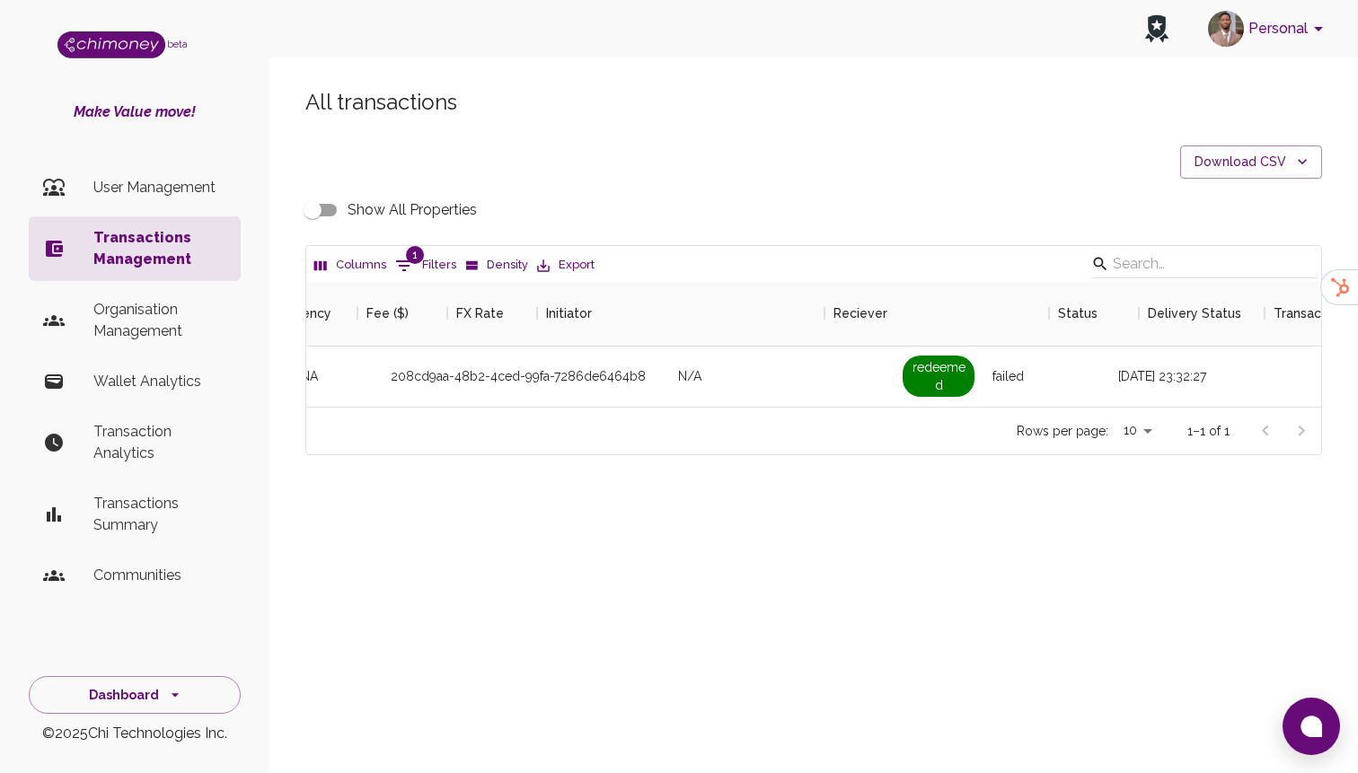
scroll to position [0, 1545]
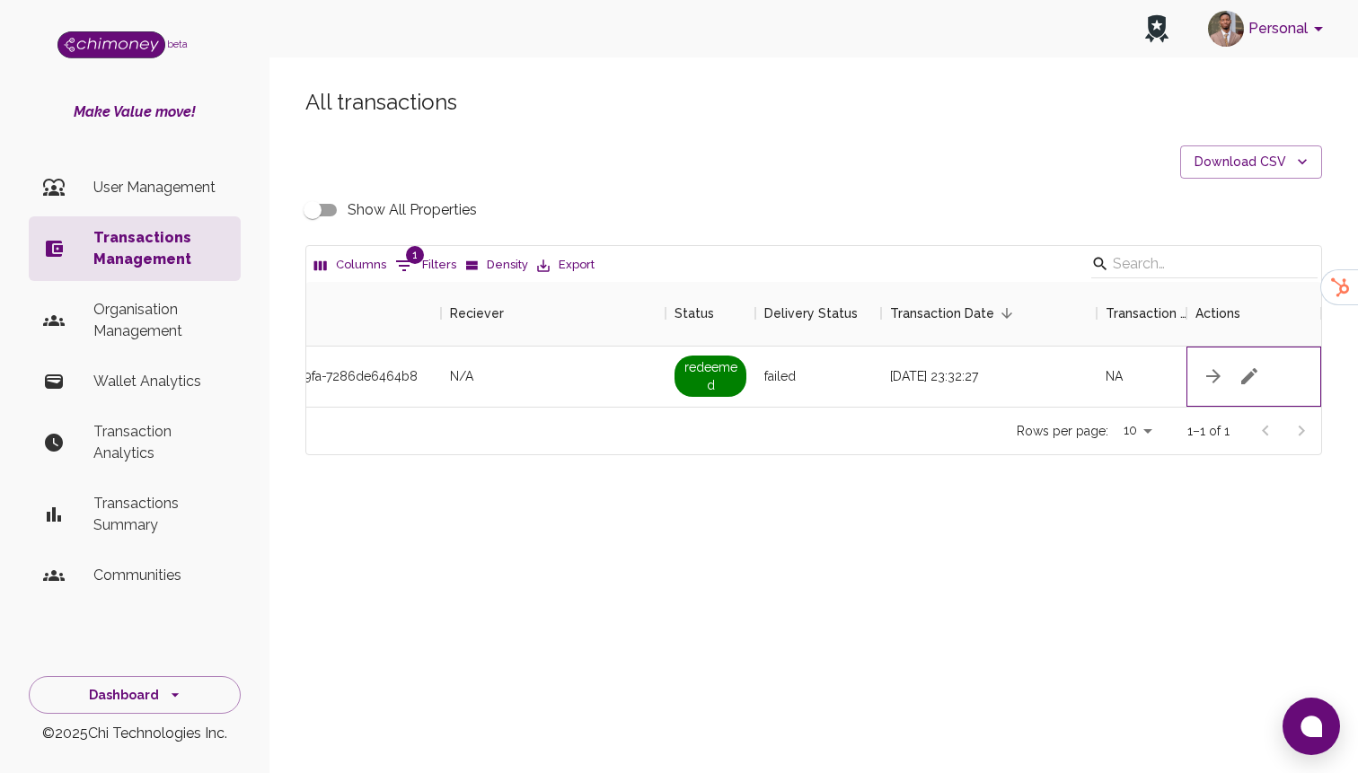
click at [1271, 379] on div at bounding box center [1253, 377] width 135 height 60
click at [1254, 379] on icon "button" at bounding box center [1250, 377] width 22 height 22
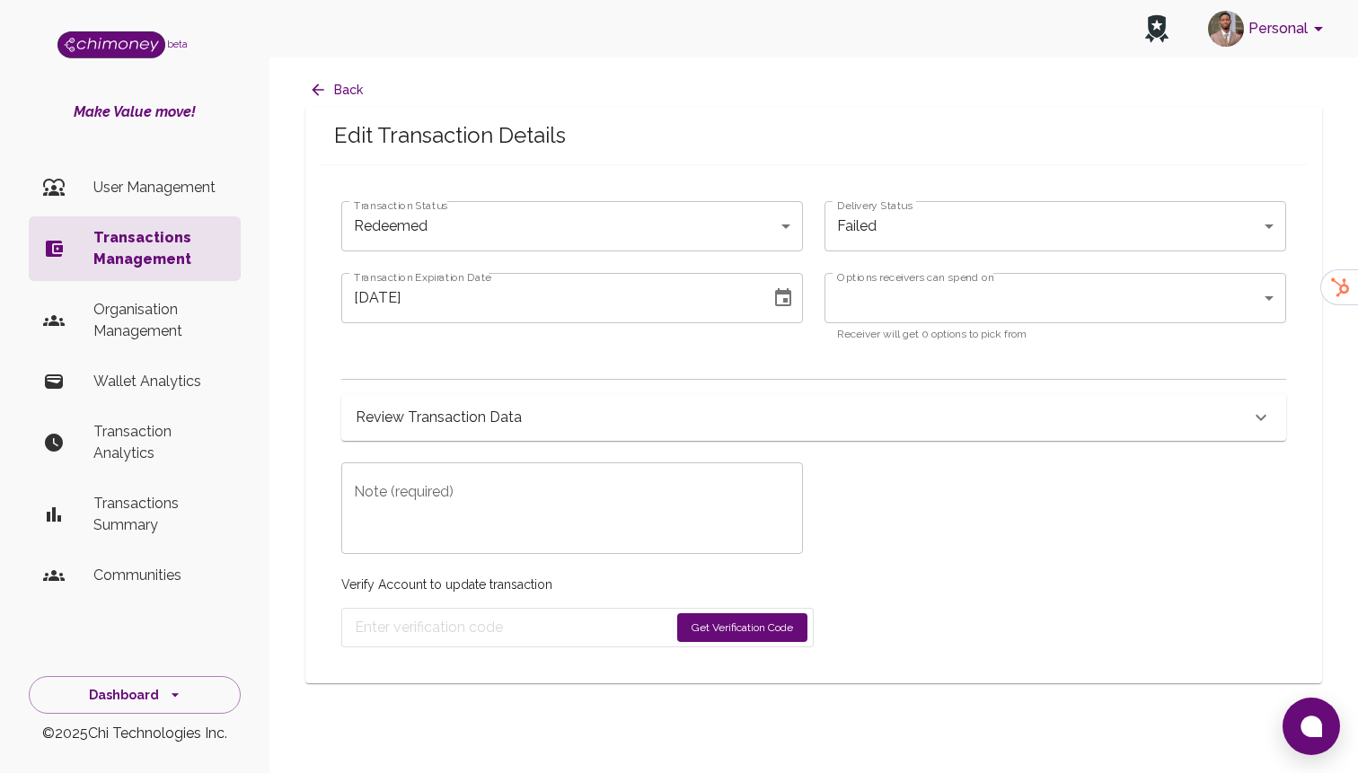
click at [653, 229] on body "Personal beta Make Value move! User Management Transactions Management Organisa…" at bounding box center [679, 386] width 1358 height 773
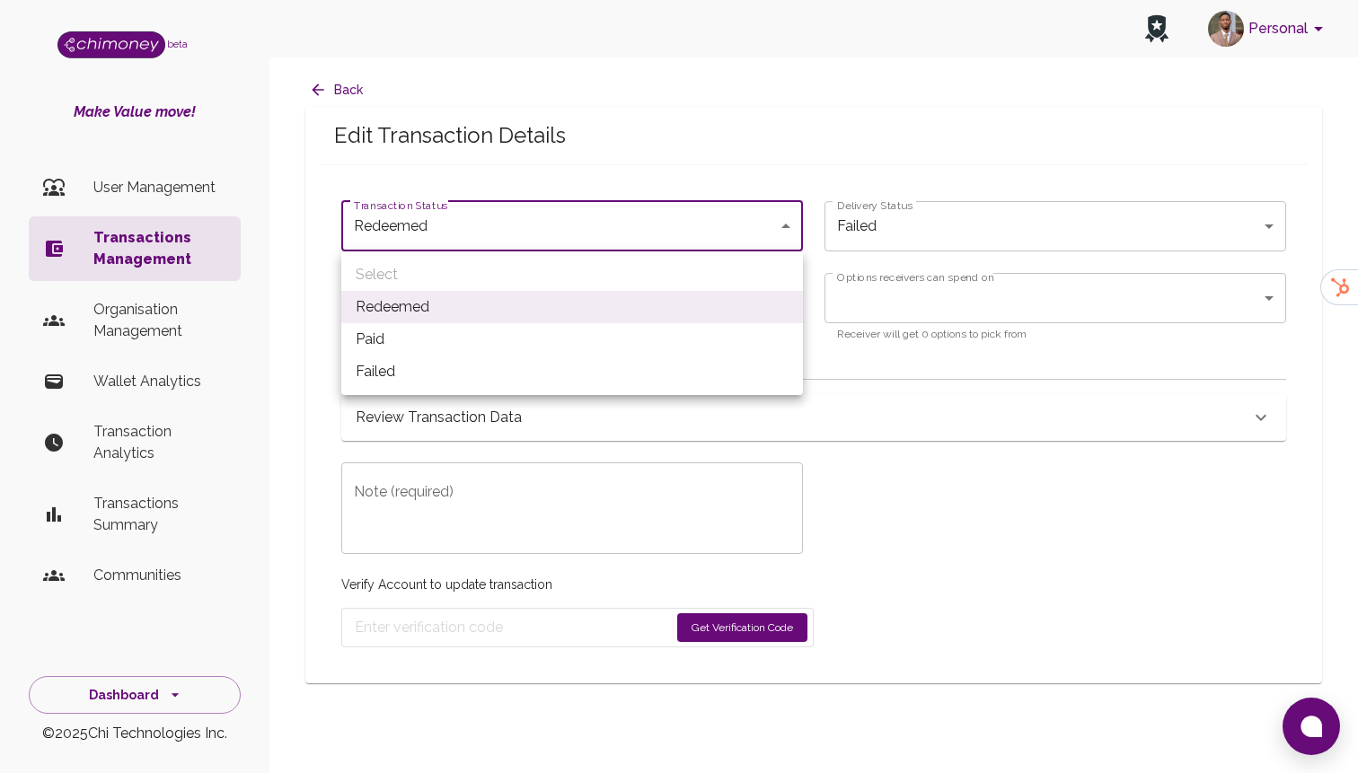
click at [505, 350] on li "Paid" at bounding box center [572, 339] width 462 height 32
type input "paid"
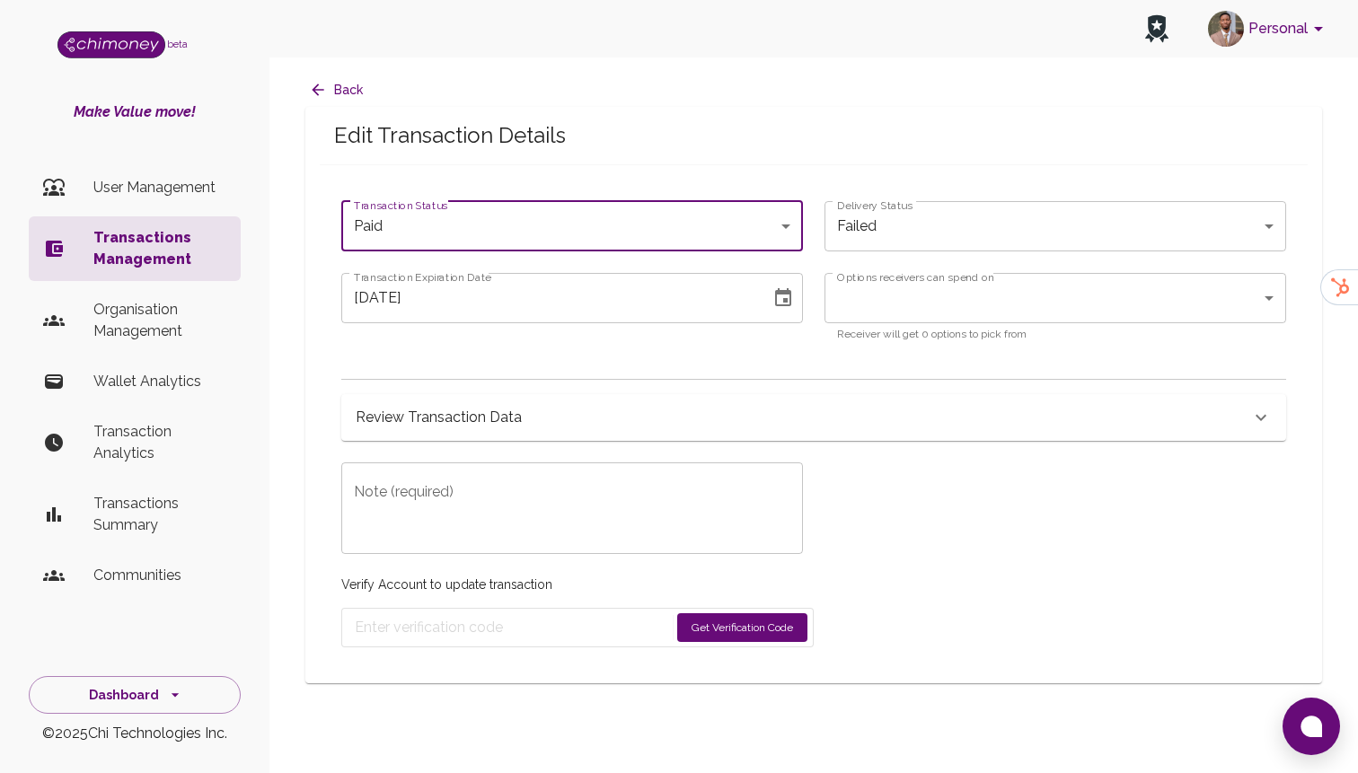
click at [782, 295] on icon "Choose date, selected date is Oct 4, 2025" at bounding box center [783, 298] width 22 height 22
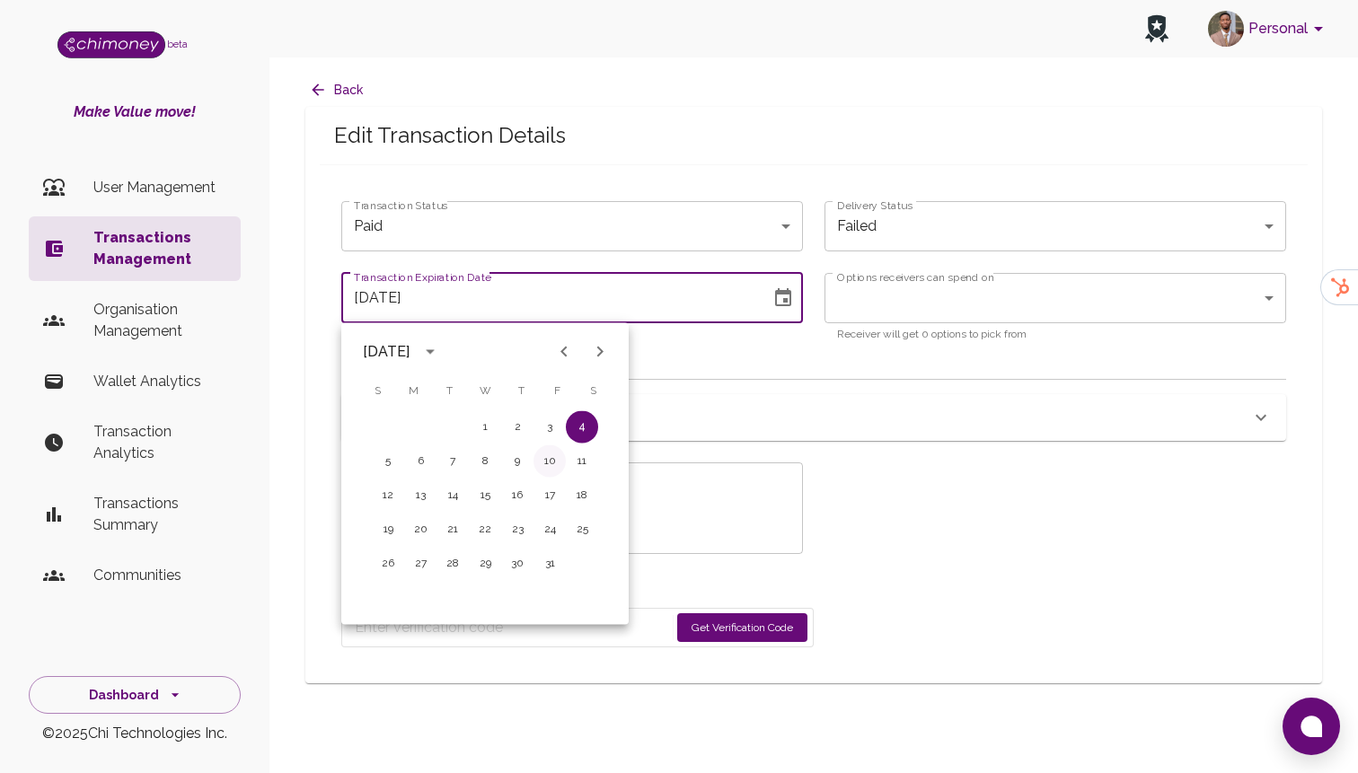
click at [545, 458] on button "10" at bounding box center [549, 461] width 32 height 32
type input "10/10/2025"
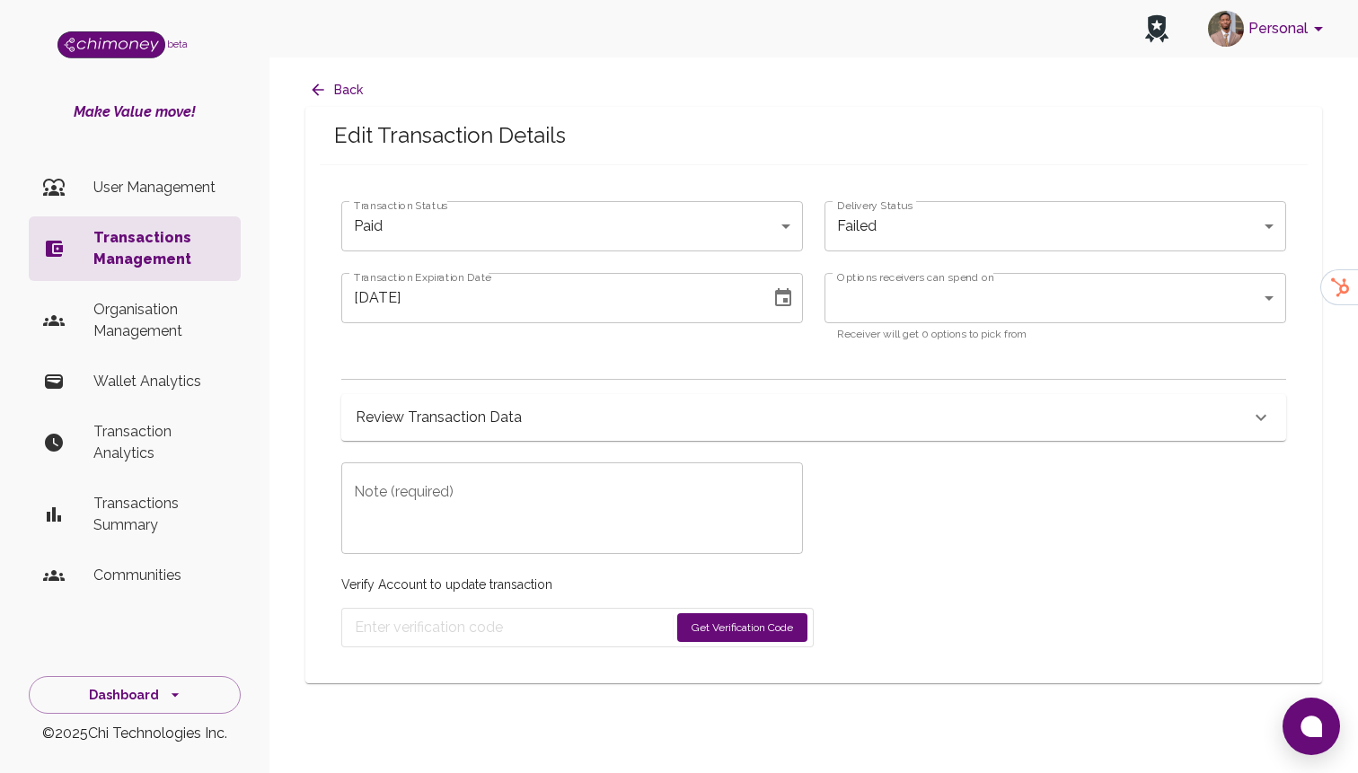
click at [560, 515] on textarea "Note (required)" at bounding box center [572, 509] width 436 height 62
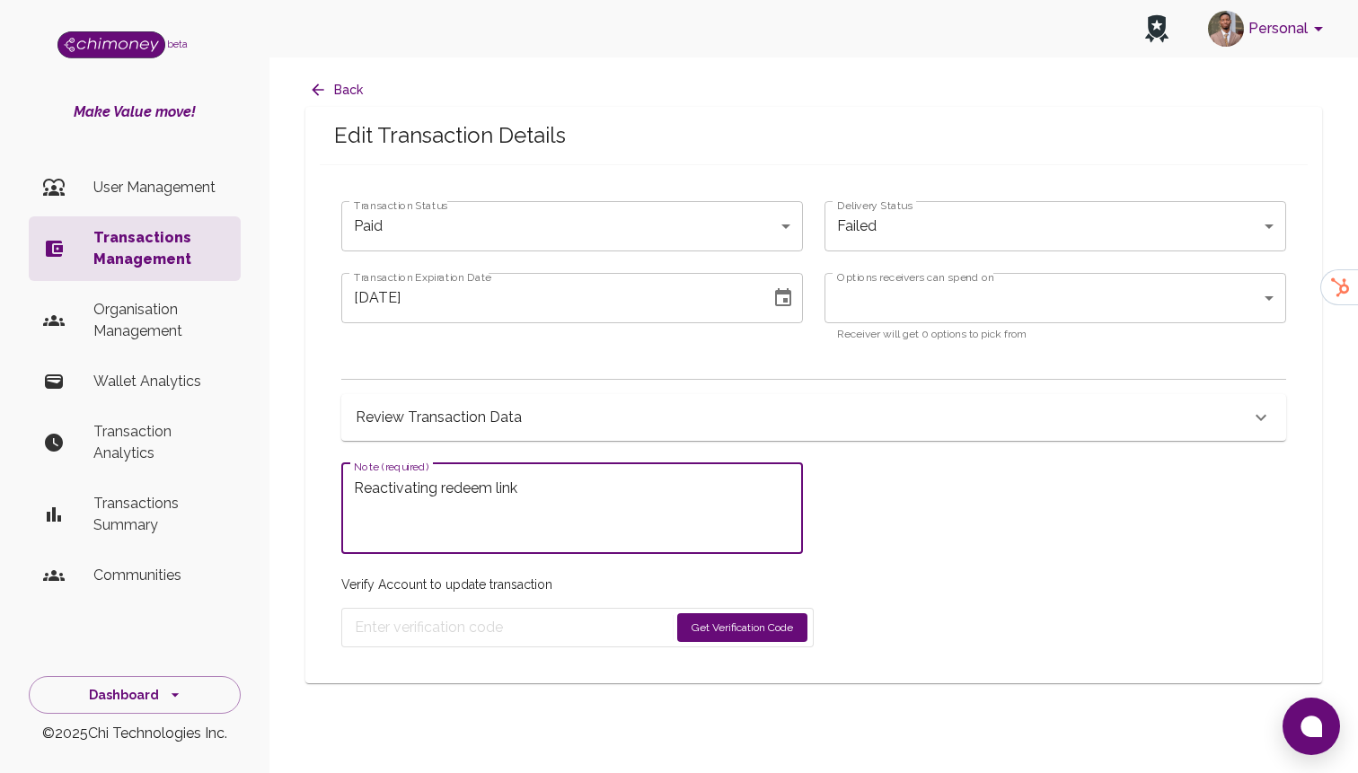
type textarea "Reactivating redeem link"
click at [720, 625] on button "Get Verification Code" at bounding box center [742, 627] width 130 height 29
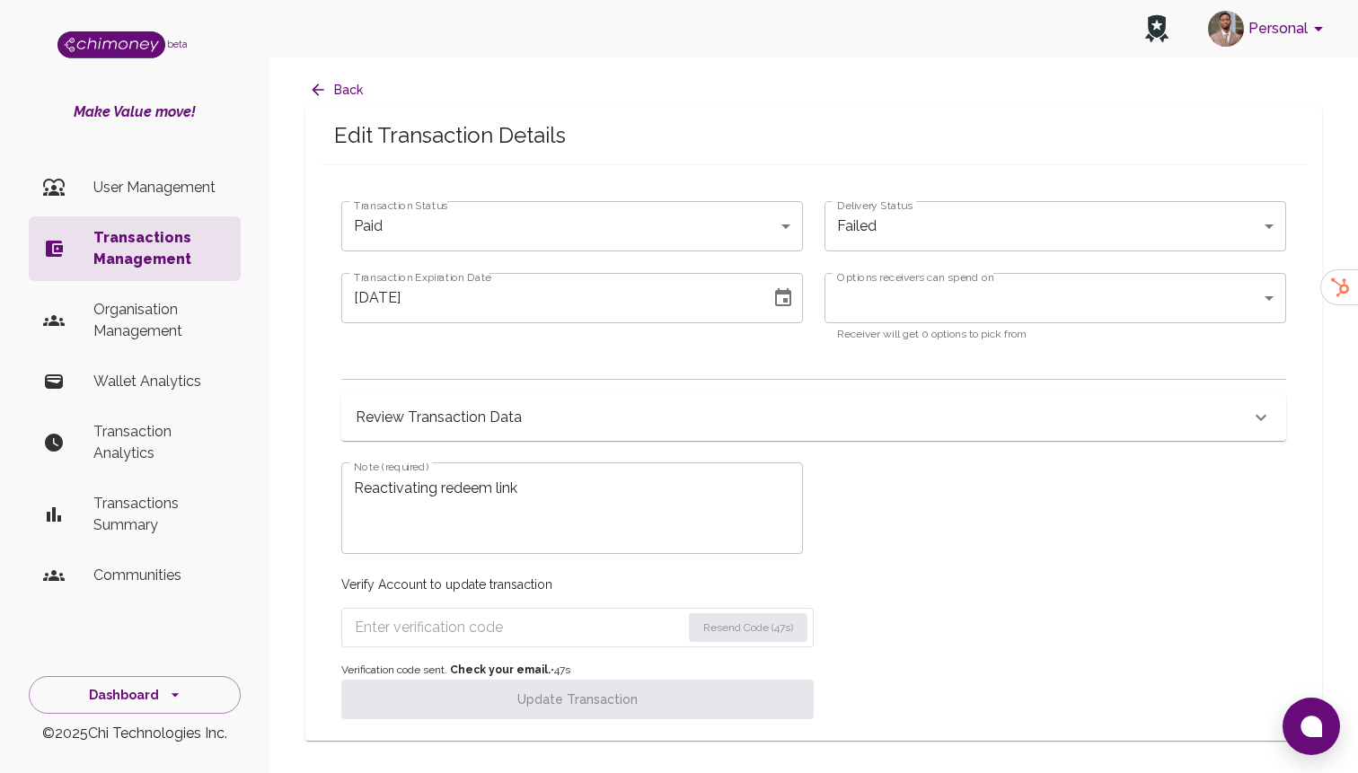
click at [560, 642] on form "Resend Code (47s)" at bounding box center [577, 628] width 472 height 40
click at [560, 641] on input "Enter verification code" at bounding box center [517, 627] width 325 height 29
paste input "6996"
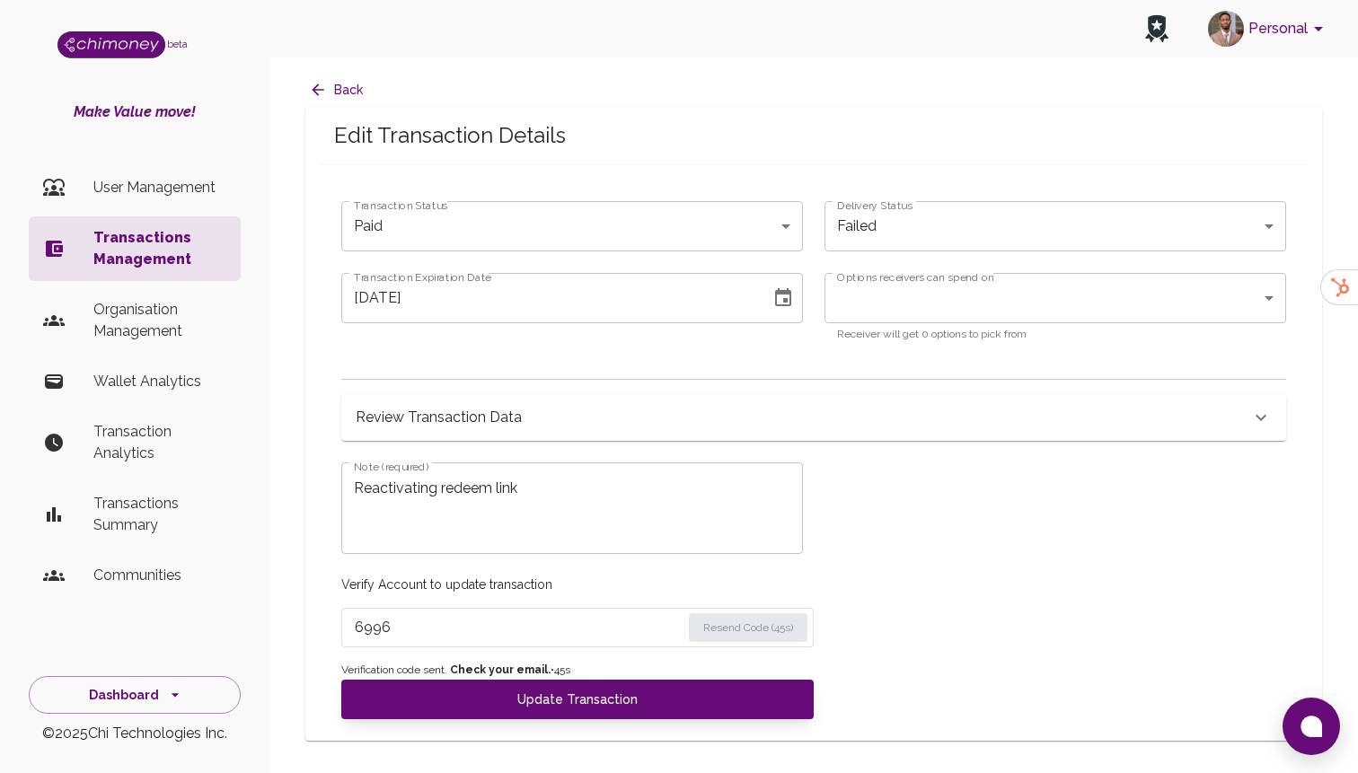
type input "6996"
click at [550, 679] on span "Verification code sent. Check your email. • 45 s" at bounding box center [577, 671] width 472 height 18
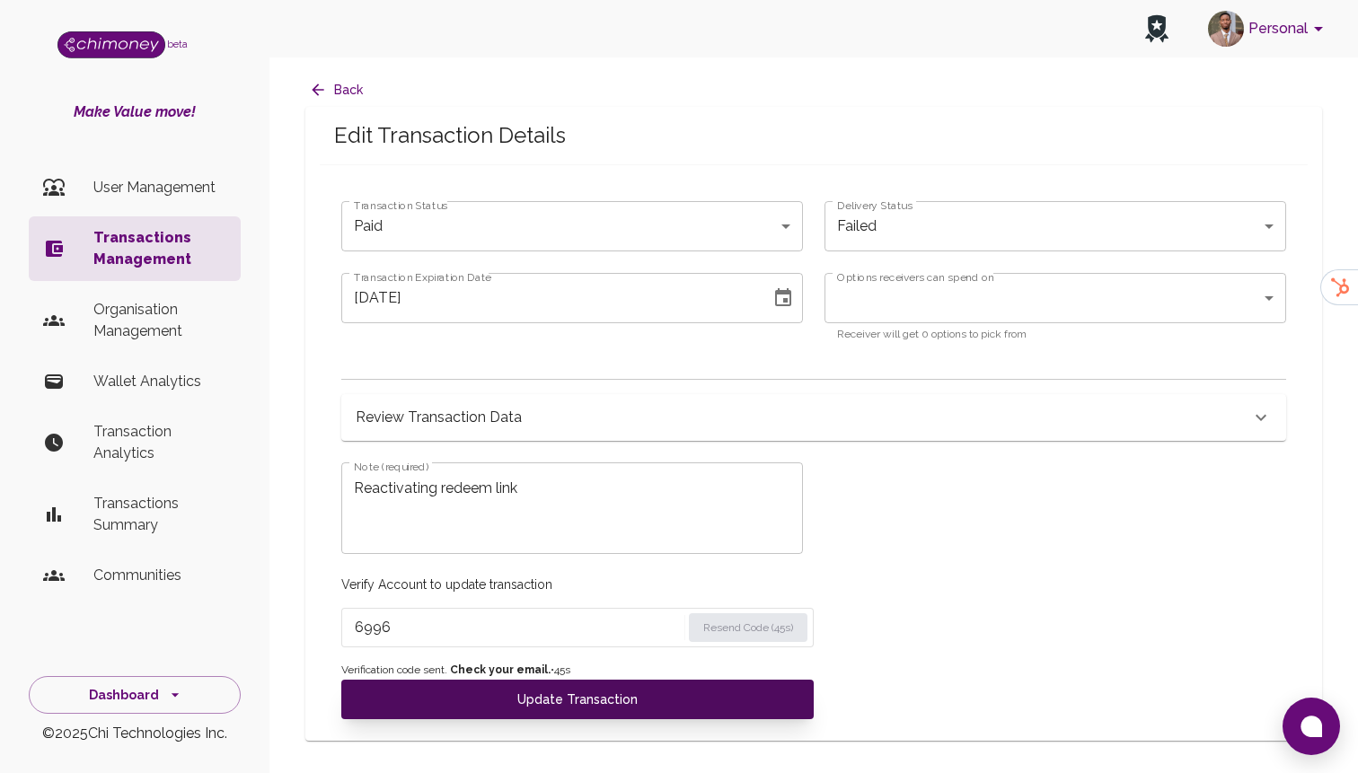
click at [541, 699] on button "Update Transaction" at bounding box center [577, 700] width 472 height 40
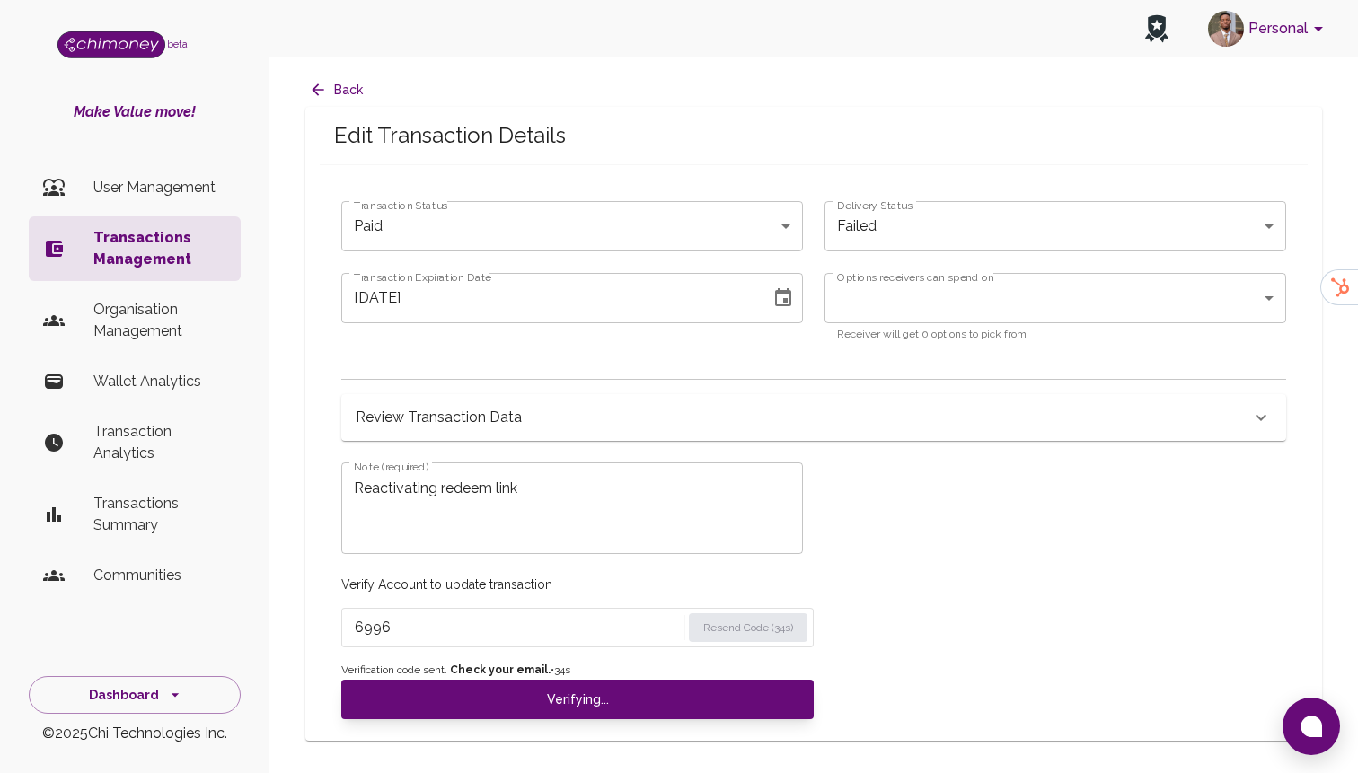
type input "redeemed"
type input "10/04/2025"
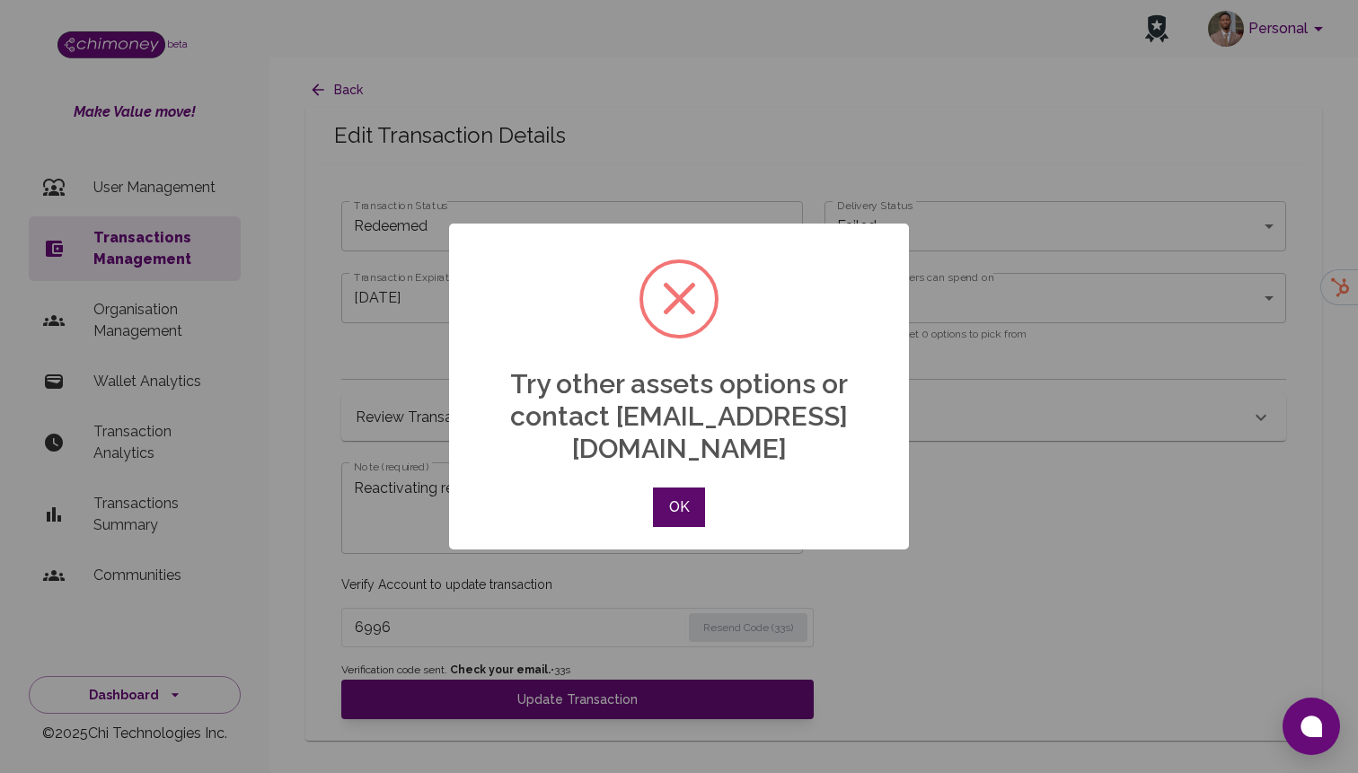
click at [669, 488] on button "OK" at bounding box center [679, 508] width 52 height 40
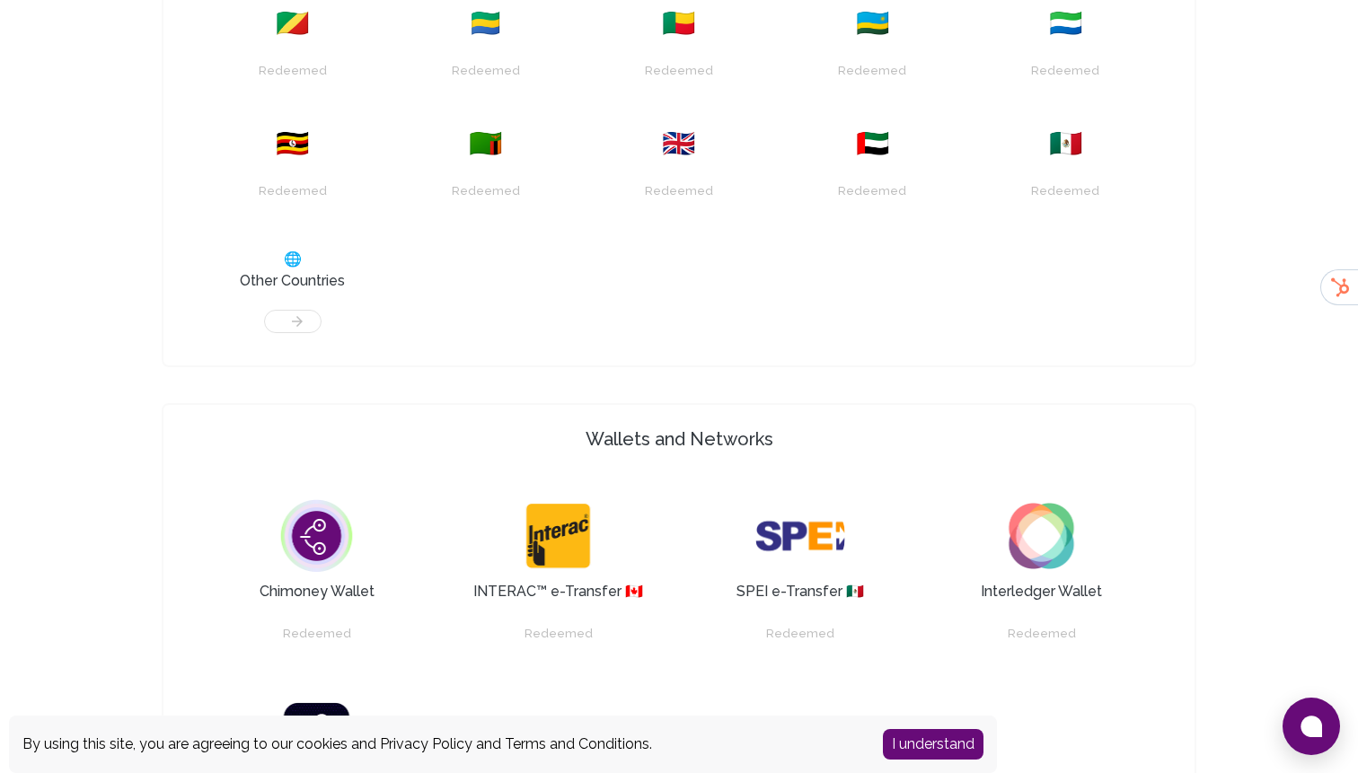
scroll to position [1034, 0]
